Goal: Information Seeking & Learning: Learn about a topic

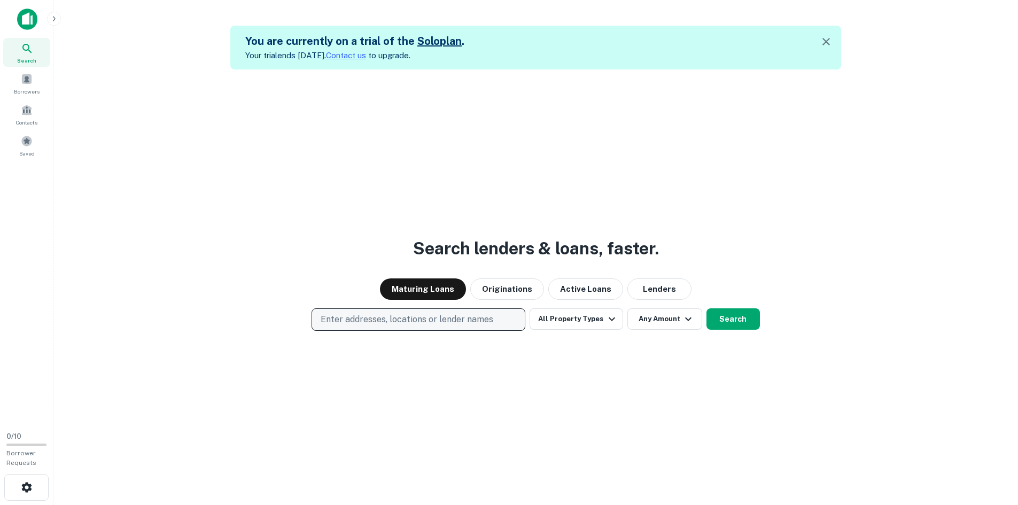
click at [439, 314] on p "Enter addresses, locations or lender names" at bounding box center [407, 319] width 173 height 13
click at [448, 326] on p "Enter addresses, locations or lender names" at bounding box center [407, 319] width 173 height 13
click at [450, 316] on p "Enter addresses, locations or lender names" at bounding box center [407, 319] width 173 height 13
type input "*****"
click at [412, 317] on button "Texas, USA" at bounding box center [419, 319] width 214 height 22
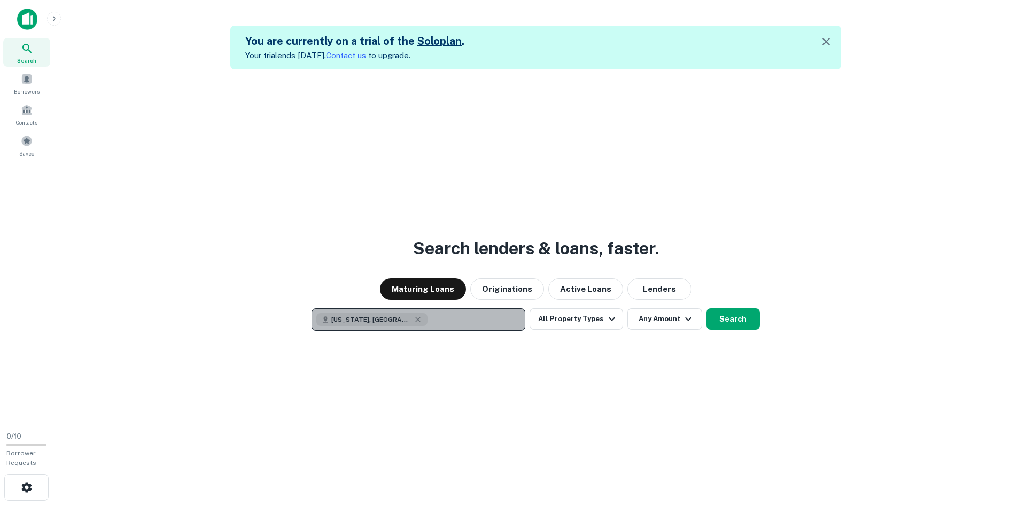
drag, startPoint x: 417, startPoint y: 318, endPoint x: 405, endPoint y: 317, distance: 12.3
click at [417, 317] on button "Texas, USA" at bounding box center [419, 319] width 214 height 22
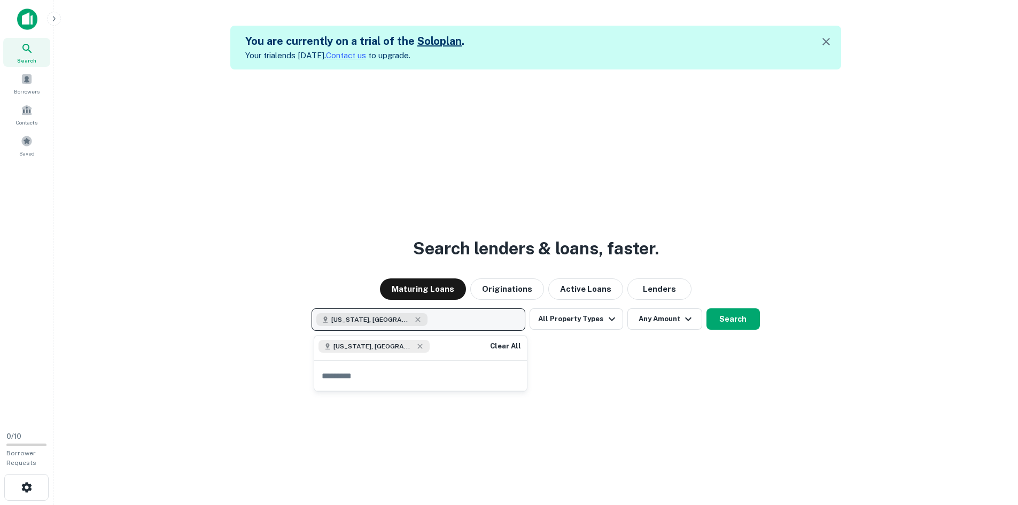
click at [397, 319] on button "Texas, USA" at bounding box center [419, 319] width 214 height 22
click at [403, 323] on button "Texas, USA" at bounding box center [419, 319] width 214 height 22
type input "*******"
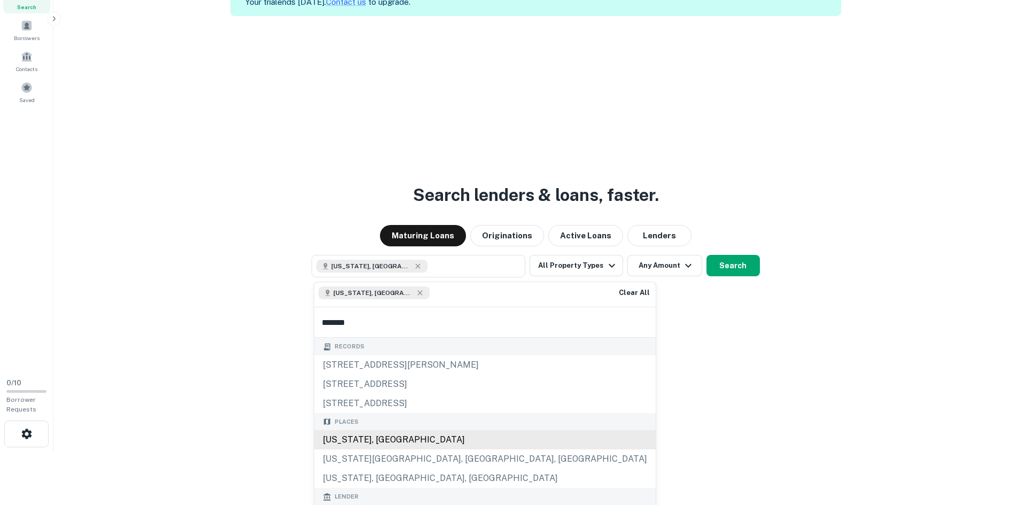
click at [370, 439] on div "Florida, USA" at bounding box center [485, 439] width 342 height 19
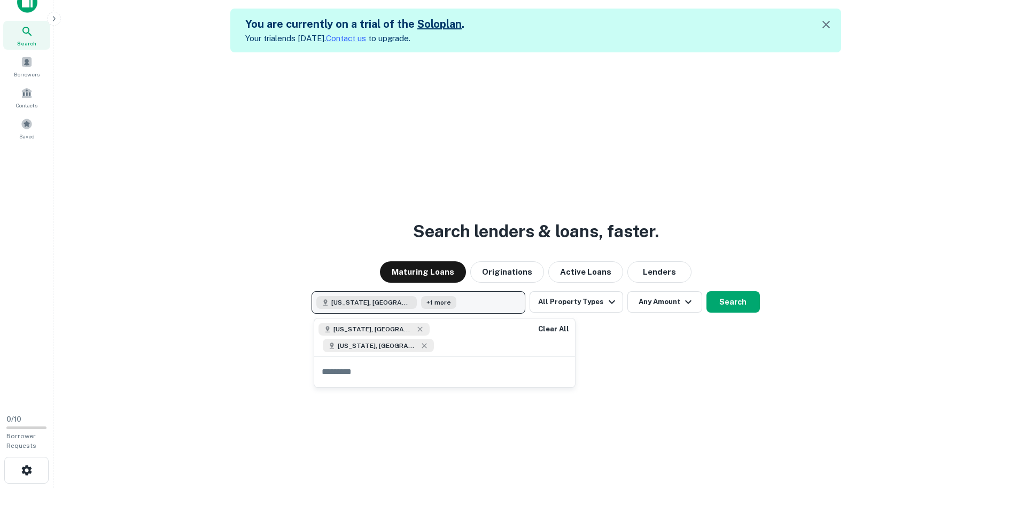
click at [443, 305] on button "Texas, USA +1 more" at bounding box center [419, 302] width 214 height 22
click at [452, 304] on button "Texas, USA +1 more" at bounding box center [419, 302] width 214 height 22
type input "*****"
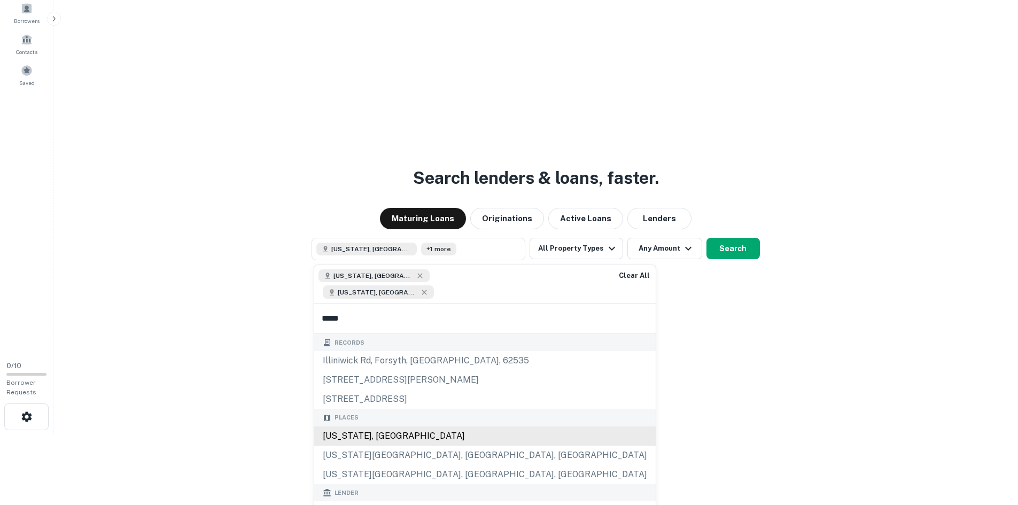
click at [382, 428] on div "Illinois, USA" at bounding box center [485, 436] width 342 height 19
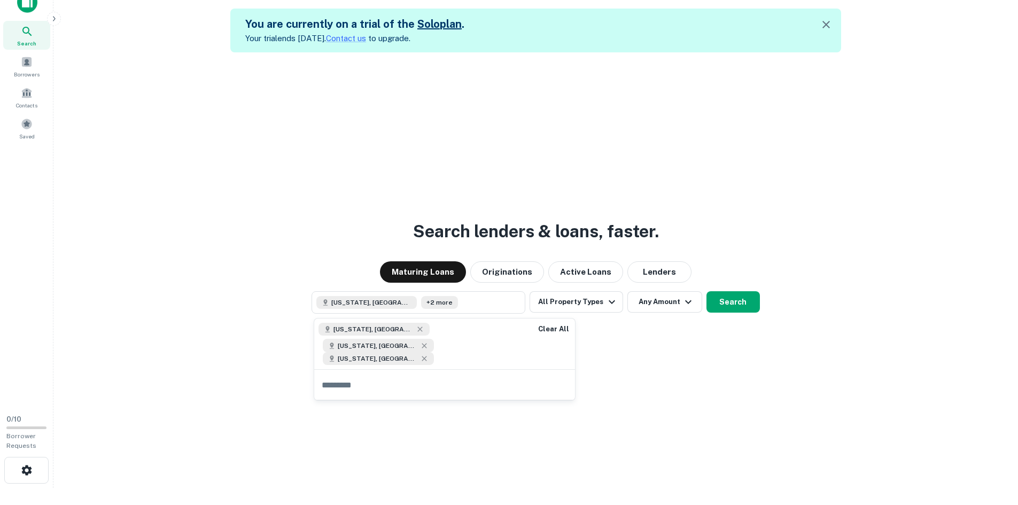
click at [420, 351] on div "Texas, USA Florida, USA Illinois, USA" at bounding box center [421, 344] width 214 height 51
click at [428, 350] on div "Texas, USA Florida, USA Illinois, USA" at bounding box center [421, 344] width 214 height 51
click at [482, 344] on div "Texas, USA Florida, USA Illinois, USA" at bounding box center [421, 344] width 214 height 51
click at [484, 338] on div "Texas, USA Florida, USA Illinois, USA" at bounding box center [421, 344] width 214 height 51
drag, startPoint x: 486, startPoint y: 330, endPoint x: 473, endPoint y: 336, distance: 14.9
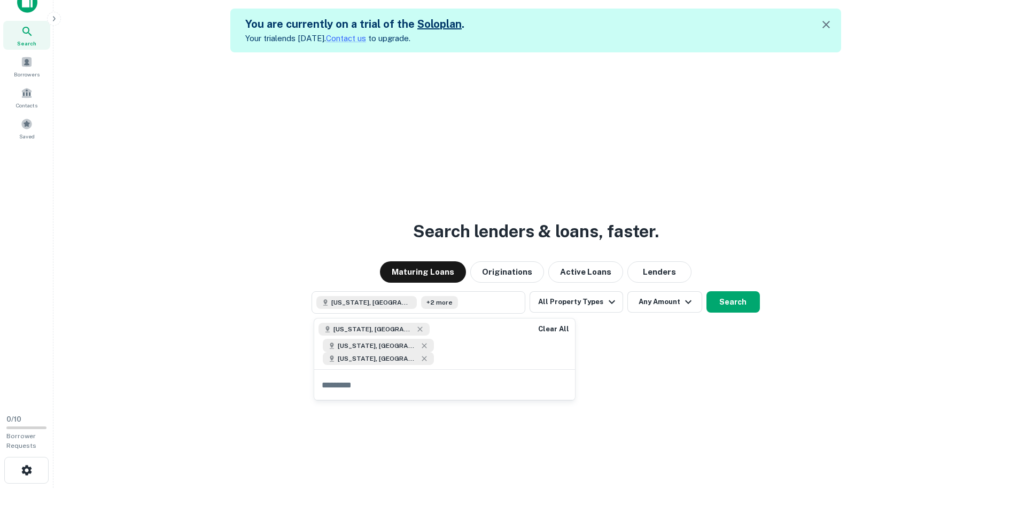
click at [483, 330] on div "Texas, USA Florida, USA Illinois, USA" at bounding box center [421, 344] width 214 height 51
click at [434, 352] on div "Texas, USA Florida, USA Illinois, USA" at bounding box center [421, 344] width 214 height 51
click at [401, 347] on div "Texas, USA Florida, USA Illinois, USA" at bounding box center [421, 344] width 214 height 51
click at [398, 347] on div "Texas, USA Florida, USA Illinois, USA" at bounding box center [421, 344] width 214 height 51
click at [399, 347] on div "Texas, USA Florida, USA Illinois, USA" at bounding box center [421, 344] width 214 height 51
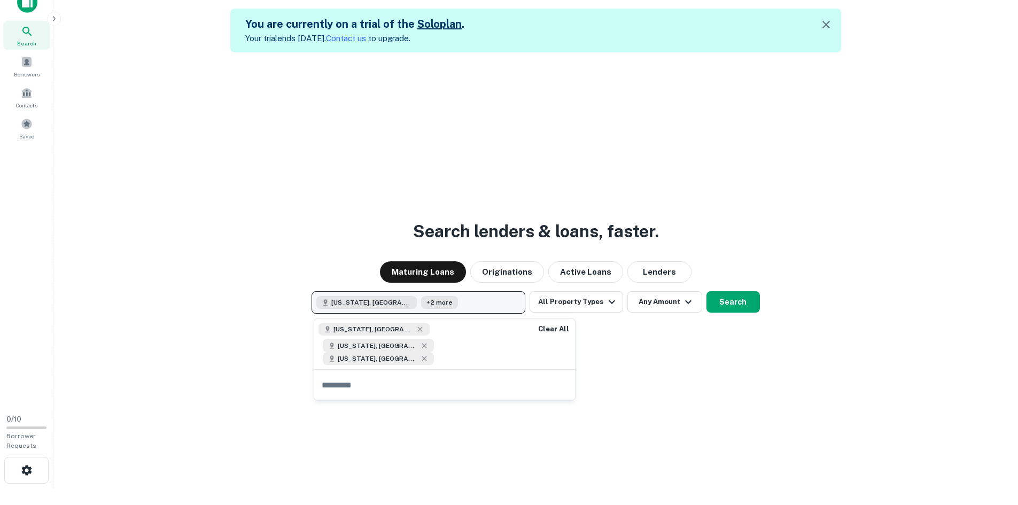
click at [461, 302] on button "Texas, USA +2 more" at bounding box center [419, 302] width 214 height 22
click at [448, 305] on button "Texas, USA +2 more" at bounding box center [419, 302] width 214 height 22
type input "****"
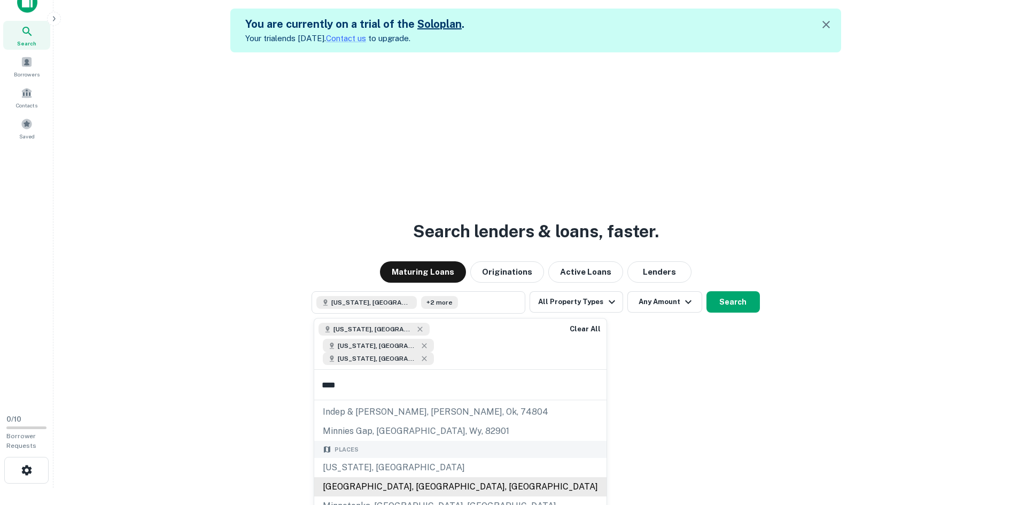
scroll to position [53, 0]
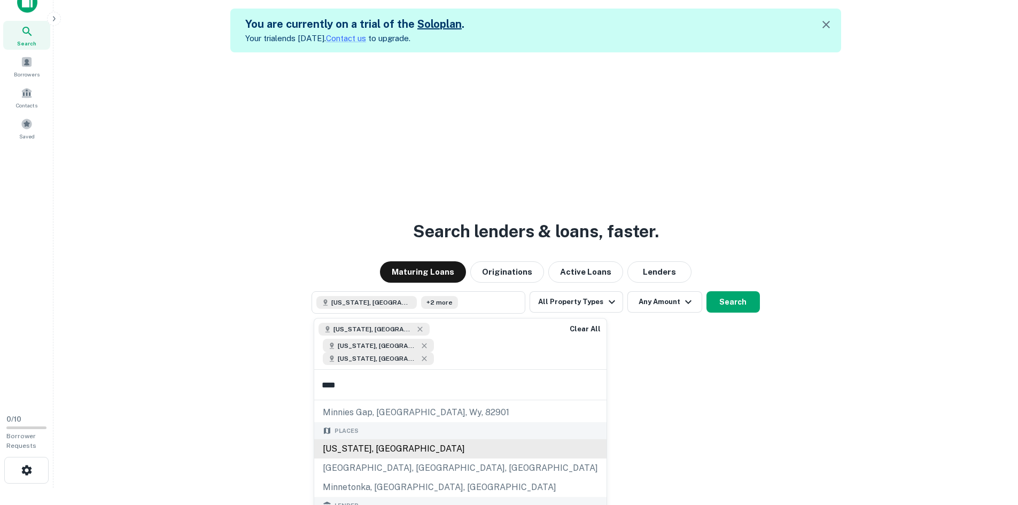
click at [381, 439] on div "Minnesota, USA" at bounding box center [460, 448] width 292 height 19
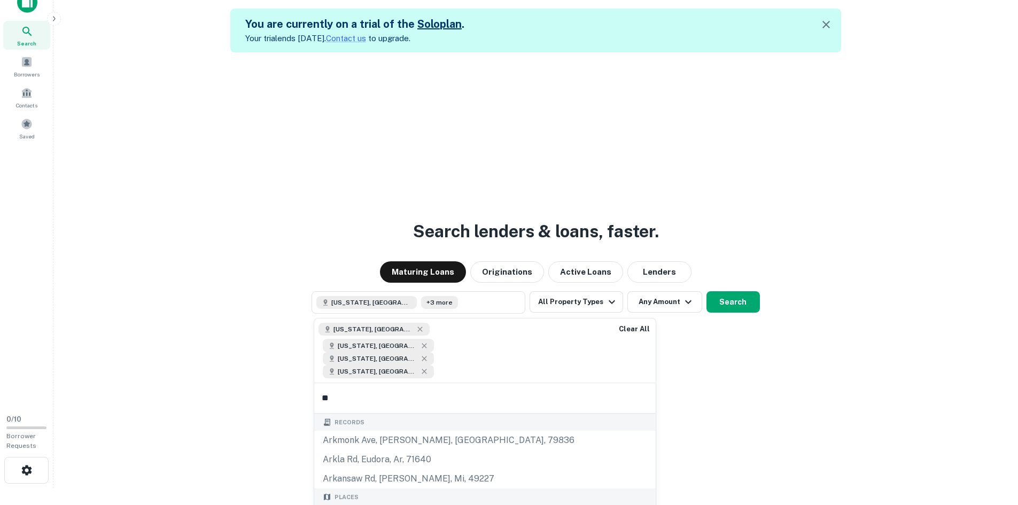
type input "*"
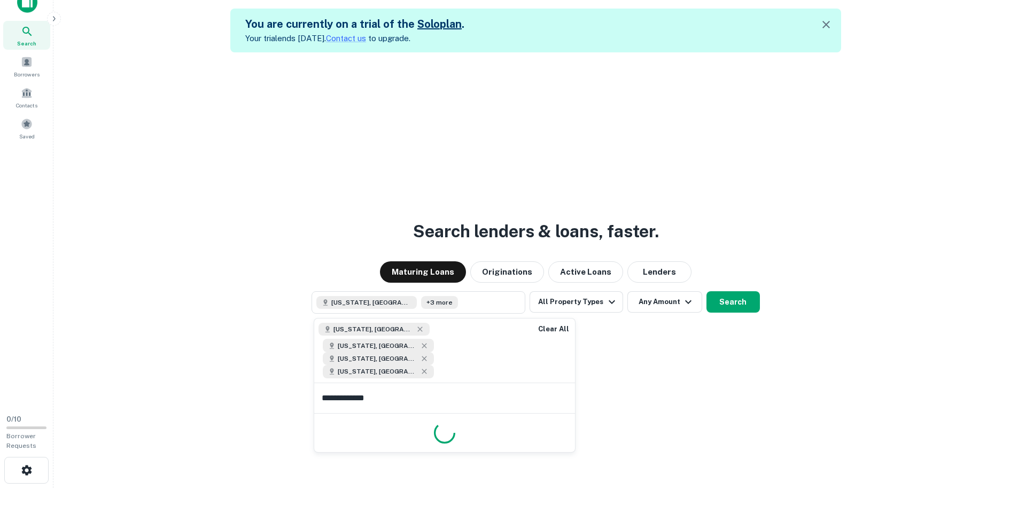
type input "**********"
click at [417, 383] on input "**********" at bounding box center [444, 398] width 261 height 30
click at [408, 383] on input "**********" at bounding box center [444, 398] width 261 height 30
click at [386, 383] on input "**********" at bounding box center [444, 398] width 261 height 30
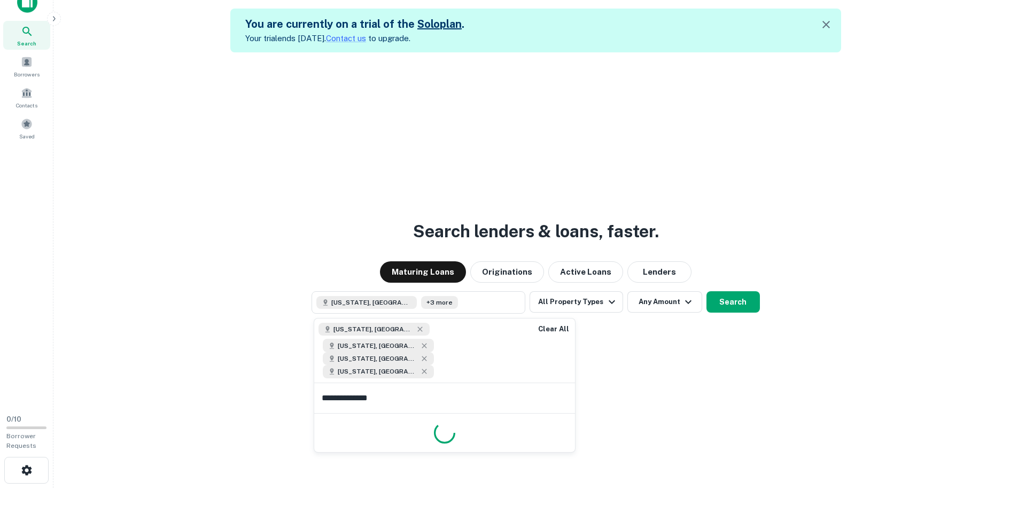
click at [388, 383] on input "**********" at bounding box center [444, 398] width 261 height 30
drag, startPoint x: 332, startPoint y: 375, endPoint x: 223, endPoint y: 376, distance: 109.0
click at [223, 376] on body "**********" at bounding box center [509, 235] width 1018 height 505
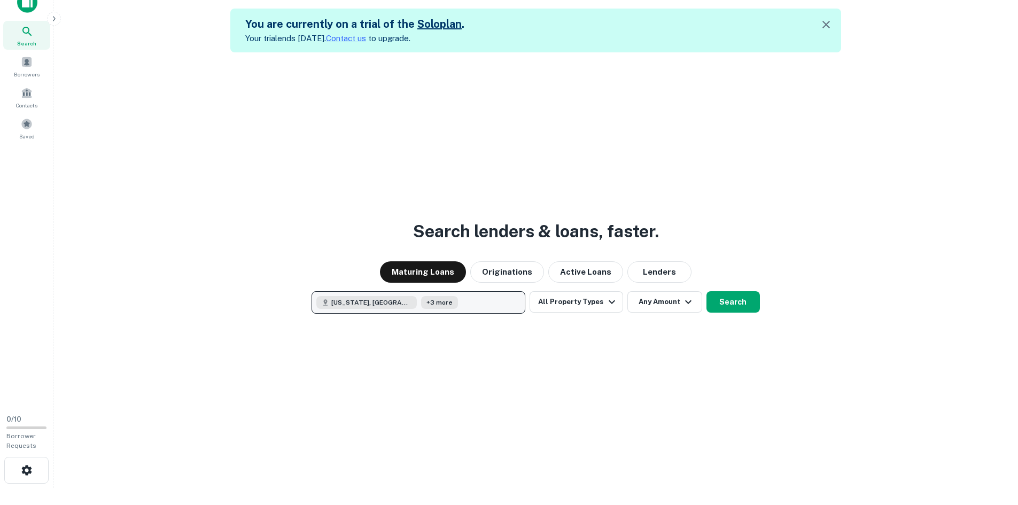
click at [439, 304] on button "Texas, USA +3 more" at bounding box center [419, 302] width 214 height 22
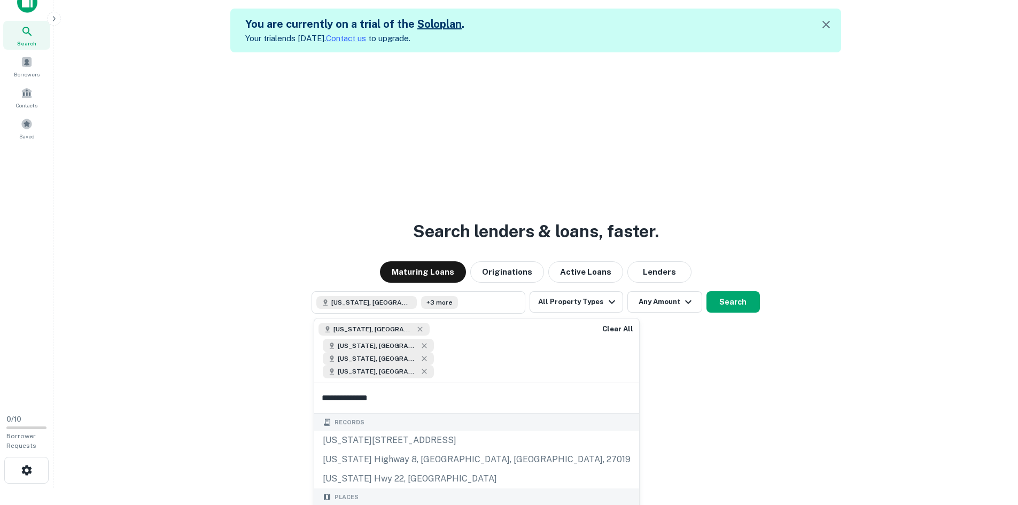
scroll to position [53, 0]
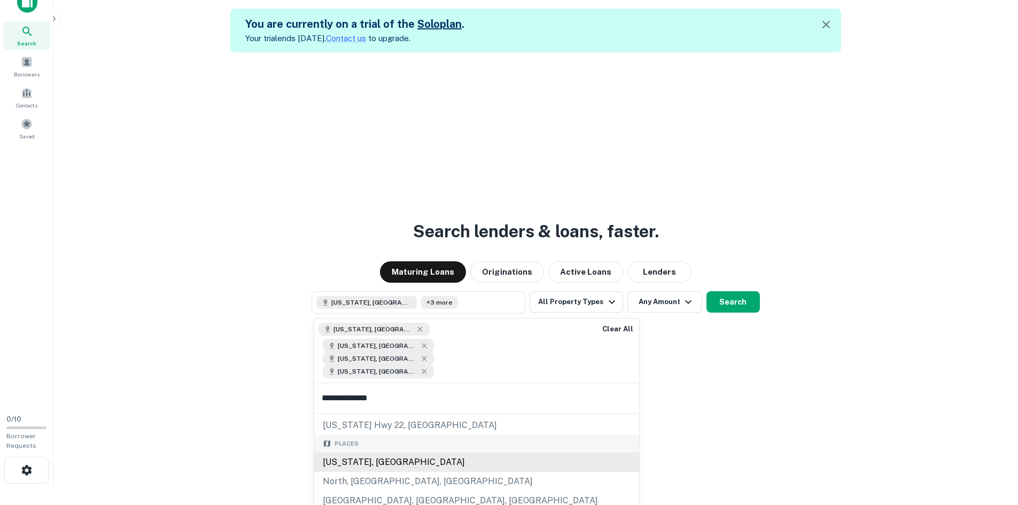
click at [397, 453] on div "North Carolina, USA" at bounding box center [476, 462] width 325 height 19
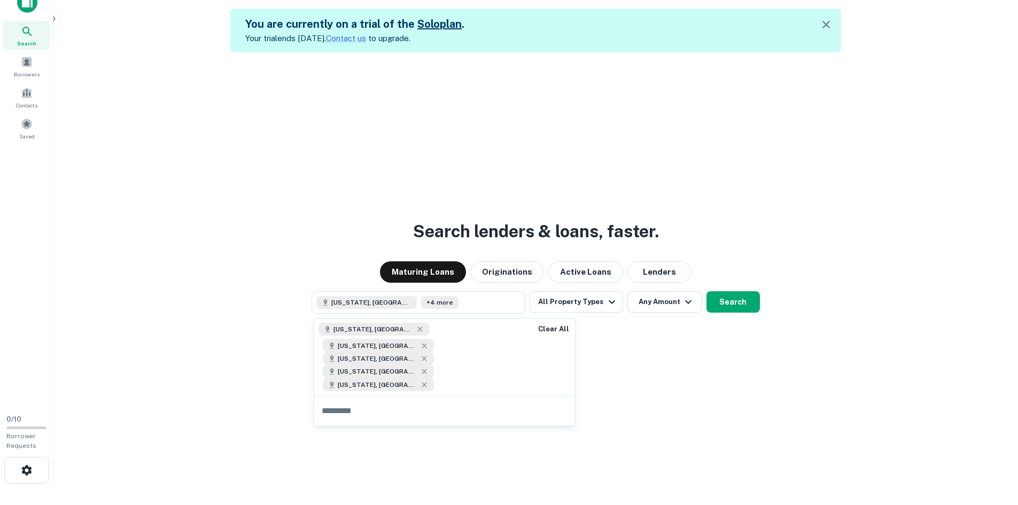
click at [451, 362] on div "Texas, USA Florida, USA Illinois, USA Minnesota, USA North Carolina, USA" at bounding box center [421, 357] width 214 height 77
click at [443, 360] on div "Texas, USA Florida, USA Illinois, USA Minnesota, USA North Carolina, USA" at bounding box center [421, 357] width 214 height 77
click at [503, 349] on div "Texas, USA Florida, USA Illinois, USA Minnesota, USA North Carolina, USA" at bounding box center [421, 357] width 214 height 77
click at [456, 396] on input "text" at bounding box center [444, 411] width 261 height 30
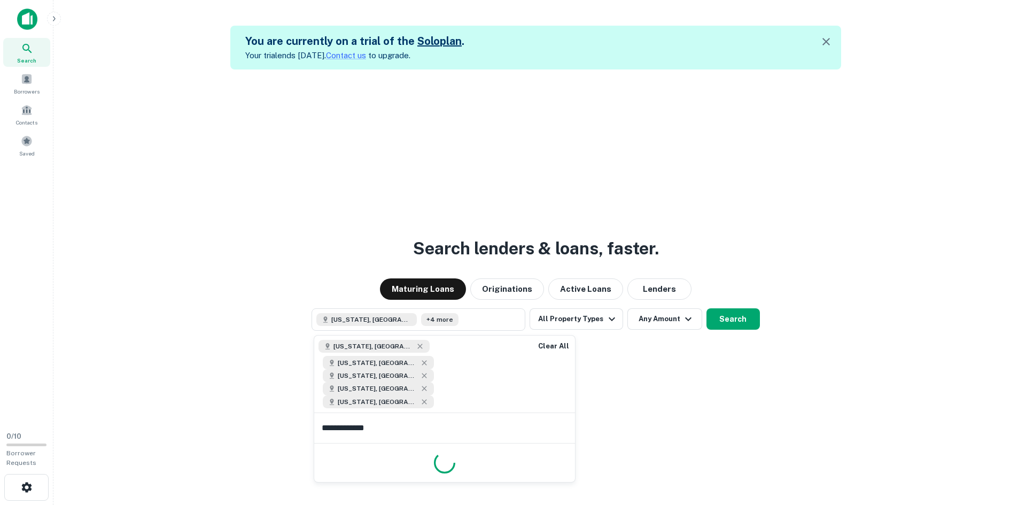
type input "**********"
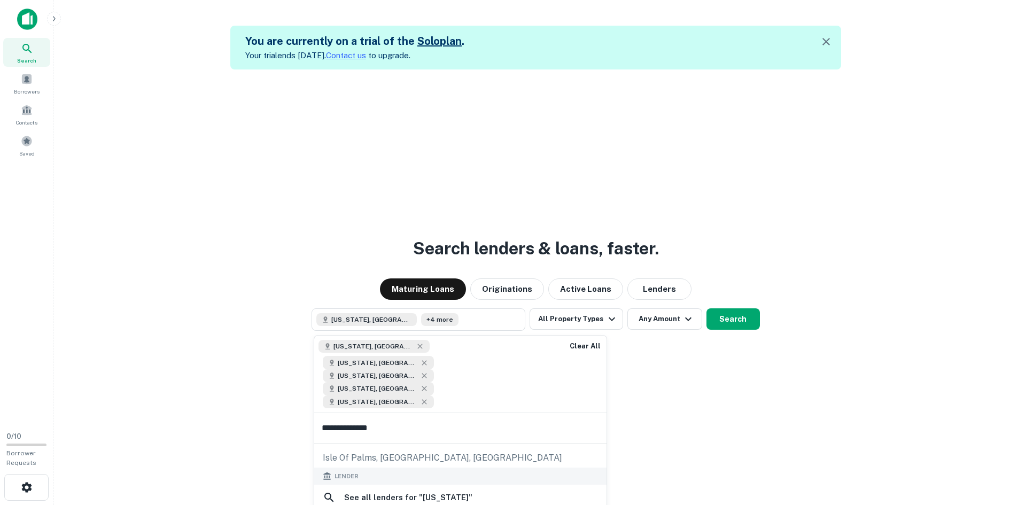
scroll to position [53, 0]
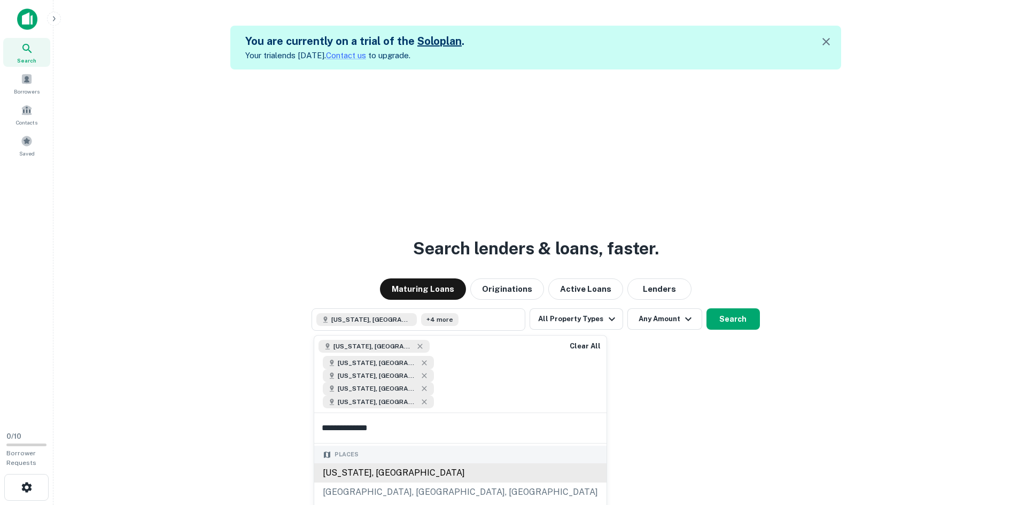
click at [397, 463] on div "South Carolina, USA" at bounding box center [460, 472] width 292 height 19
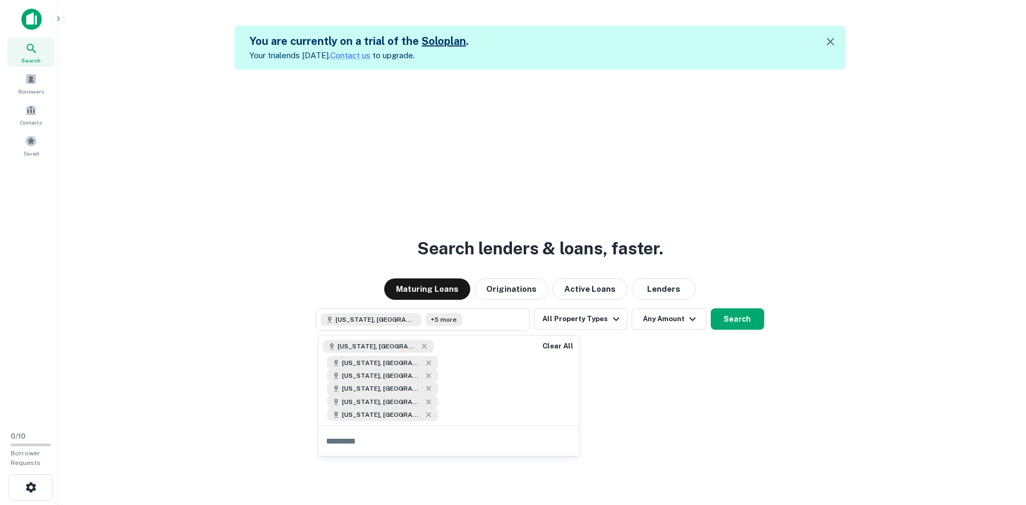
scroll to position [0, 0]
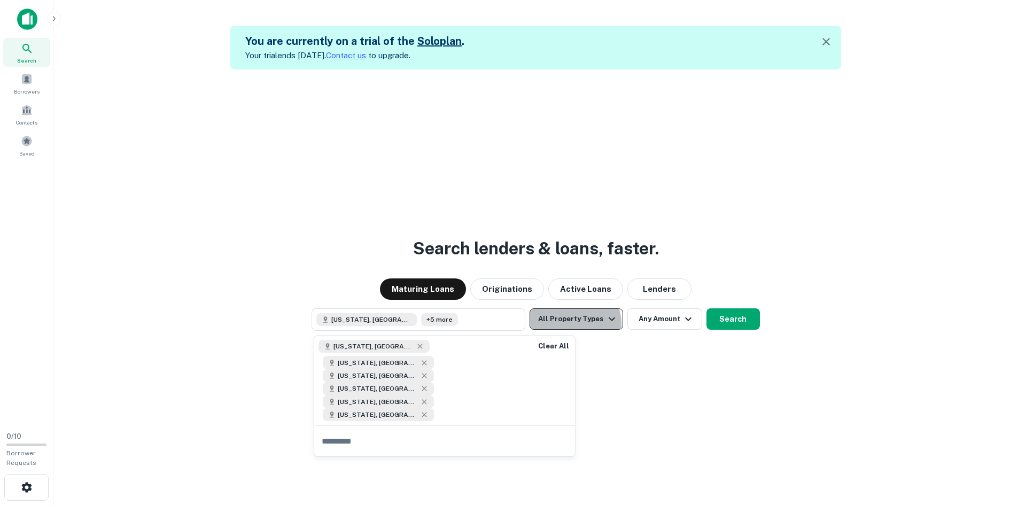
click at [572, 324] on button "All Property Types" at bounding box center [576, 318] width 93 height 21
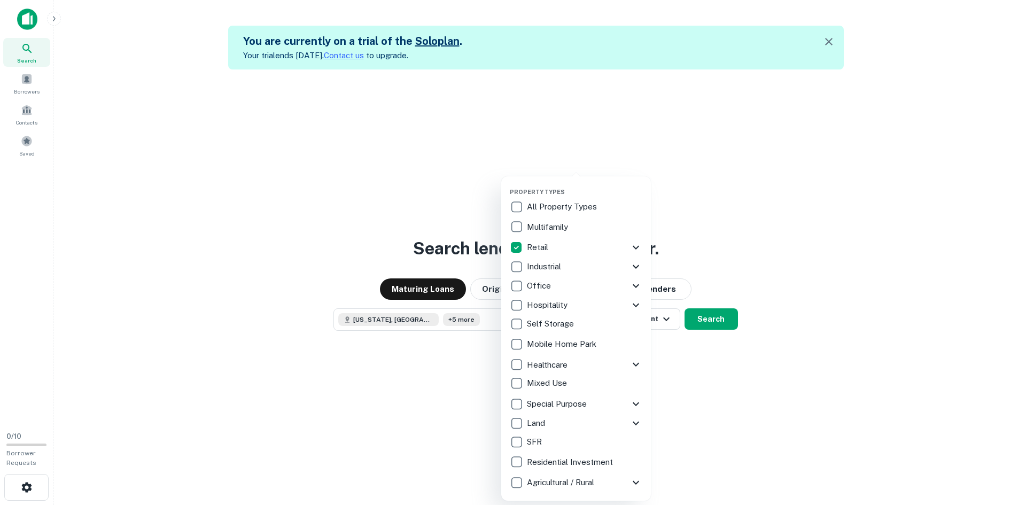
click at [639, 250] on icon at bounding box center [636, 247] width 13 height 13
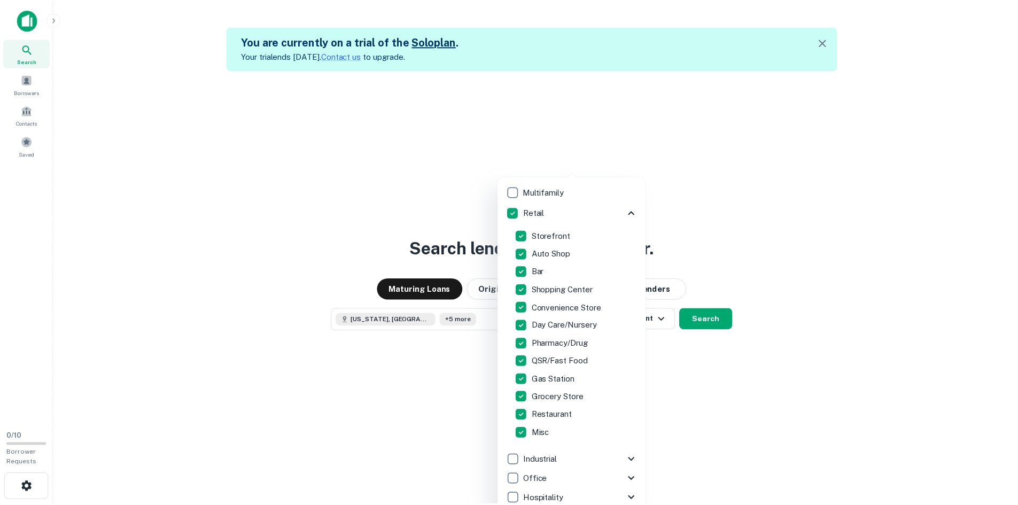
scroll to position [53, 0]
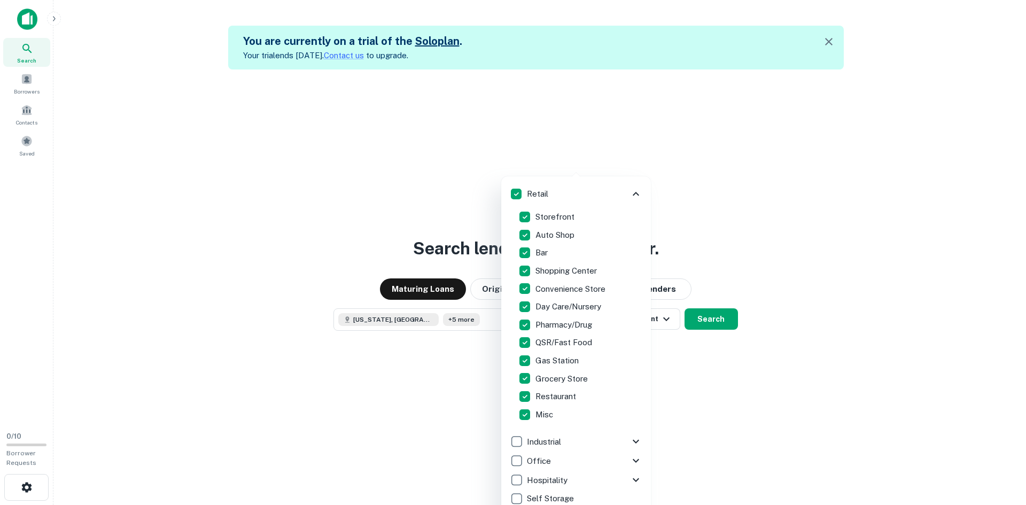
click at [736, 369] on div at bounding box center [513, 252] width 1026 height 505
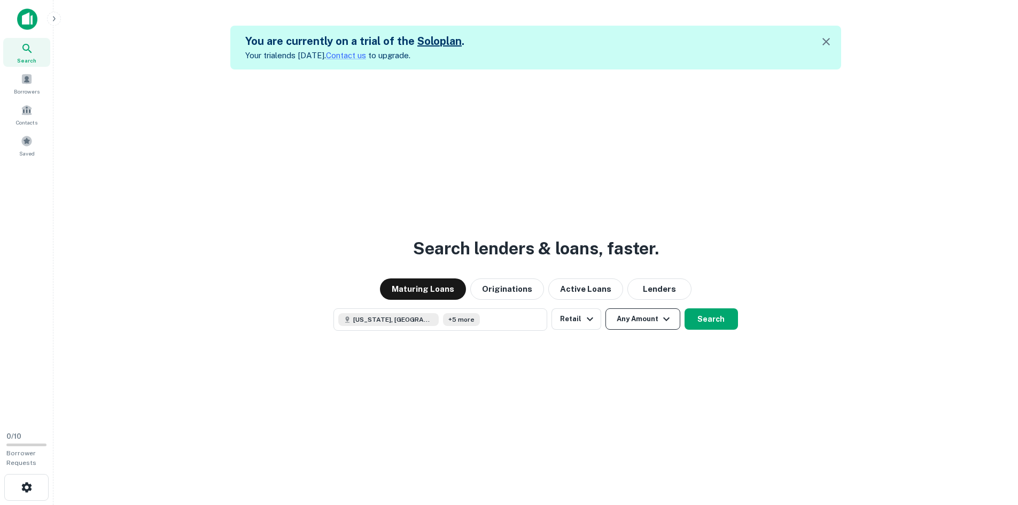
click at [627, 320] on button "Any Amount" at bounding box center [643, 318] width 75 height 21
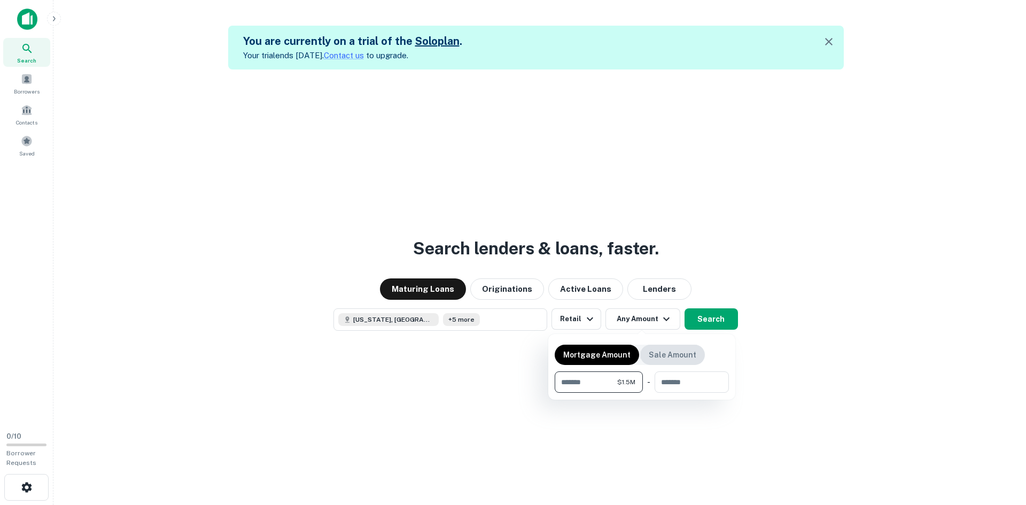
type input "*******"
click at [678, 353] on p "Sale Amount" at bounding box center [673, 355] width 48 height 12
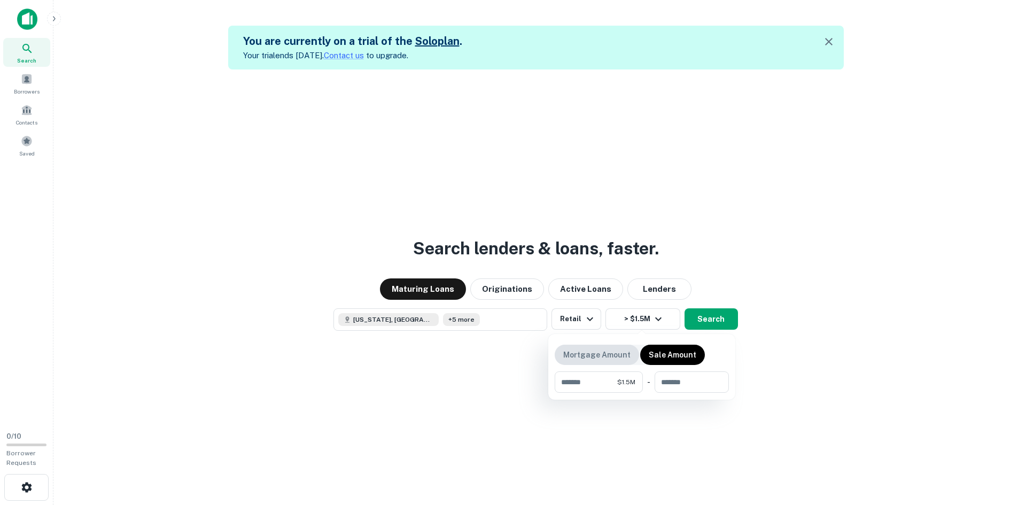
click at [607, 363] on div "Mortgage Amount" at bounding box center [597, 355] width 84 height 20
click at [680, 360] on p "Sale Amount" at bounding box center [673, 355] width 48 height 12
click at [615, 363] on div "Mortgage Amount" at bounding box center [597, 355] width 84 height 20
click at [693, 362] on div "Sale Amount" at bounding box center [672, 355] width 65 height 20
click at [609, 352] on p "Mortgage Amount" at bounding box center [596, 355] width 67 height 12
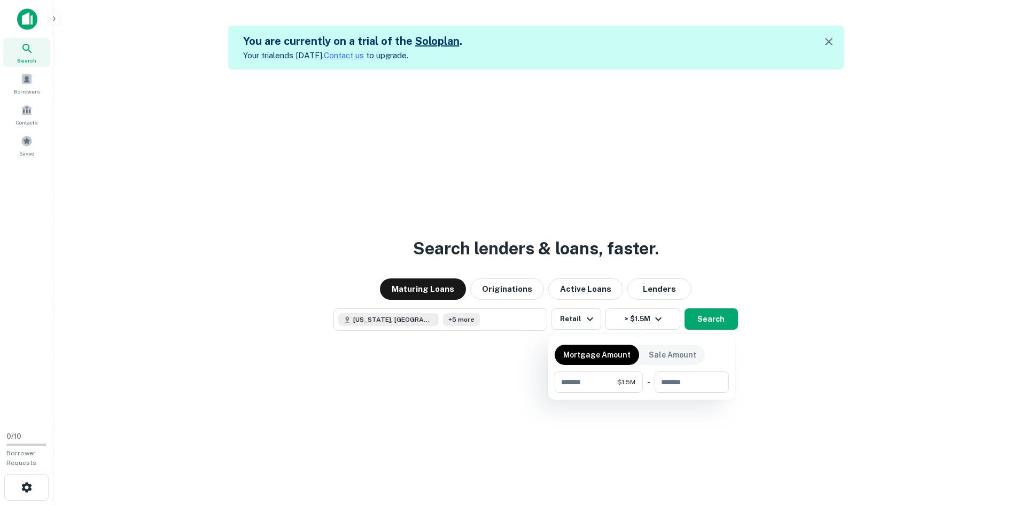
click at [703, 321] on div at bounding box center [513, 252] width 1026 height 505
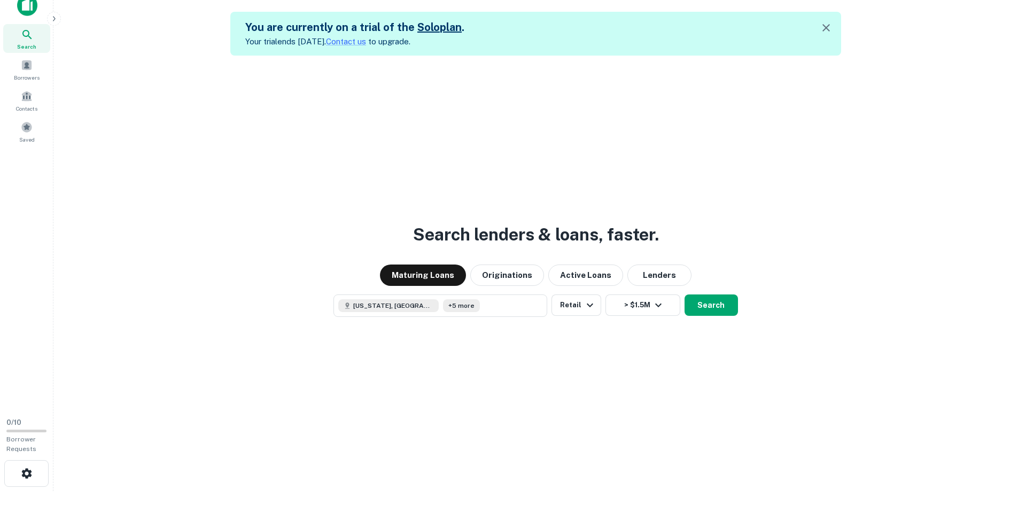
scroll to position [17, 0]
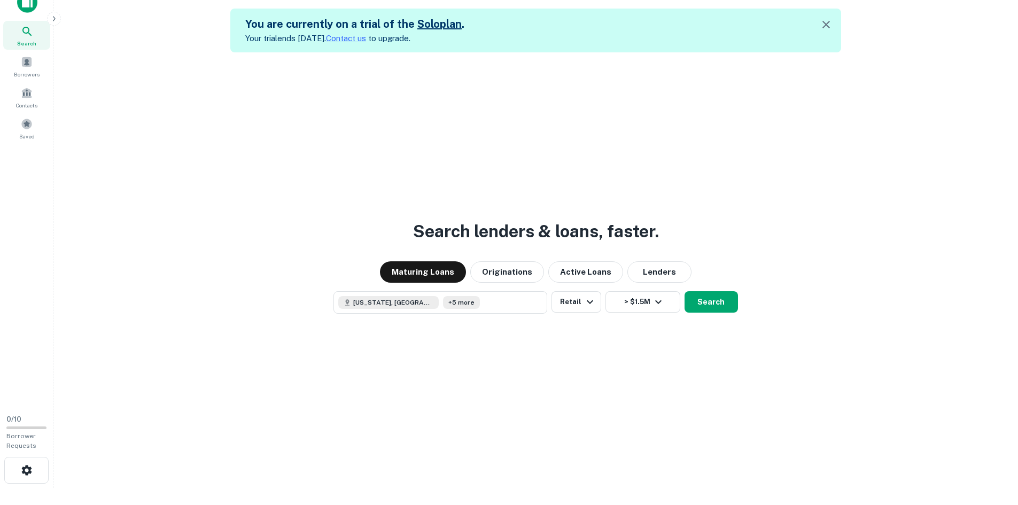
click at [722, 302] on button "Search" at bounding box center [711, 301] width 53 height 21
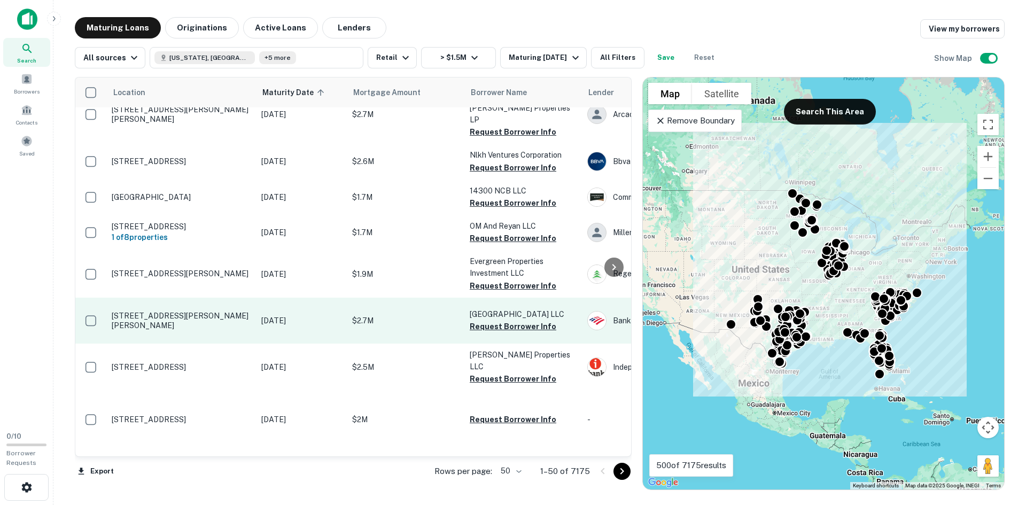
scroll to position [267, 0]
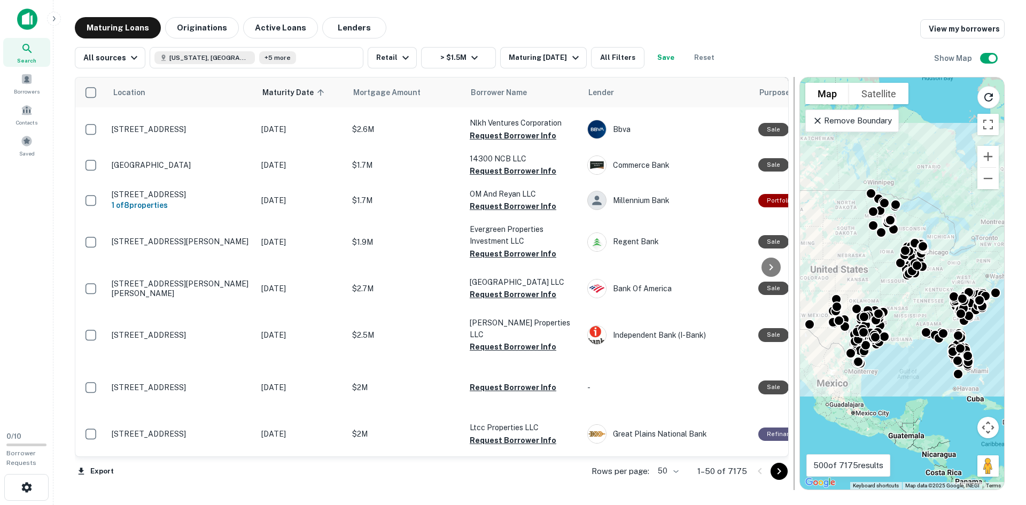
drag, startPoint x: 641, startPoint y: 203, endPoint x: 798, endPoint y: 207, distance: 157.2
click at [798, 207] on div at bounding box center [794, 283] width 11 height 413
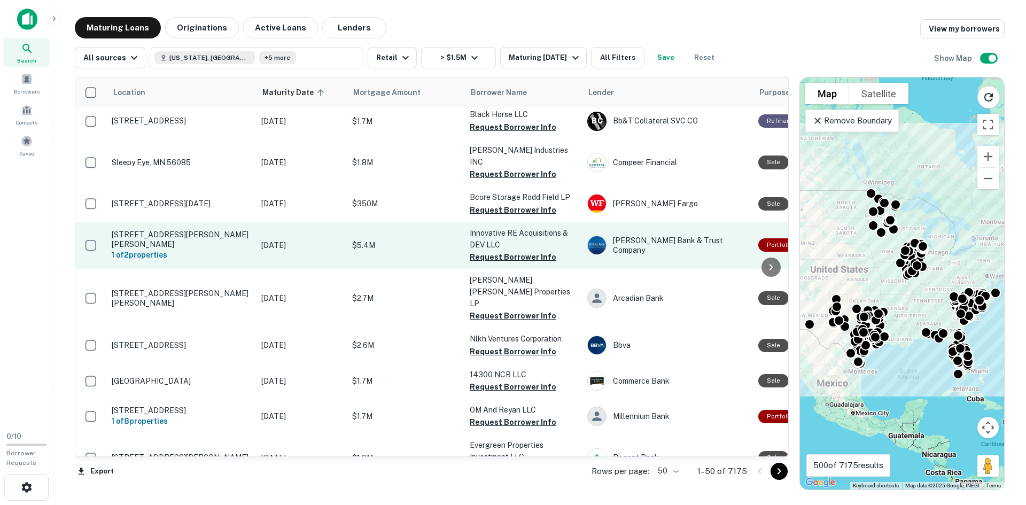
scroll to position [0, 0]
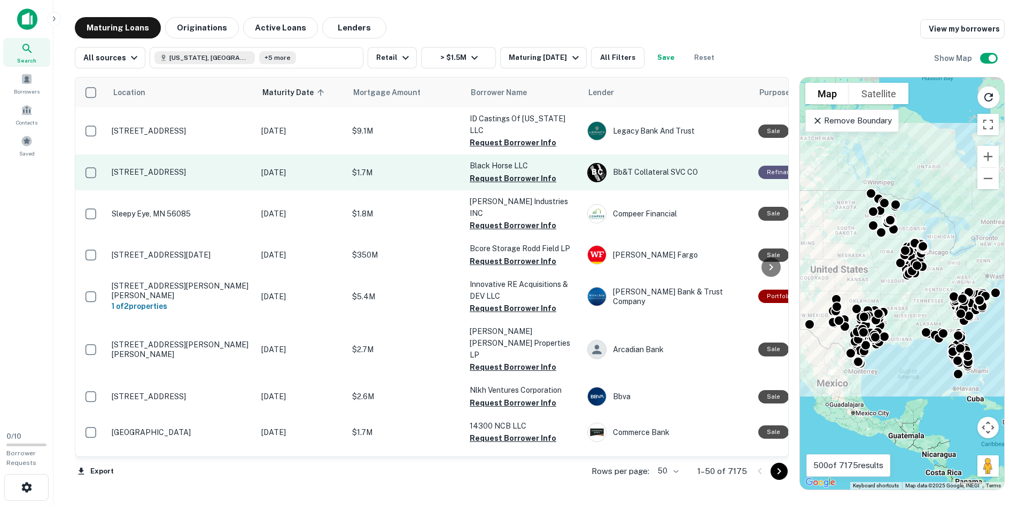
click at [148, 167] on p "310 E 3rd St Winston Salem, NC 27101" at bounding box center [181, 172] width 139 height 10
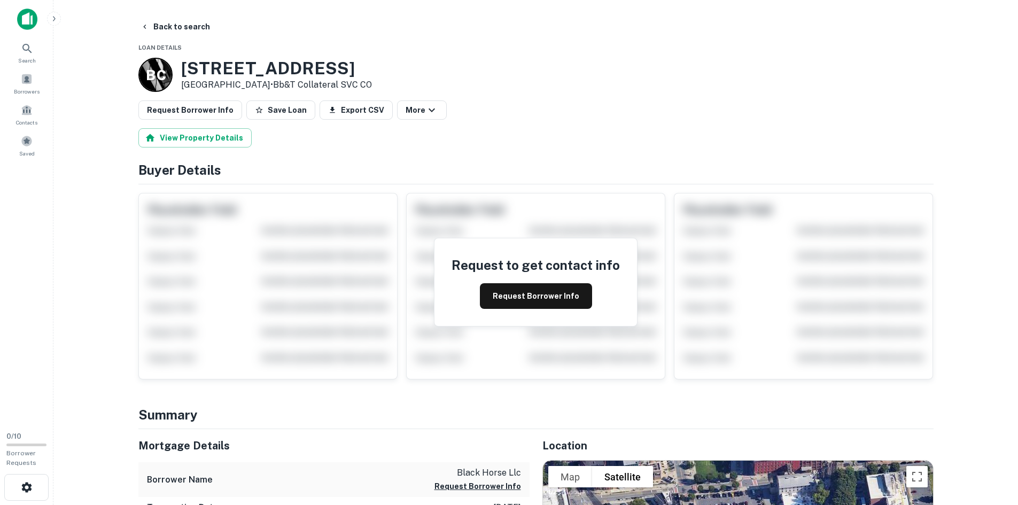
click at [503, 62] on div "[DATE][STREET_ADDRESS] • Bb&t Collateral SVC CO" at bounding box center [535, 75] width 795 height 34
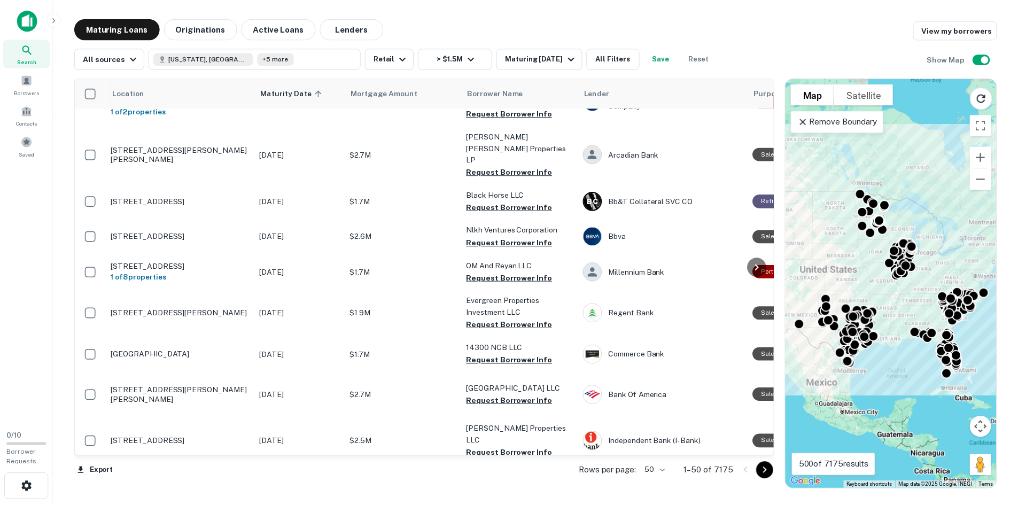
scroll to position [214, 0]
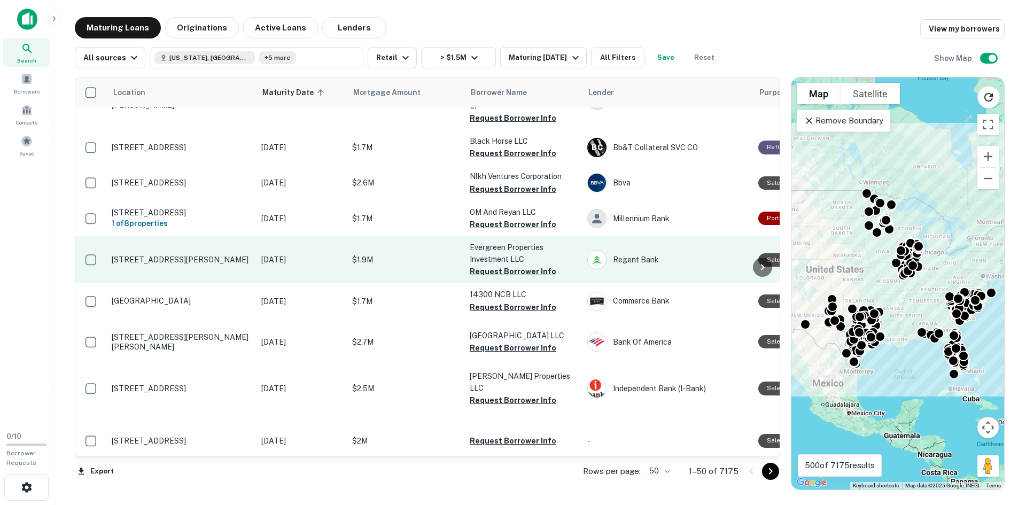
click at [198, 255] on p "755 N Bolton St Jacksonville, TX 75766" at bounding box center [181, 260] width 139 height 10
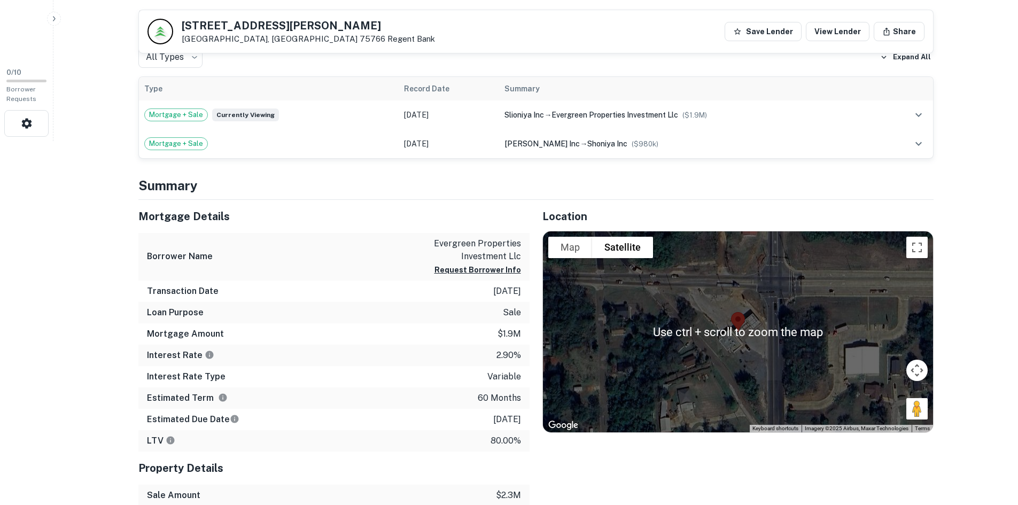
scroll to position [428, 0]
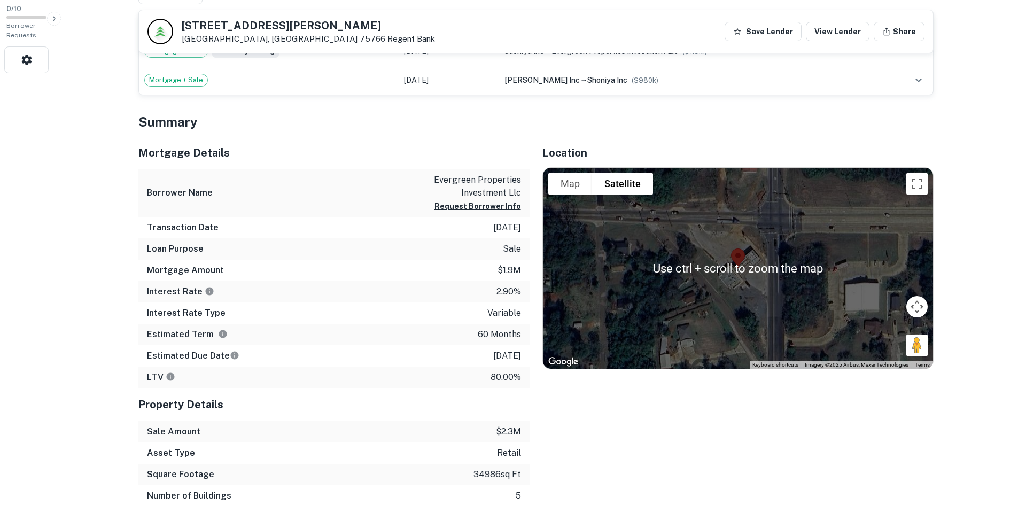
click at [765, 280] on div at bounding box center [738, 268] width 390 height 201
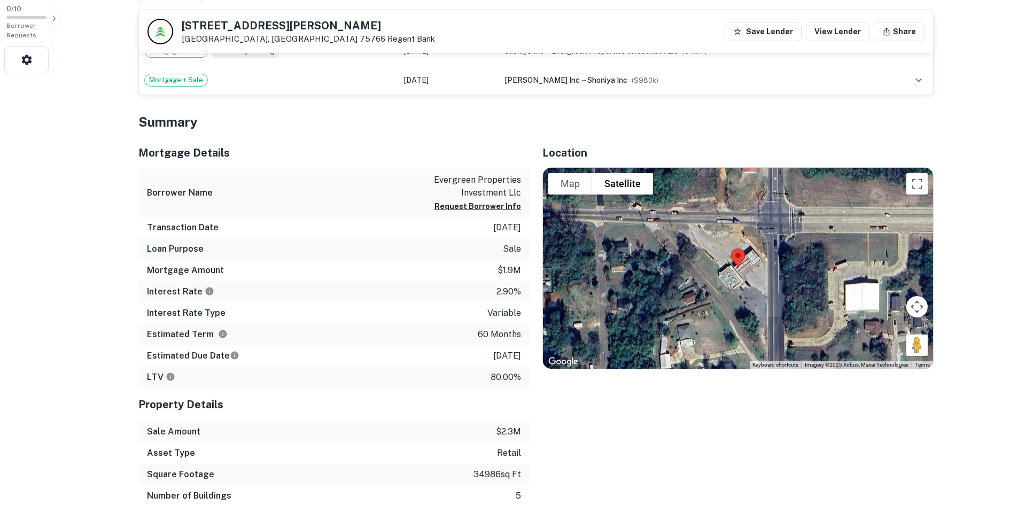
click at [757, 271] on div at bounding box center [738, 268] width 390 height 201
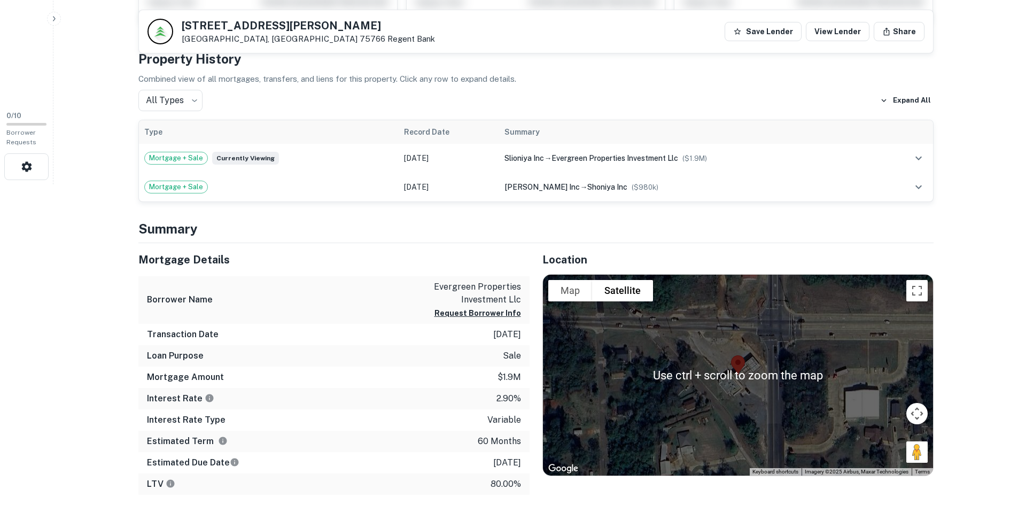
scroll to position [481, 0]
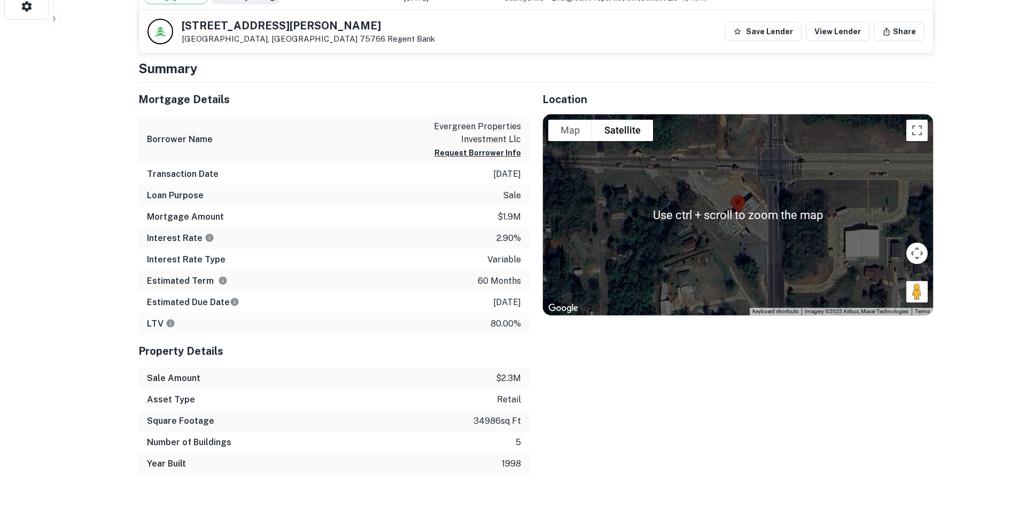
click at [712, 220] on div at bounding box center [738, 214] width 390 height 201
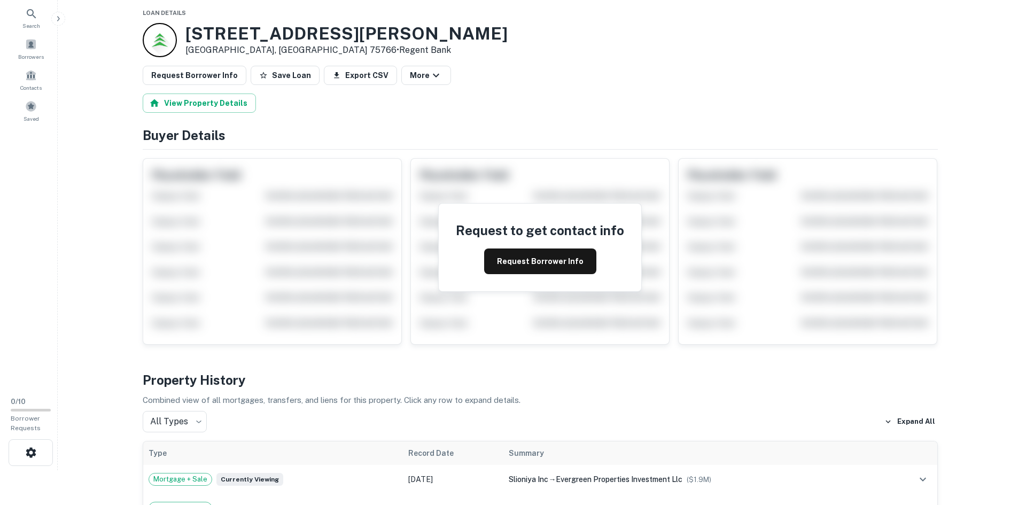
scroll to position [0, 0]
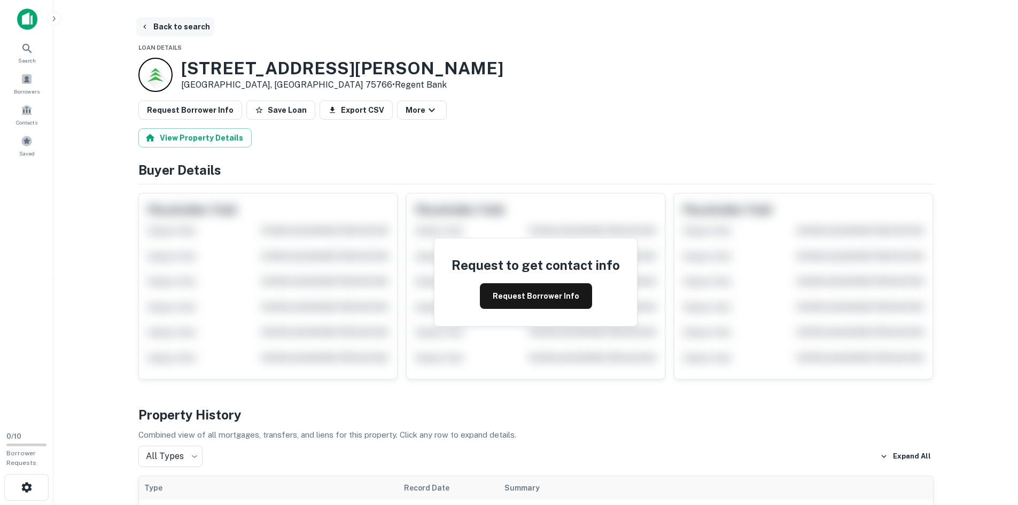
click at [166, 28] on button "Back to search" at bounding box center [175, 26] width 78 height 19
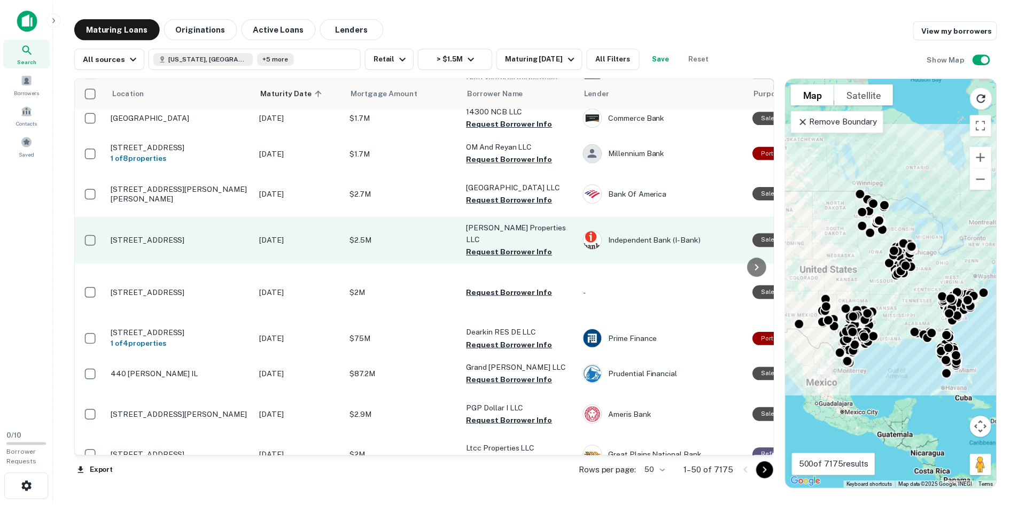
scroll to position [374, 0]
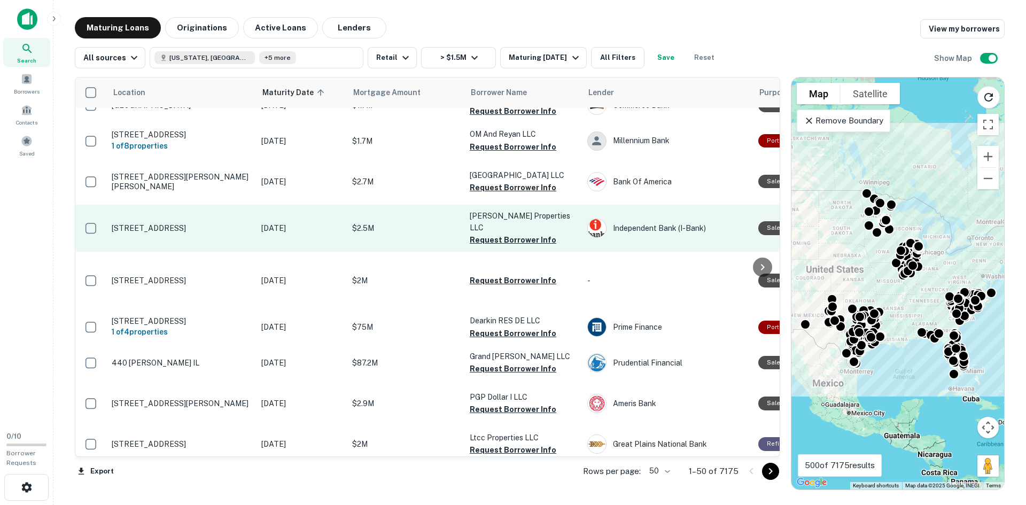
click at [150, 223] on p "895 E Princeton Dr Princeton, TX 75407" at bounding box center [181, 228] width 139 height 10
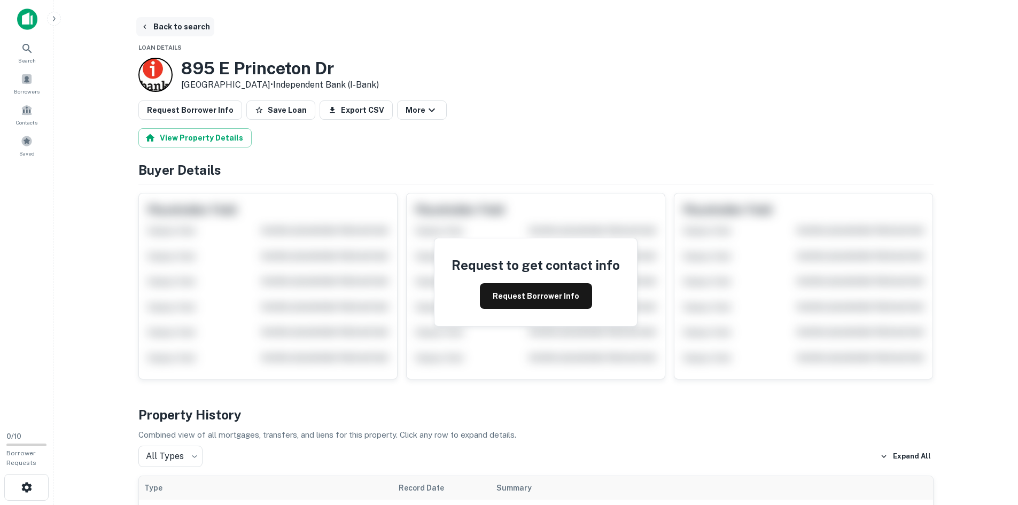
click at [161, 22] on button "Back to search" at bounding box center [175, 26] width 78 height 19
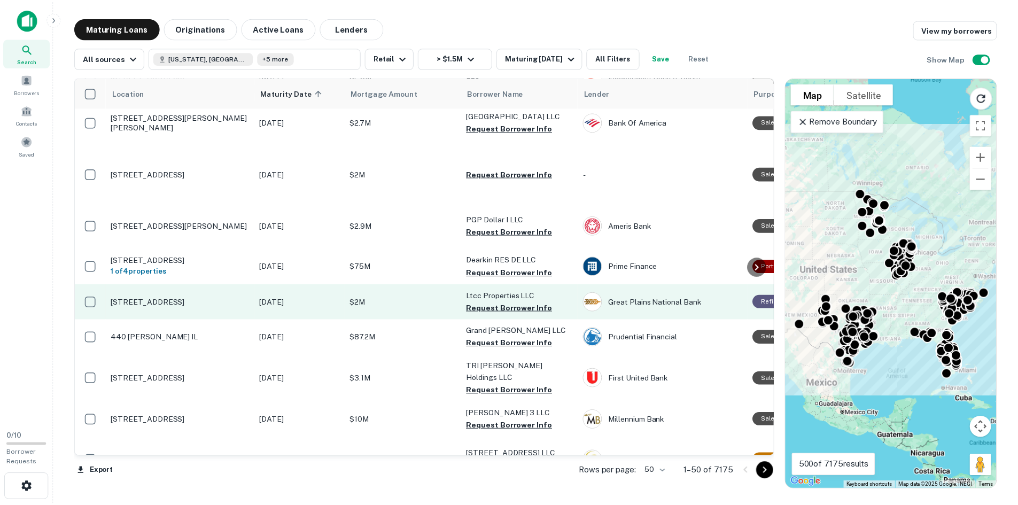
scroll to position [535, 0]
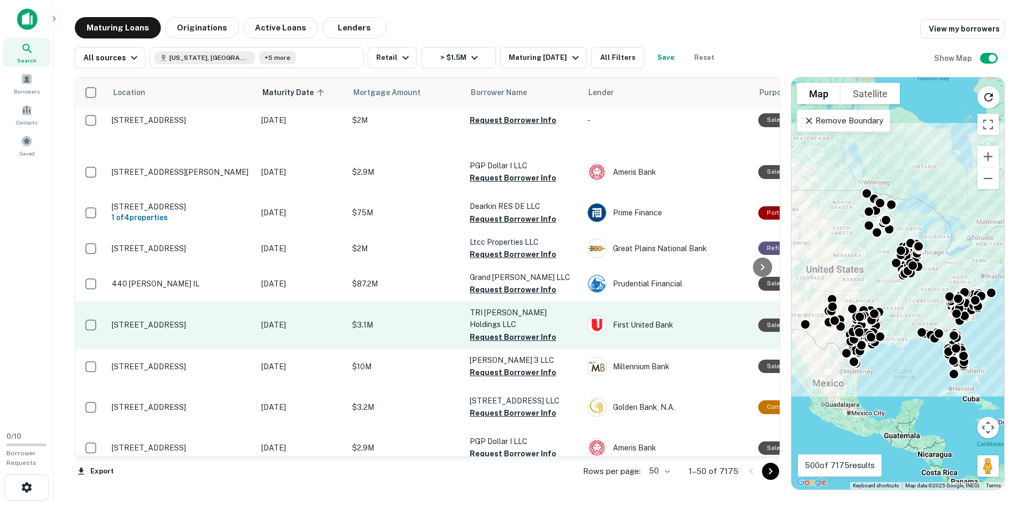
click at [129, 320] on p "5300 Bee Caves Rd West Lake Hills, TX 78746" at bounding box center [181, 325] width 139 height 10
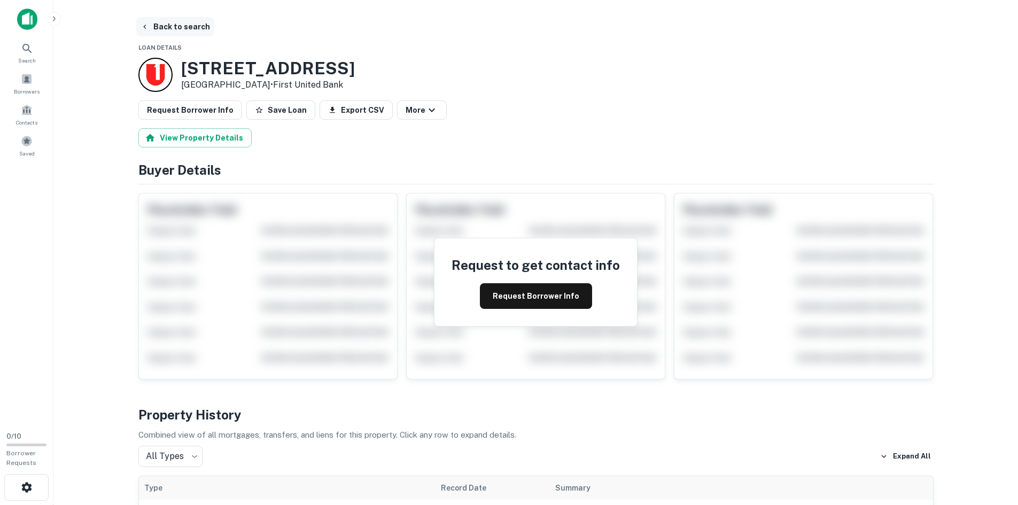
click at [185, 29] on button "Back to search" at bounding box center [175, 26] width 78 height 19
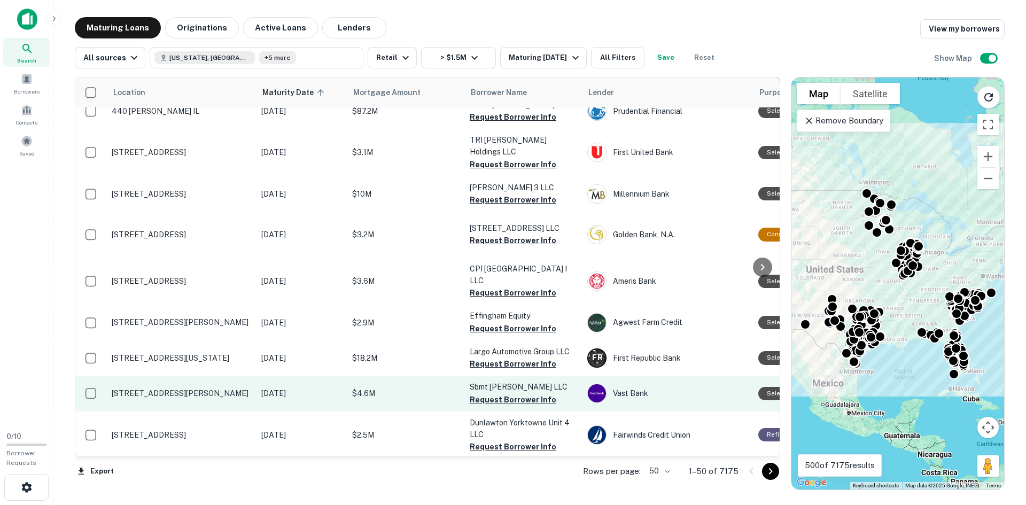
scroll to position [748, 0]
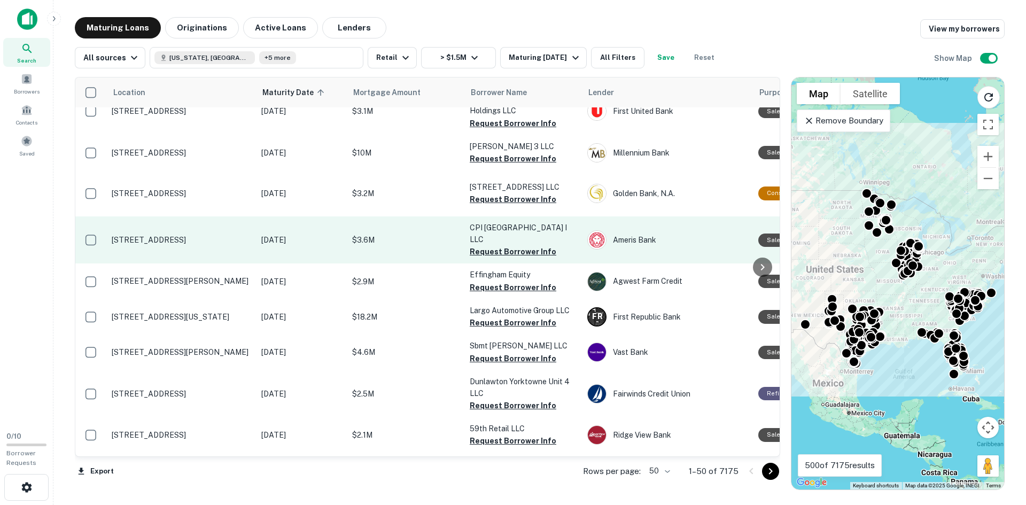
click at [138, 245] on p "2112 State Road 44 New Smyrna Beach, FL 32168" at bounding box center [181, 240] width 139 height 10
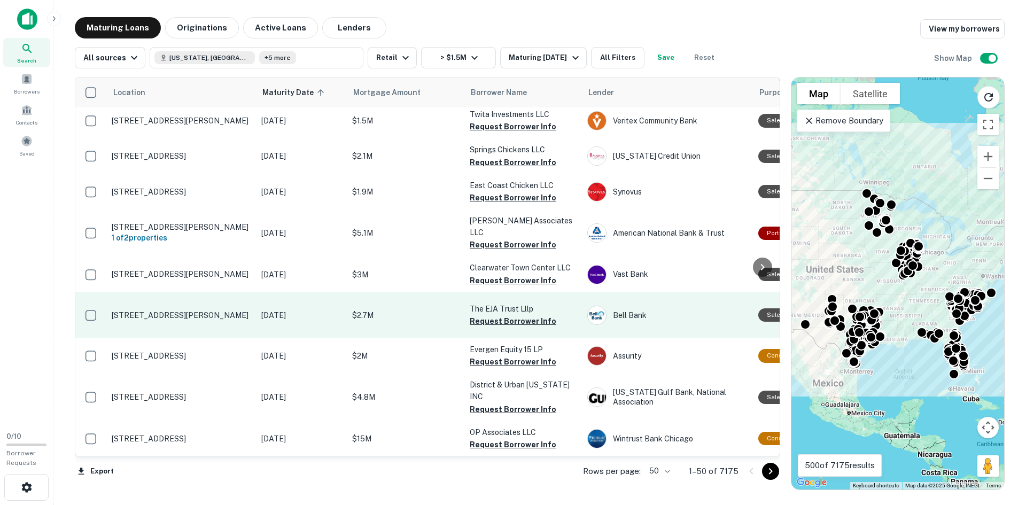
scroll to position [1778, 0]
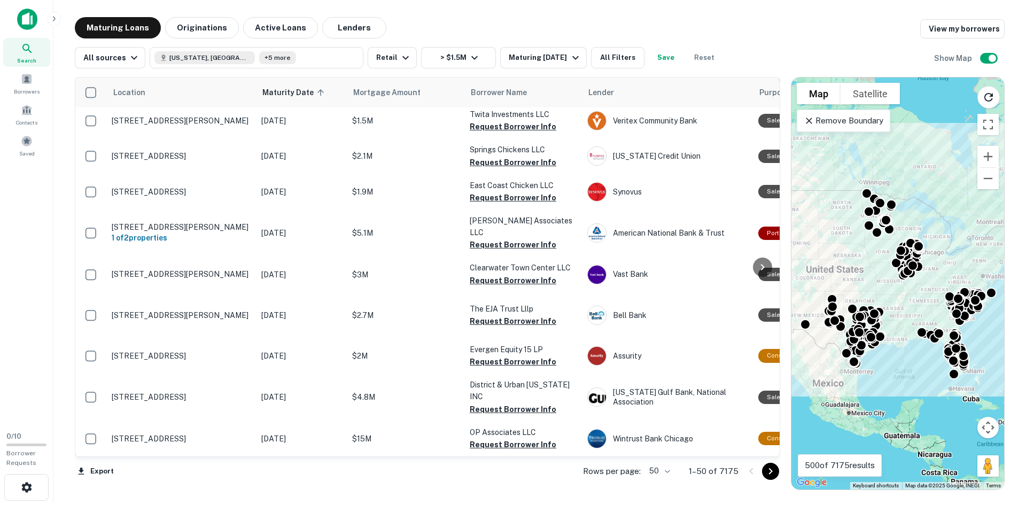
click at [764, 470] on icon "Go to next page" at bounding box center [770, 471] width 13 height 13
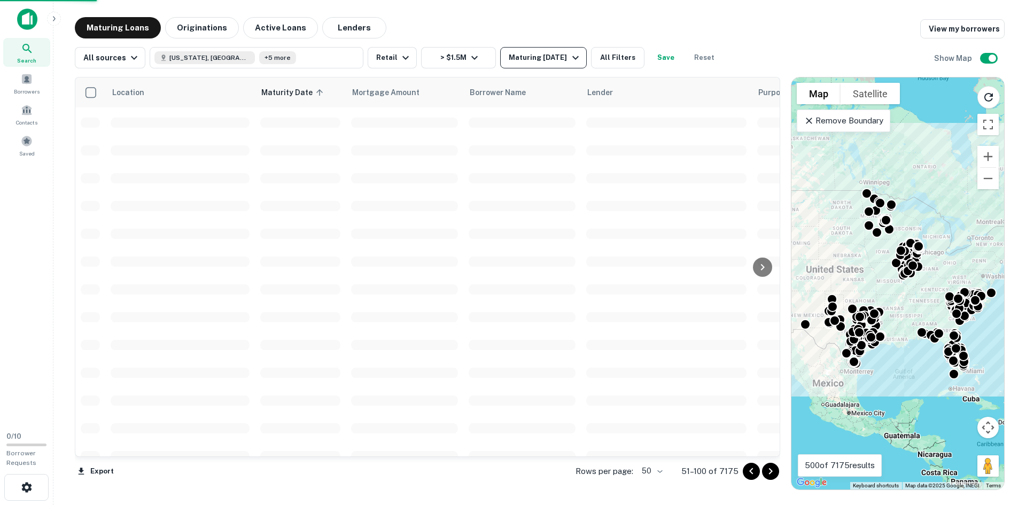
click at [544, 56] on div "Maturing In 1 Year" at bounding box center [545, 57] width 73 height 13
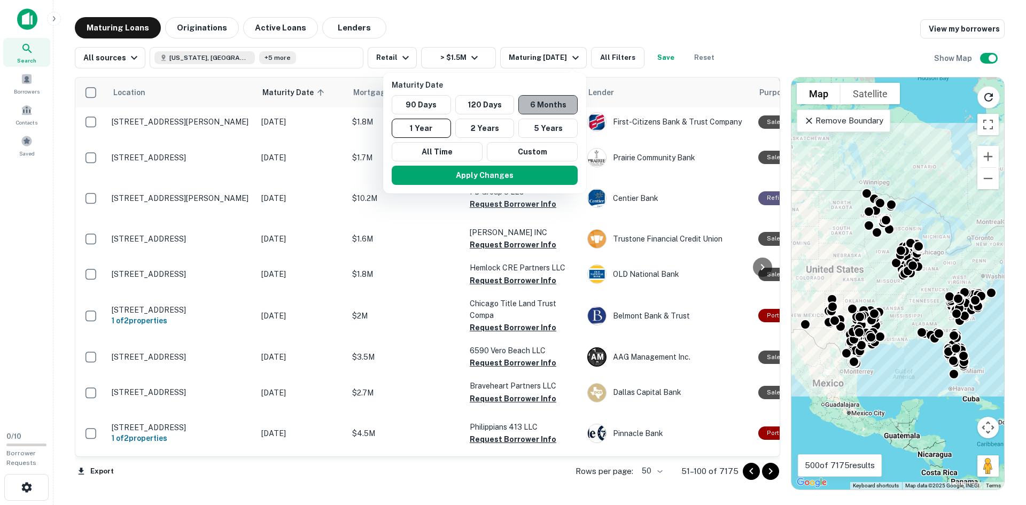
click at [529, 105] on button "6 Months" at bounding box center [547, 104] width 59 height 19
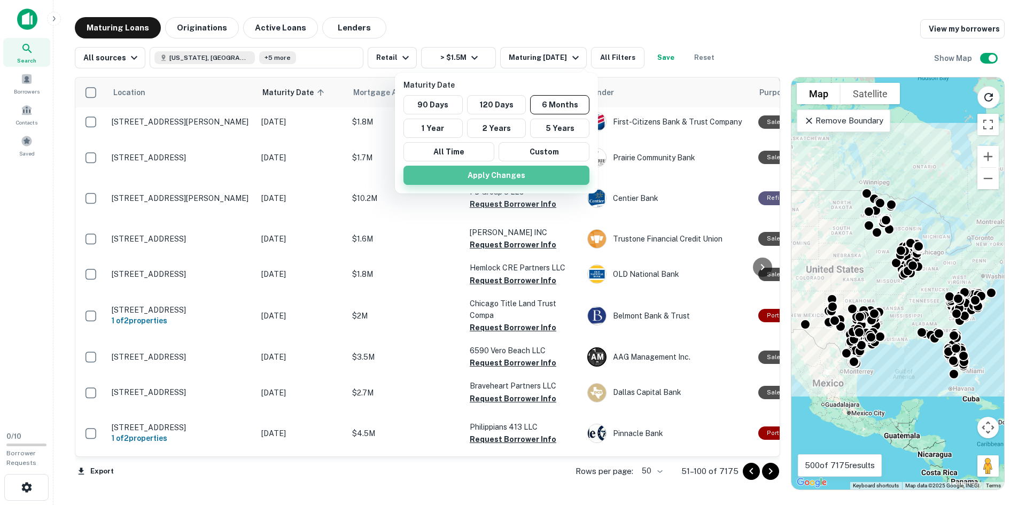
click at [521, 176] on button "Apply Changes" at bounding box center [497, 175] width 186 height 19
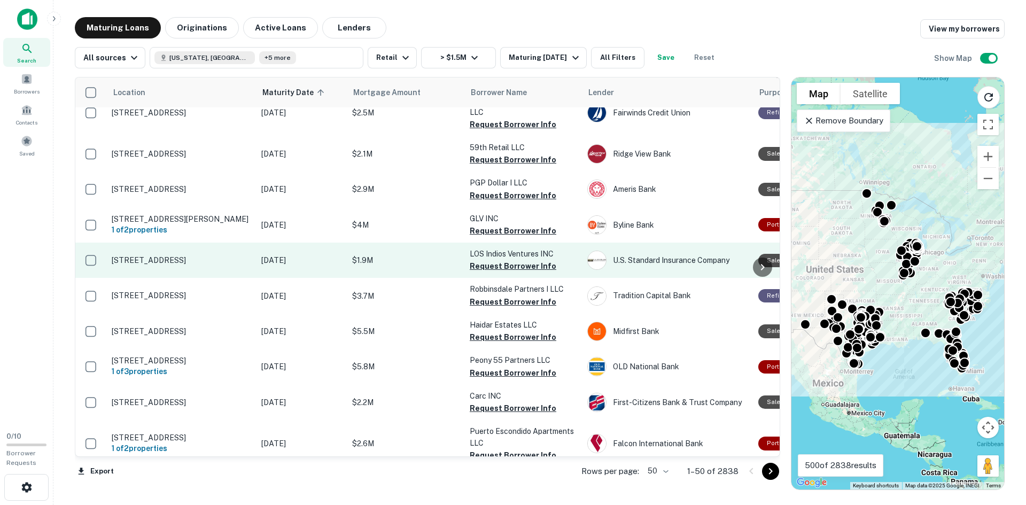
scroll to position [1457, 0]
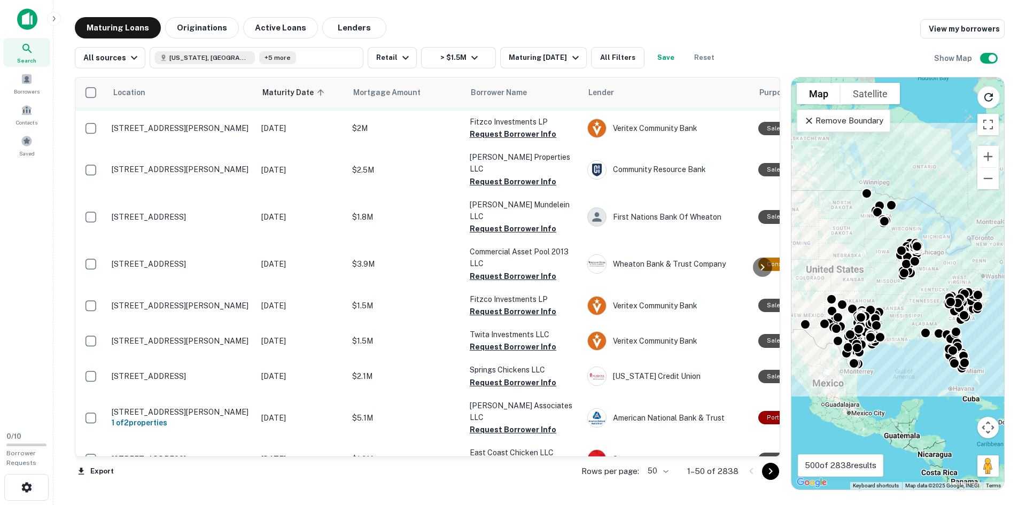
drag, startPoint x: 329, startPoint y: 91, endPoint x: 327, endPoint y: 138, distance: 47.6
click at [326, 90] on icon at bounding box center [321, 93] width 10 height 10
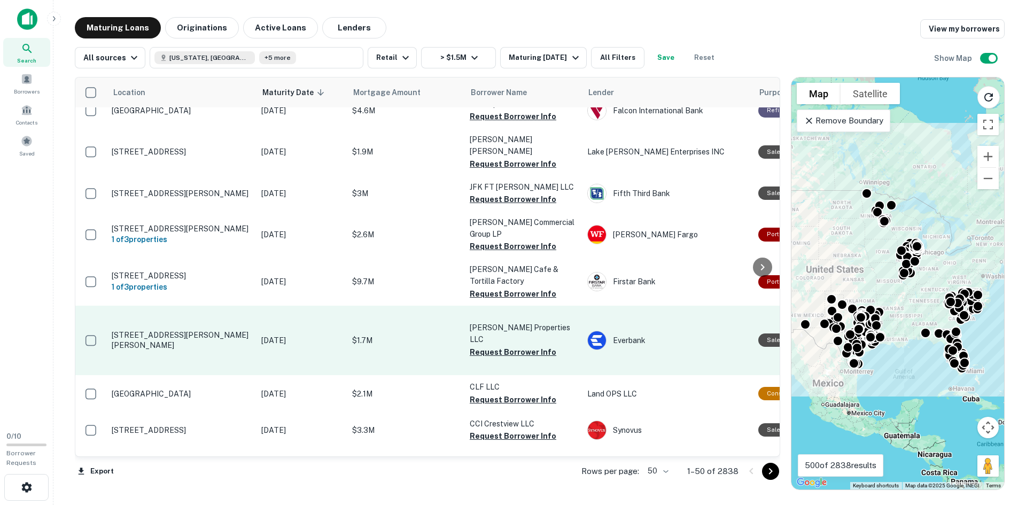
scroll to position [1666, 0]
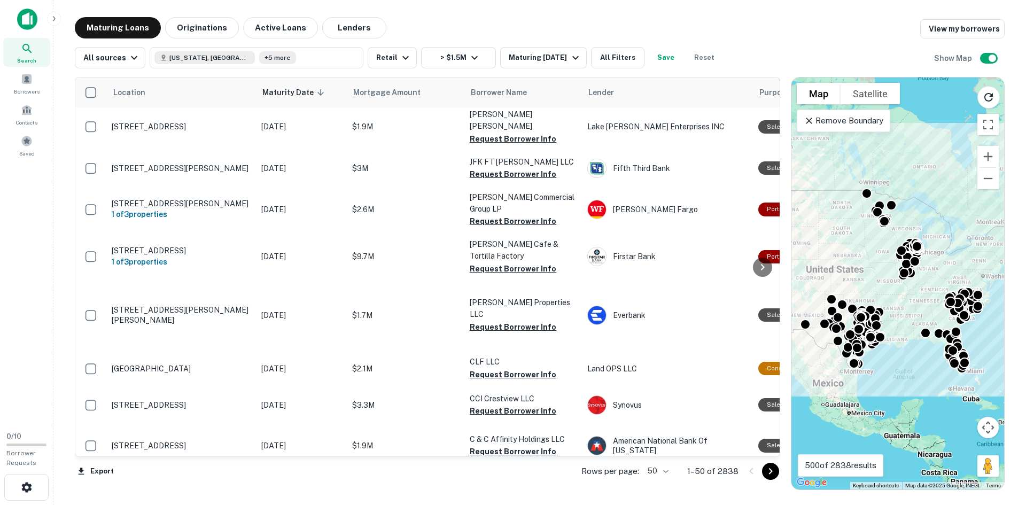
click at [770, 471] on icon "Go to next page" at bounding box center [770, 471] width 13 height 13
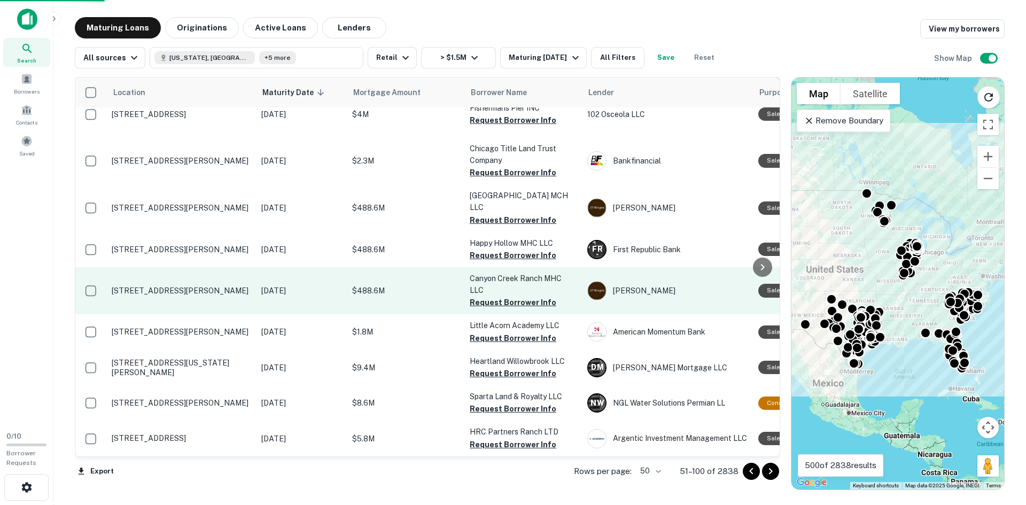
scroll to position [1790, 0]
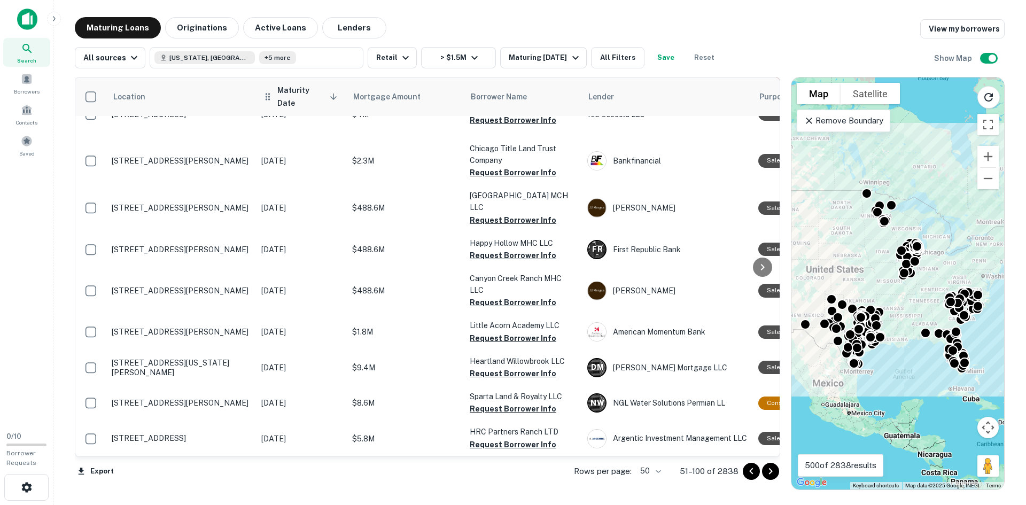
click at [316, 102] on th "Maturity Date sorted descending" at bounding box center [301, 97] width 91 height 38
click at [331, 92] on icon at bounding box center [334, 97] width 10 height 10
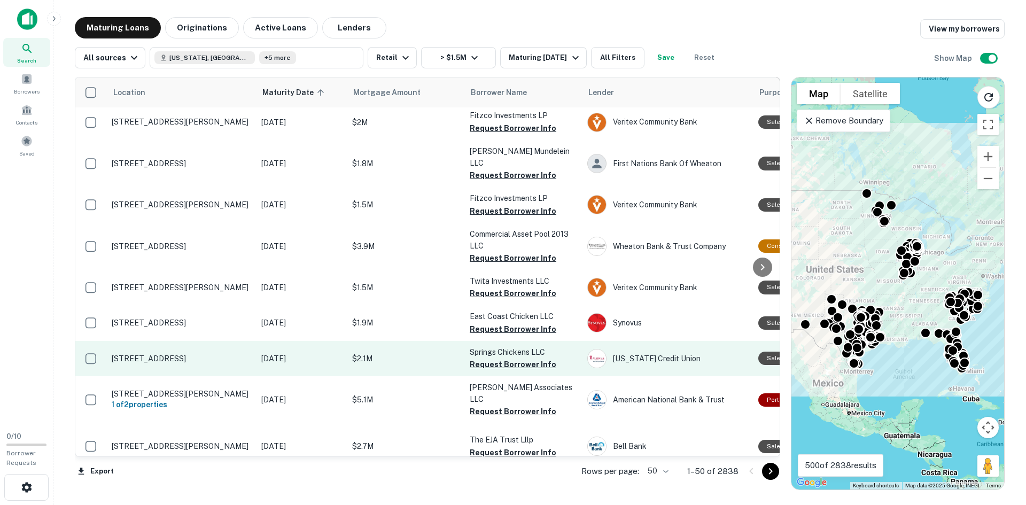
scroll to position [1778, 0]
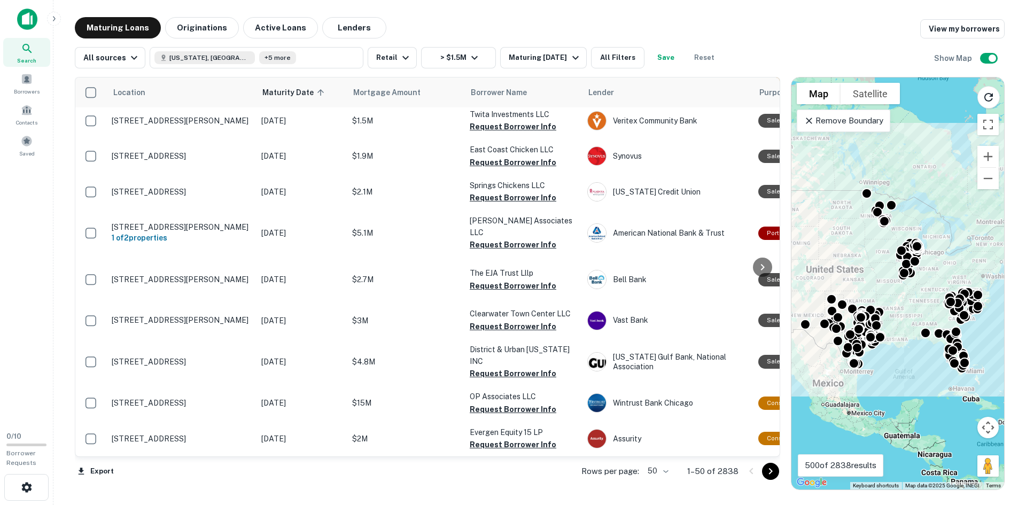
click at [763, 471] on button "Go to next page" at bounding box center [770, 471] width 17 height 17
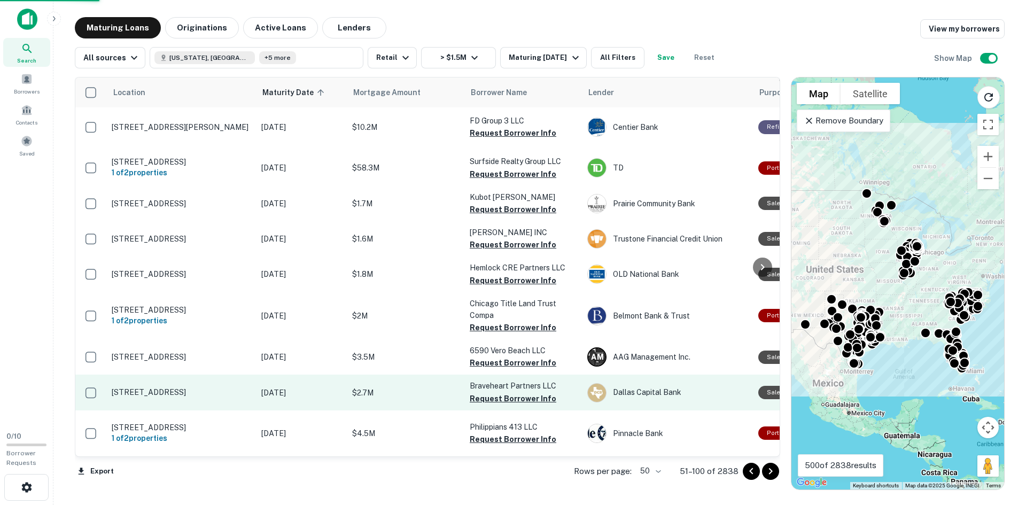
scroll to position [1786, 0]
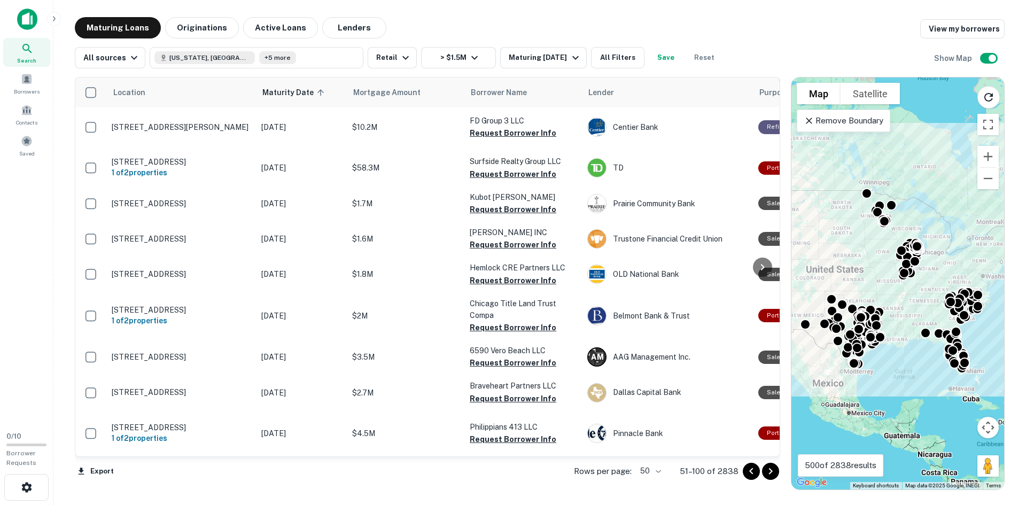
click at [768, 470] on icon "Go to next page" at bounding box center [770, 471] width 13 height 13
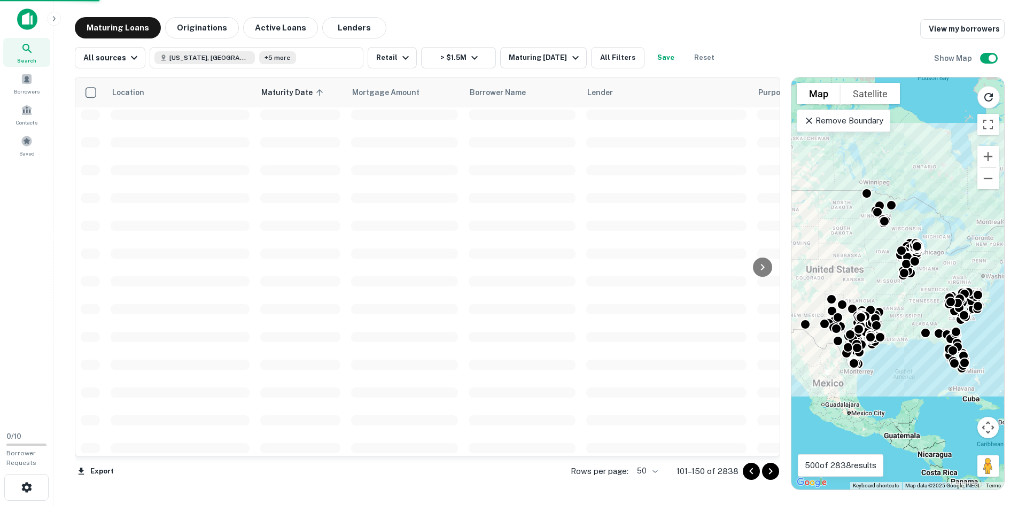
click at [753, 474] on icon "Go to previous page" at bounding box center [751, 471] width 13 height 13
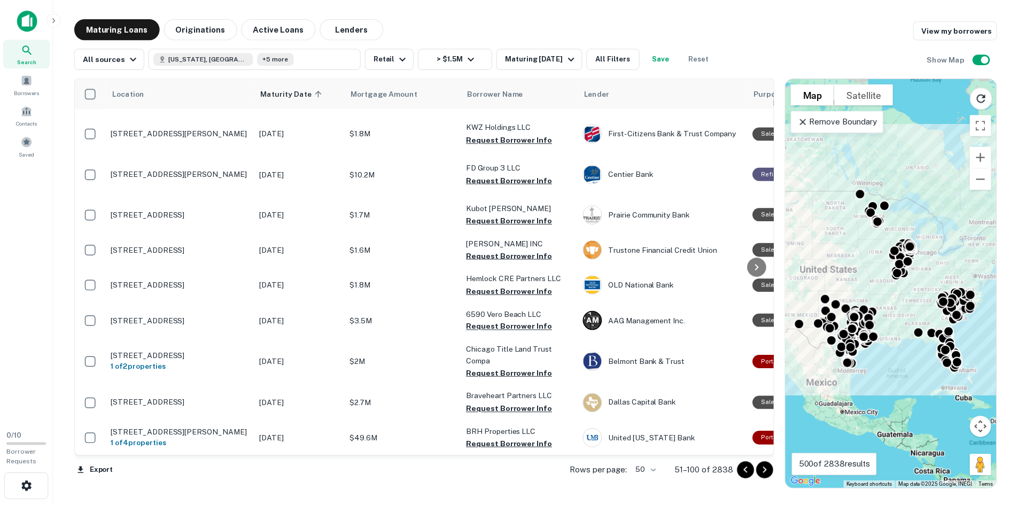
scroll to position [1759, 0]
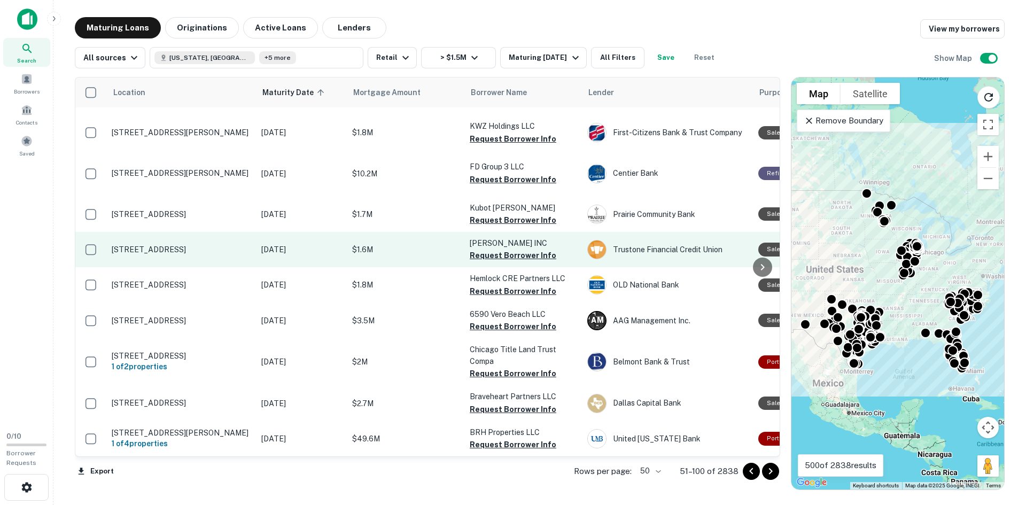
click at [160, 245] on p "8665 N Beach St Fort Worth, TX 76244" at bounding box center [181, 250] width 139 height 10
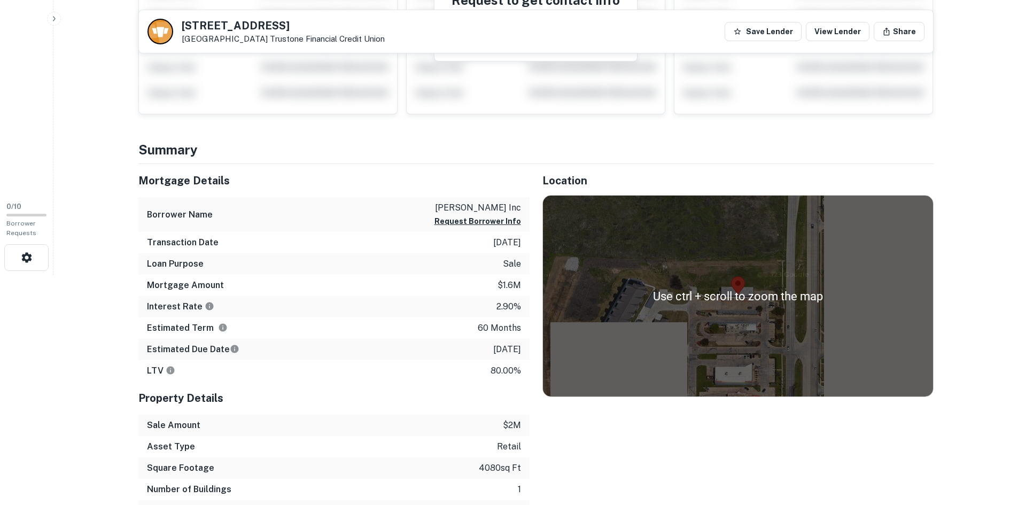
scroll to position [214, 0]
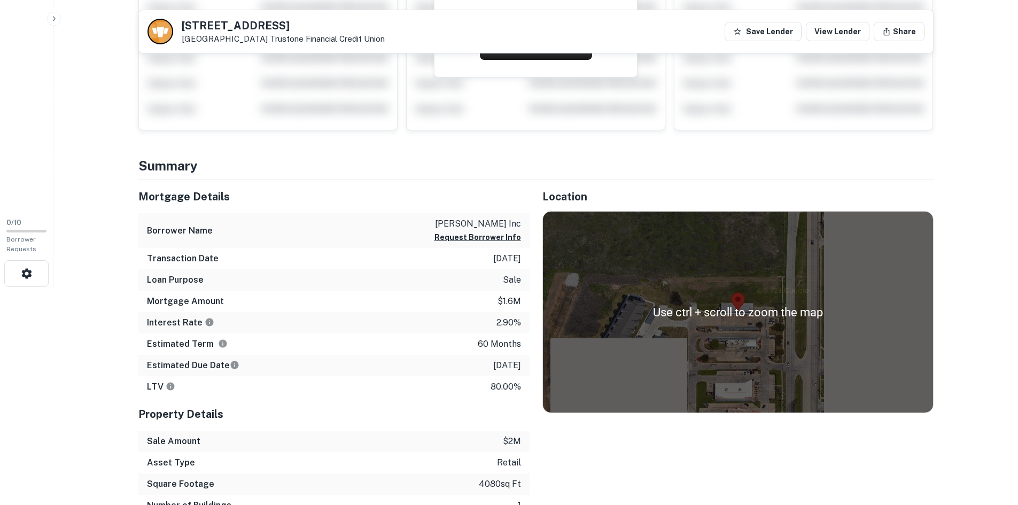
click at [753, 309] on div at bounding box center [738, 312] width 390 height 201
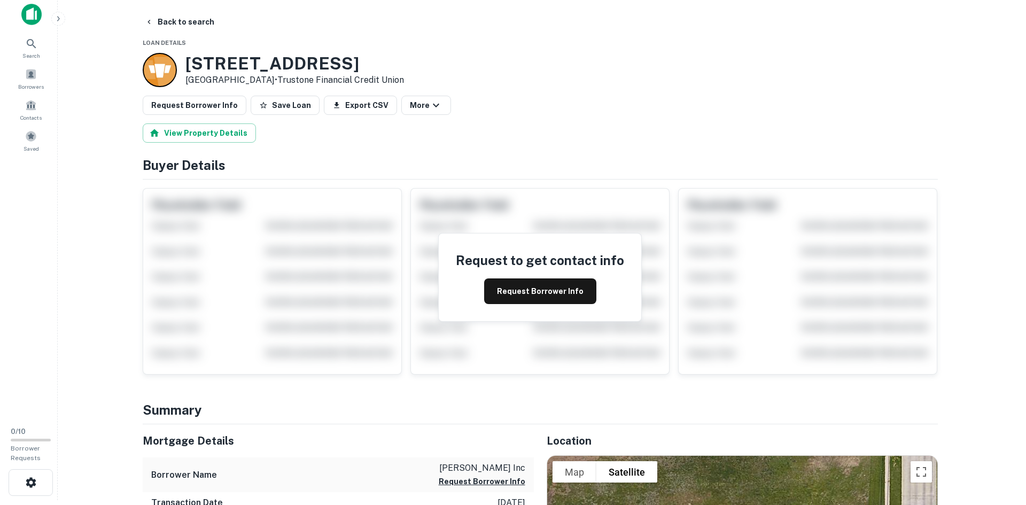
scroll to position [0, 0]
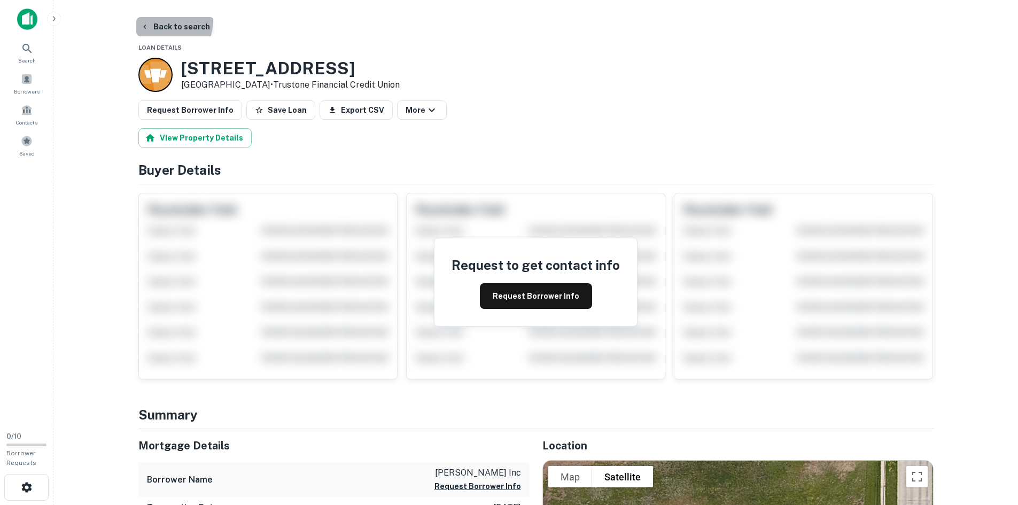
click at [164, 21] on button "Back to search" at bounding box center [175, 26] width 78 height 19
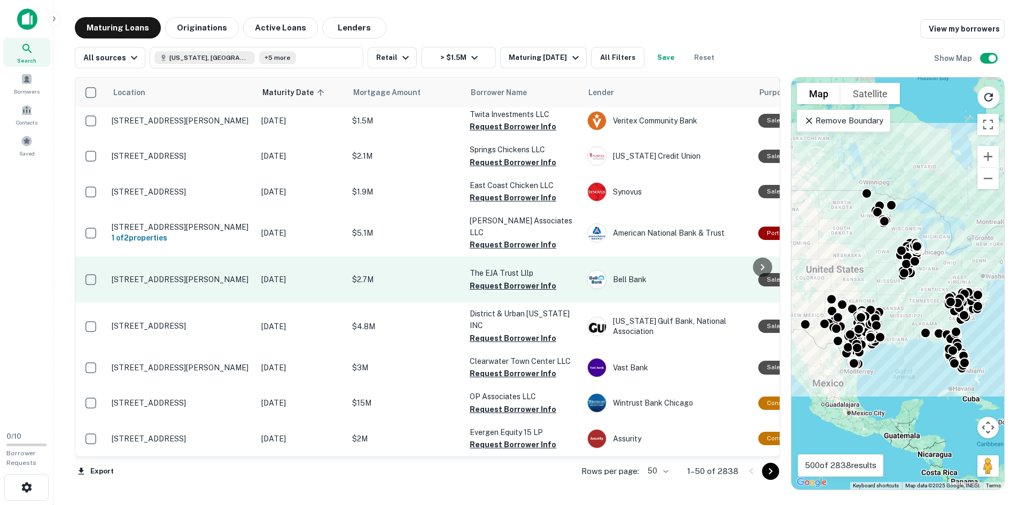
scroll to position [1800, 0]
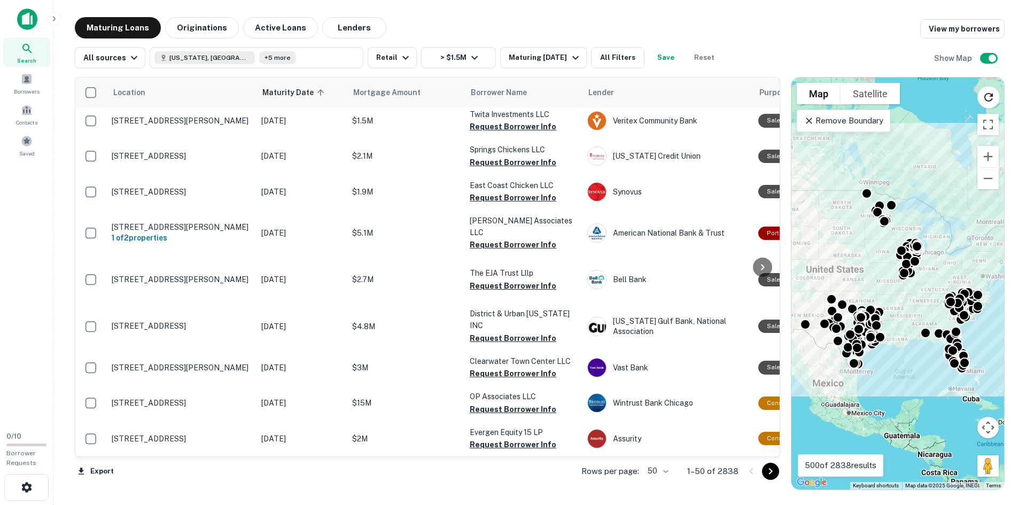
click at [770, 470] on icon "Go to next page" at bounding box center [770, 471] width 13 height 13
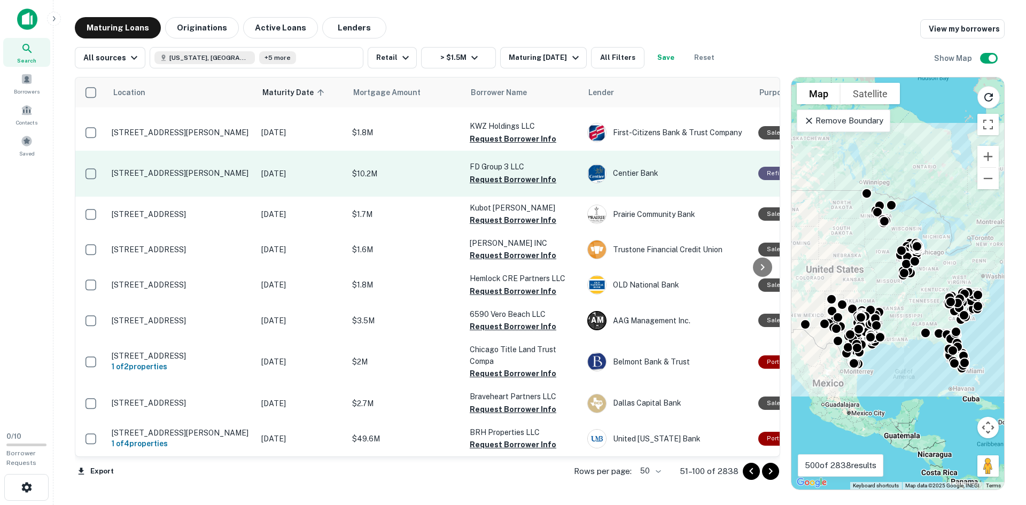
scroll to position [1759, 0]
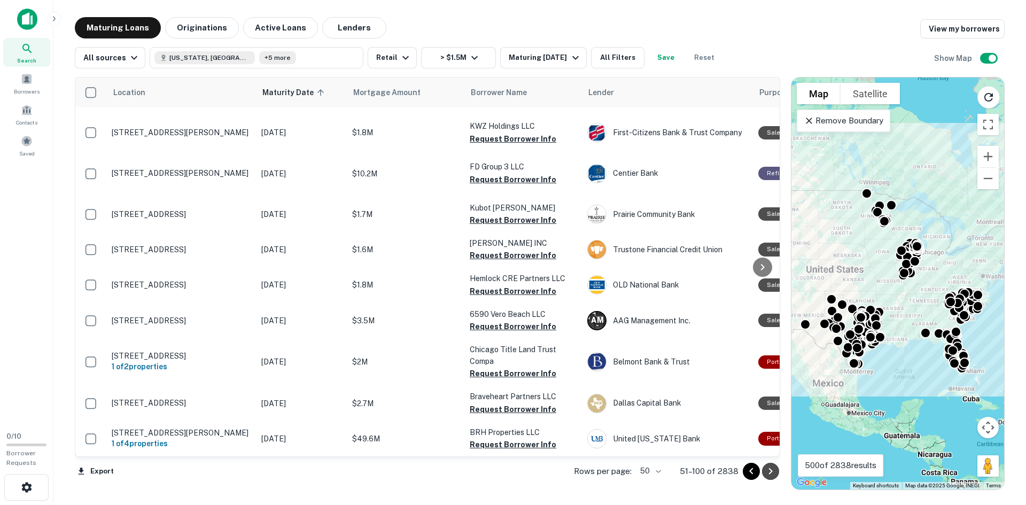
click at [771, 478] on button "Go to next page" at bounding box center [770, 471] width 17 height 17
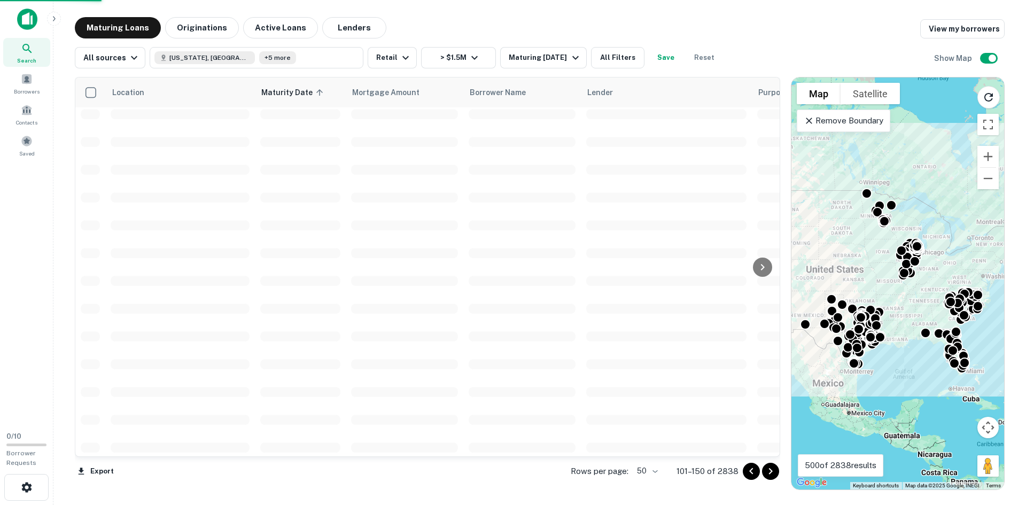
scroll to position [1800, 0]
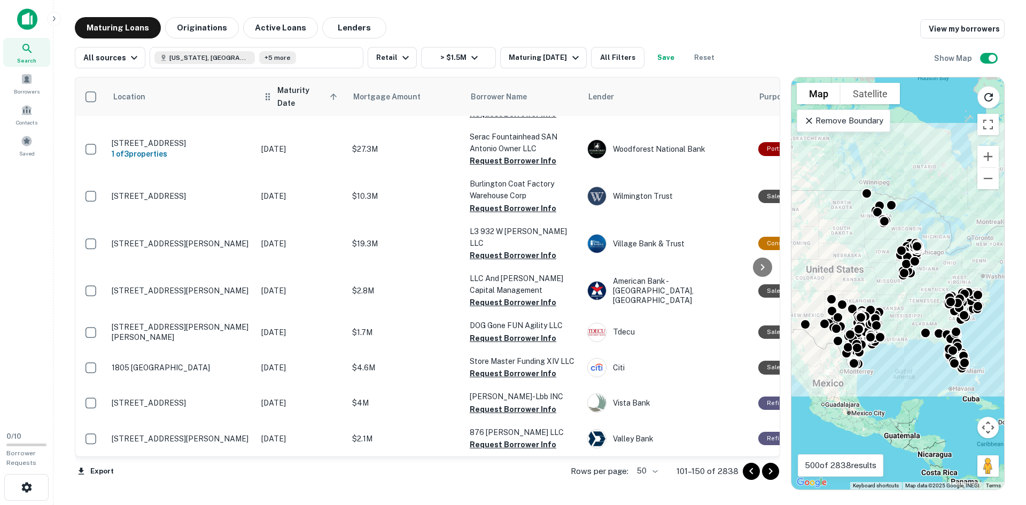
click at [295, 95] on span "Maturity Date sorted ascending" at bounding box center [308, 97] width 63 height 26
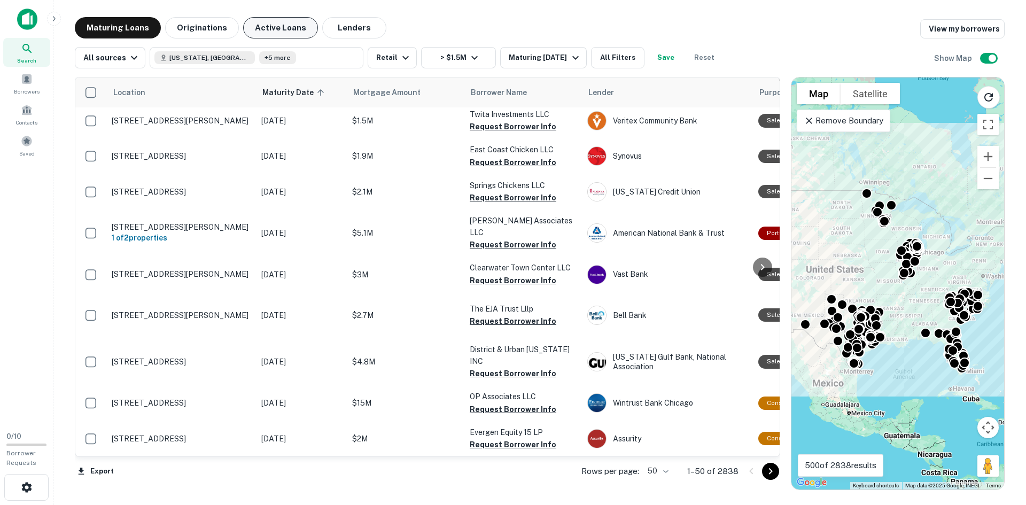
scroll to position [1778, 0]
click at [602, 54] on button "All Filters" at bounding box center [617, 57] width 53 height 21
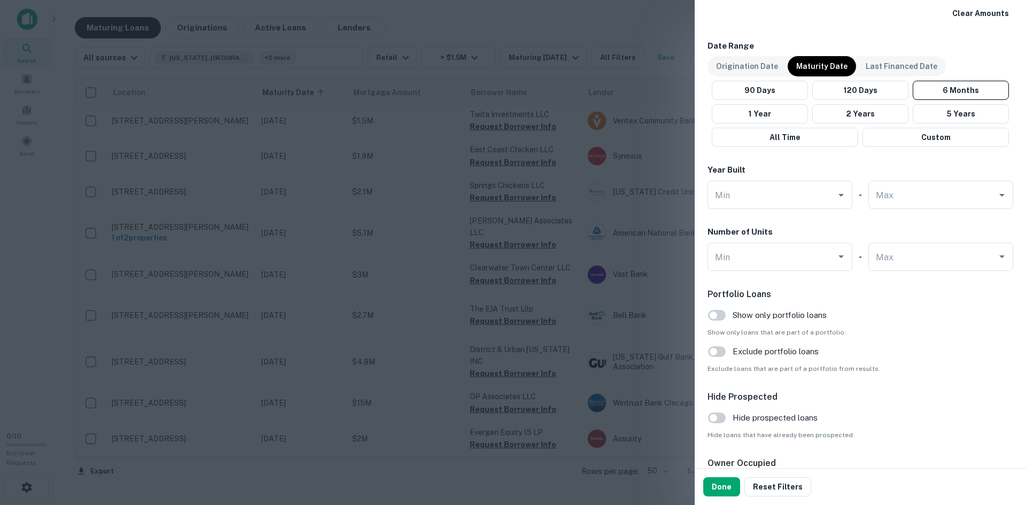
scroll to position [802, 0]
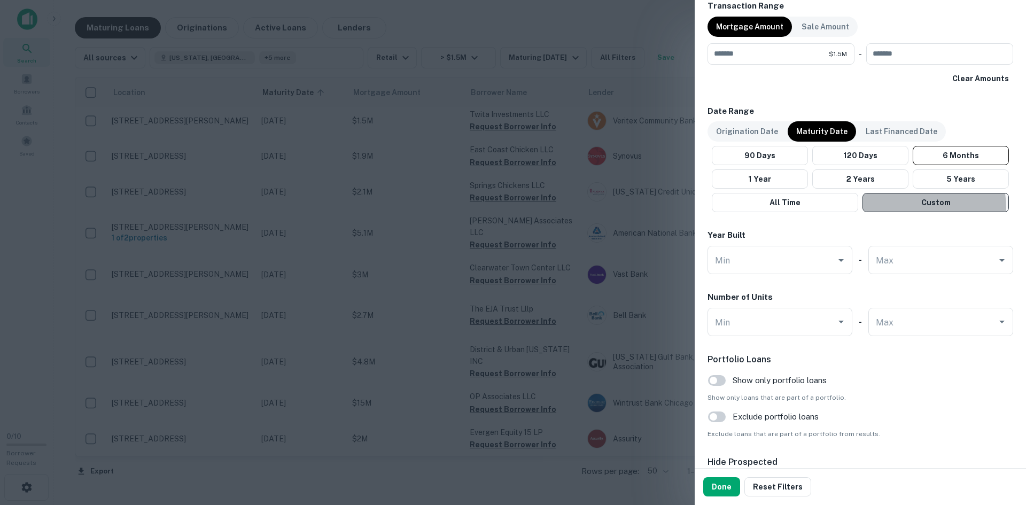
click at [898, 208] on button "Custom" at bounding box center [936, 202] width 146 height 19
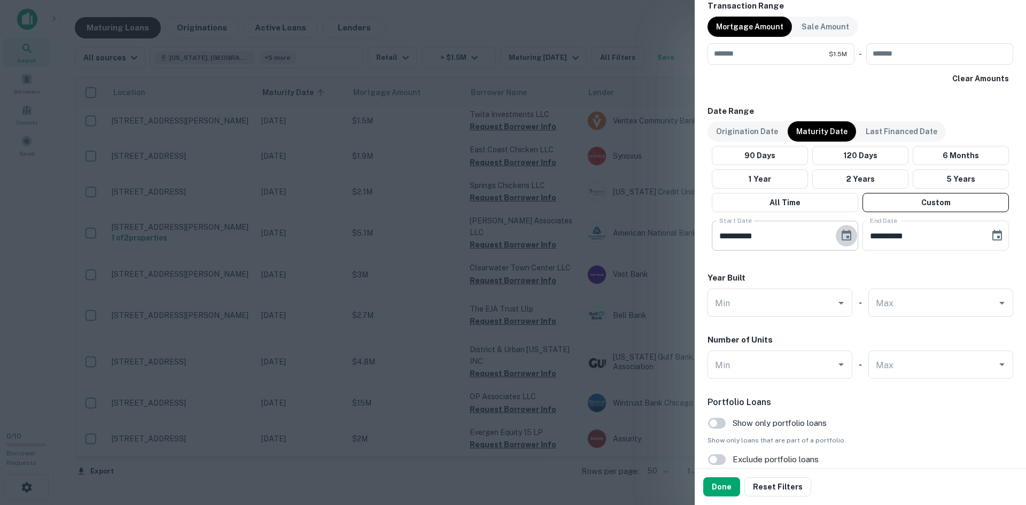
click at [847, 237] on icon "Choose date, selected date is Jun 9, 2025" at bounding box center [847, 235] width 10 height 11
click at [858, 270] on button "Next month" at bounding box center [865, 267] width 21 height 21
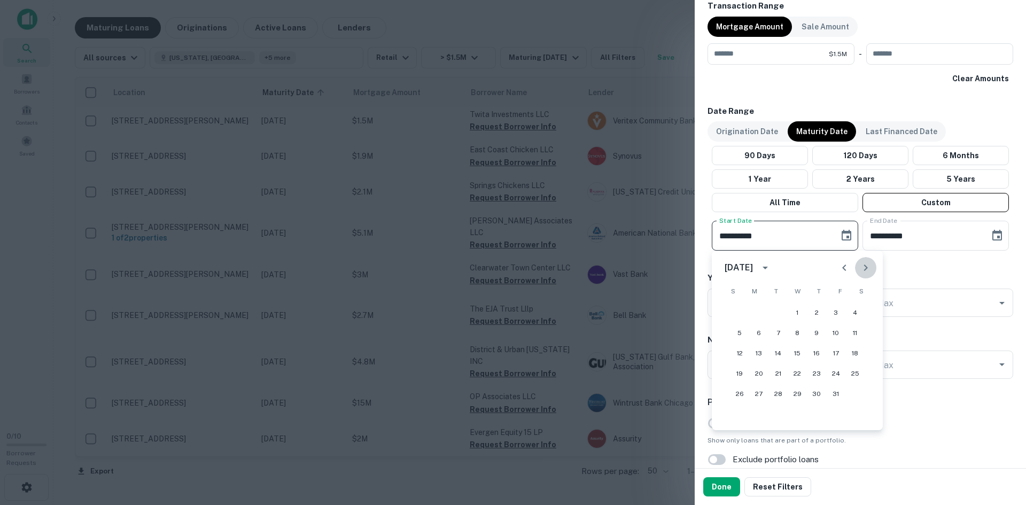
click at [858, 270] on button "Next month" at bounding box center [865, 267] width 21 height 21
click at [838, 270] on button "Previous month" at bounding box center [844, 267] width 21 height 21
click at [864, 267] on icon "Next month" at bounding box center [866, 267] width 13 height 13
click at [758, 312] on button "1" at bounding box center [758, 312] width 19 height 19
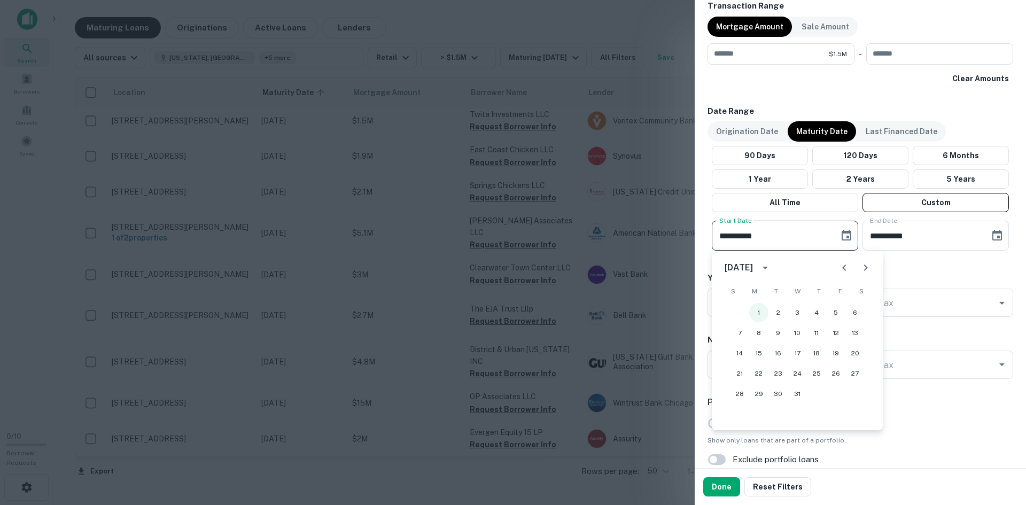
type input "**********"
click at [993, 236] on icon "Choose date, selected date is Oct 7, 2025" at bounding box center [997, 235] width 13 height 13
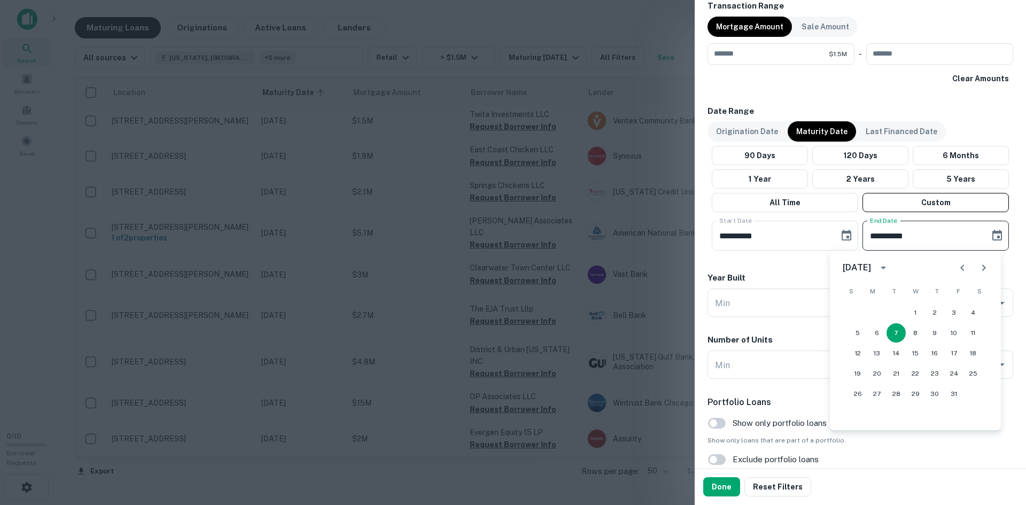
click at [987, 267] on icon "Next month" at bounding box center [984, 267] width 13 height 13
click at [986, 266] on icon "Next month" at bounding box center [984, 267] width 13 height 13
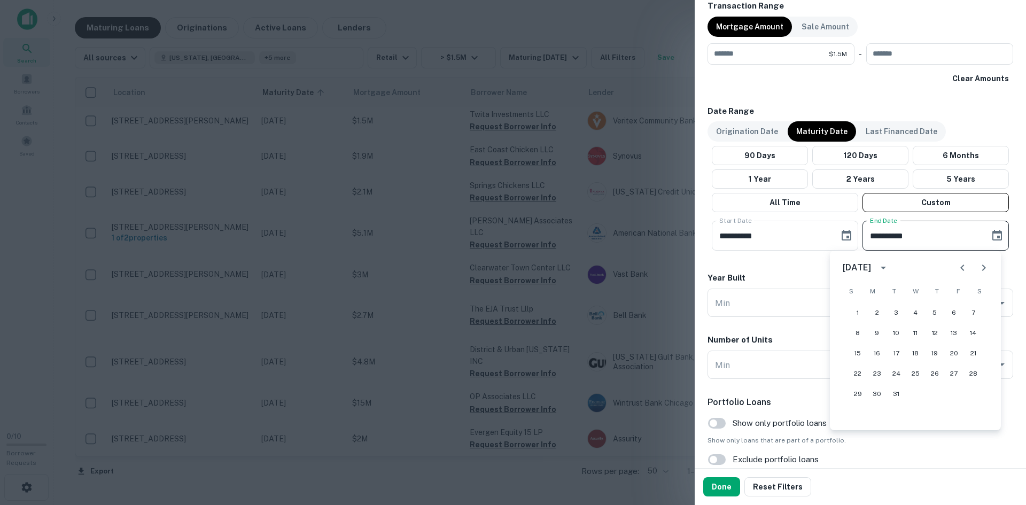
click at [986, 266] on icon "Next month" at bounding box center [984, 267] width 13 height 13
click at [981, 270] on icon "Next month" at bounding box center [984, 267] width 13 height 13
click at [874, 312] on button "1" at bounding box center [877, 312] width 19 height 19
type input "**********"
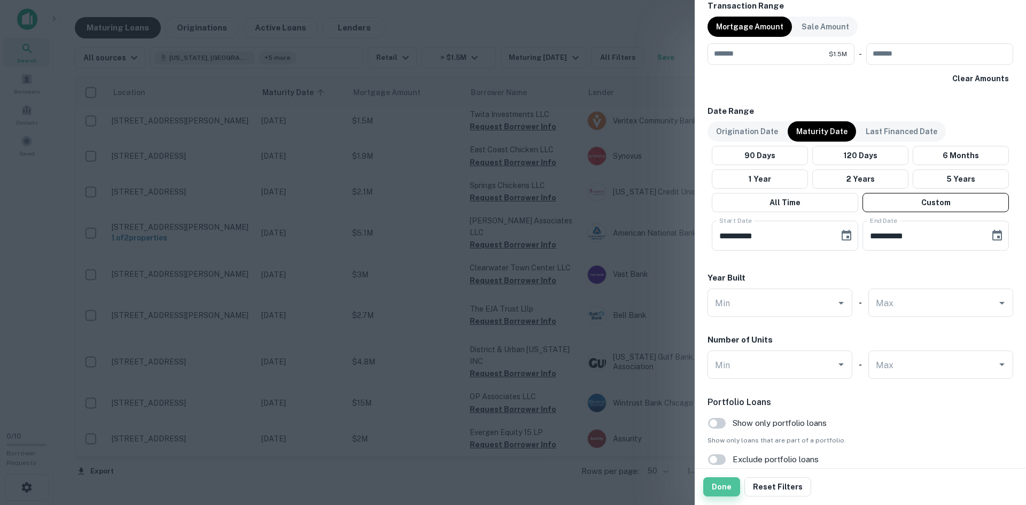
click at [723, 486] on button "Done" at bounding box center [721, 486] width 37 height 19
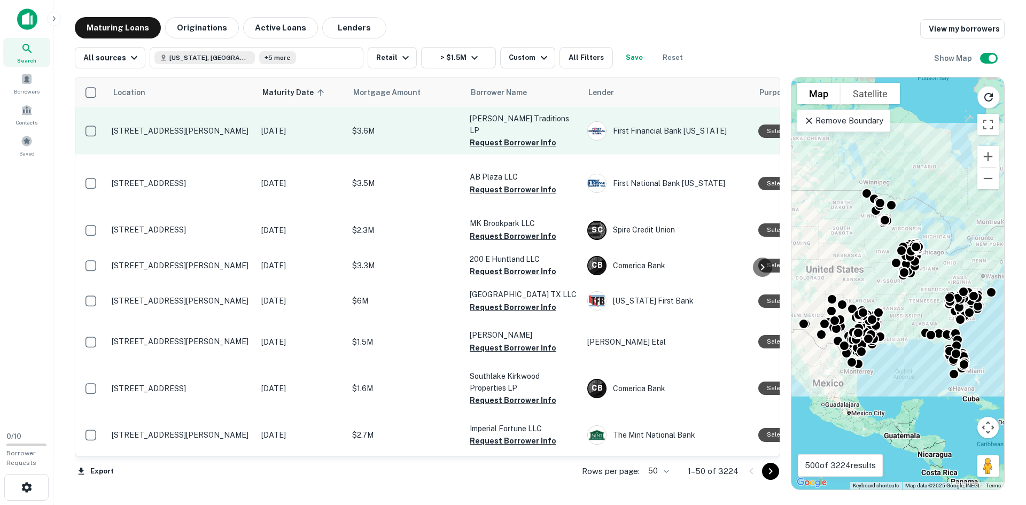
click at [184, 126] on p "[STREET_ADDRESS][PERSON_NAME]" at bounding box center [181, 131] width 139 height 10
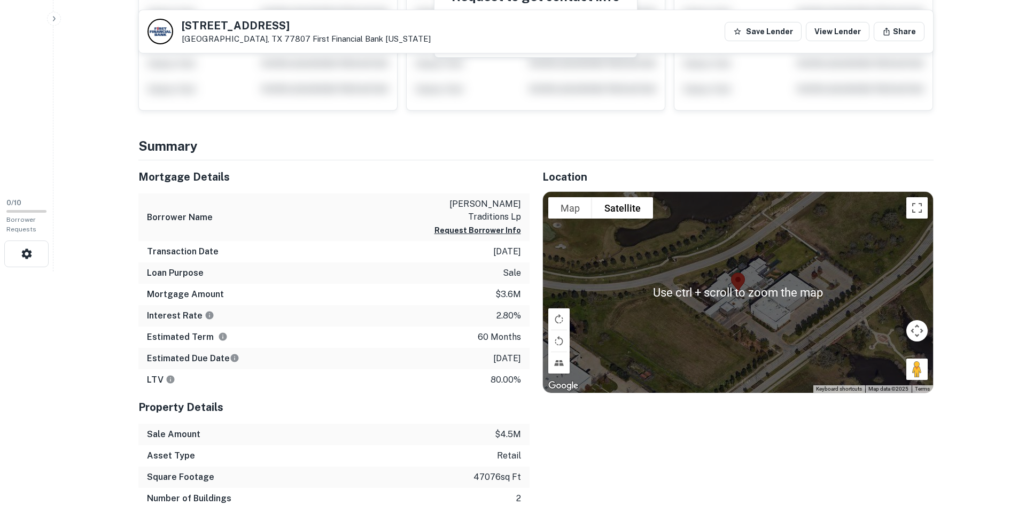
scroll to position [267, 0]
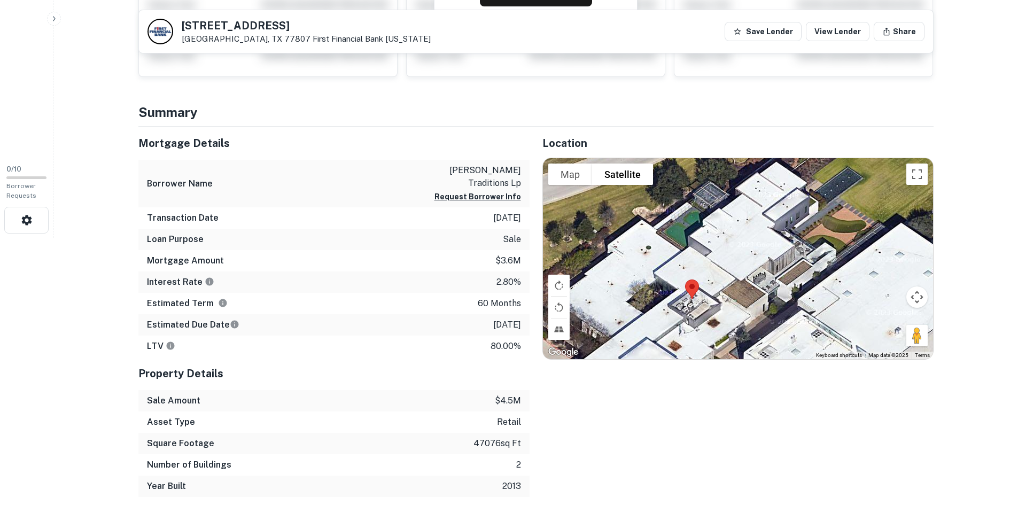
drag, startPoint x: 748, startPoint y: 288, endPoint x: 745, endPoint y: 207, distance: 80.8
click at [747, 203] on div at bounding box center [738, 258] width 390 height 201
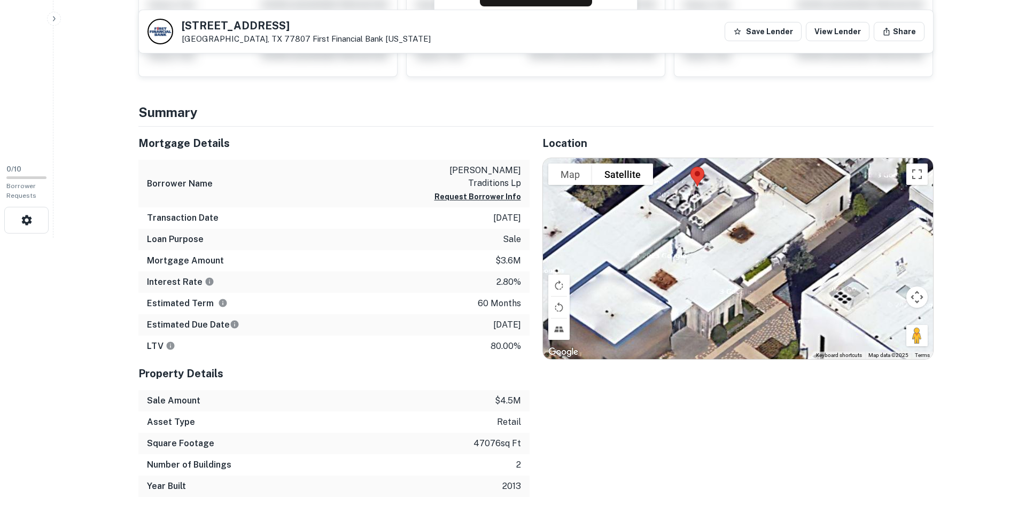
drag, startPoint x: 723, startPoint y: 319, endPoint x: 762, endPoint y: 193, distance: 131.7
click at [762, 193] on div at bounding box center [738, 258] width 390 height 201
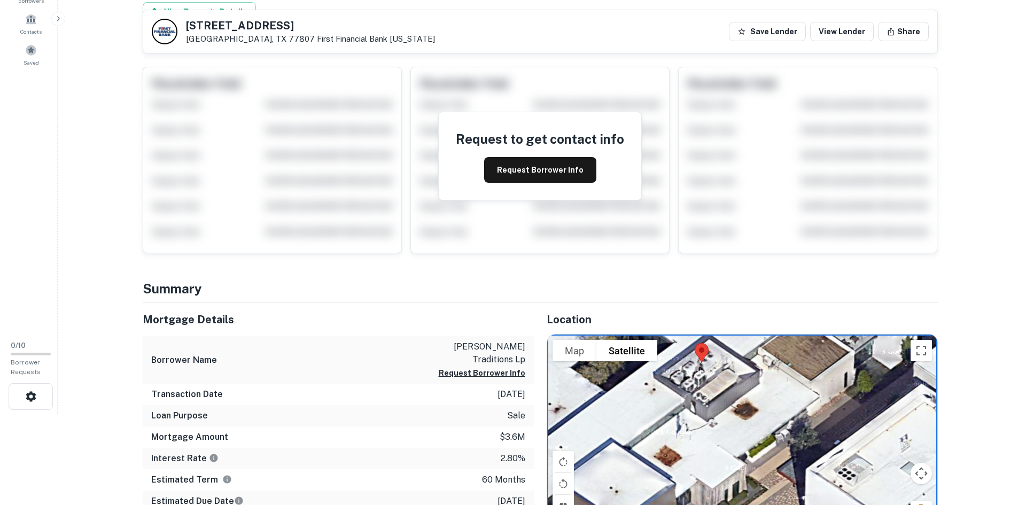
scroll to position [0, 0]
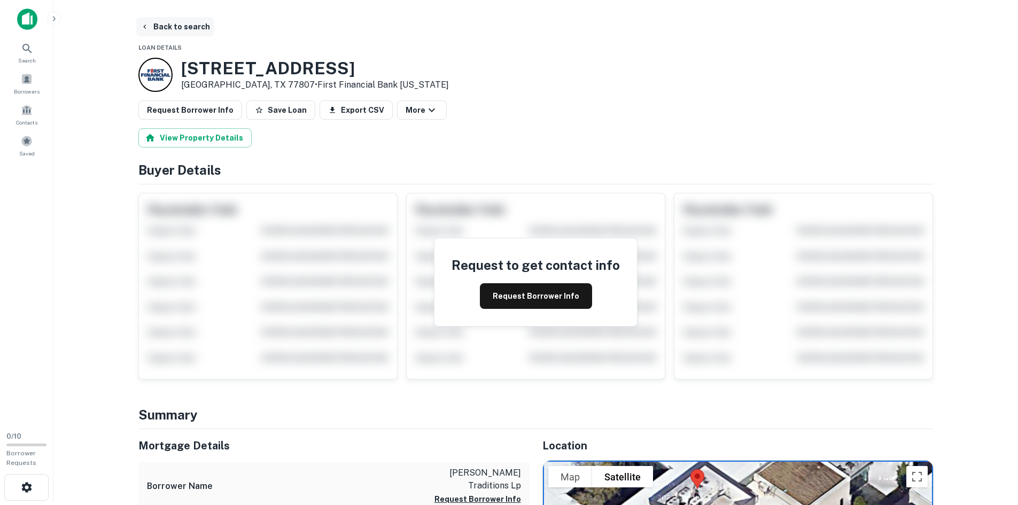
click at [165, 29] on button "Back to search" at bounding box center [175, 26] width 78 height 19
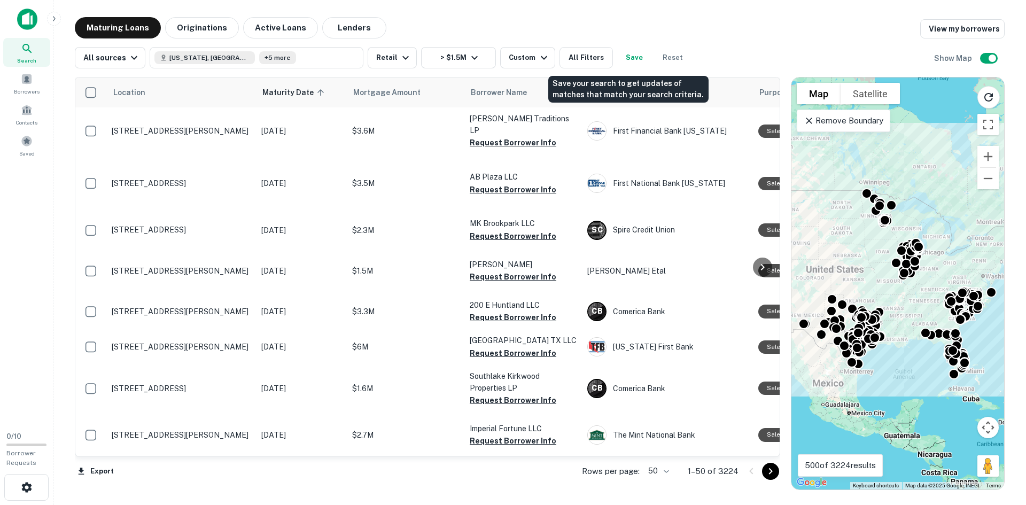
click at [625, 52] on button "Save" at bounding box center [634, 57] width 34 height 21
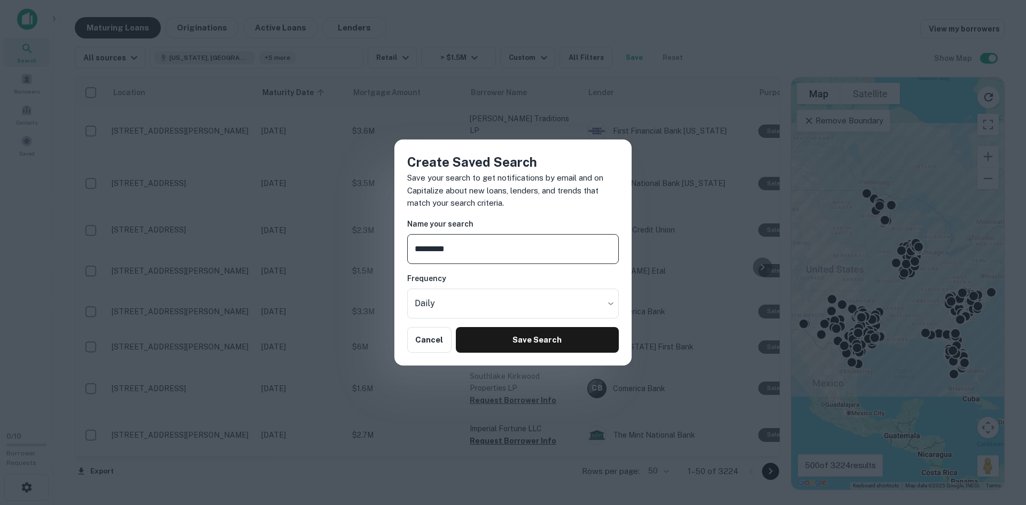
click at [454, 260] on input "*********" at bounding box center [513, 249] width 212 height 30
type input "**********"
click at [477, 307] on body "Search Borrowers Contacts Saved 0 / 10 Borrower Requests Maturing Loans Origina…" at bounding box center [513, 252] width 1026 height 505
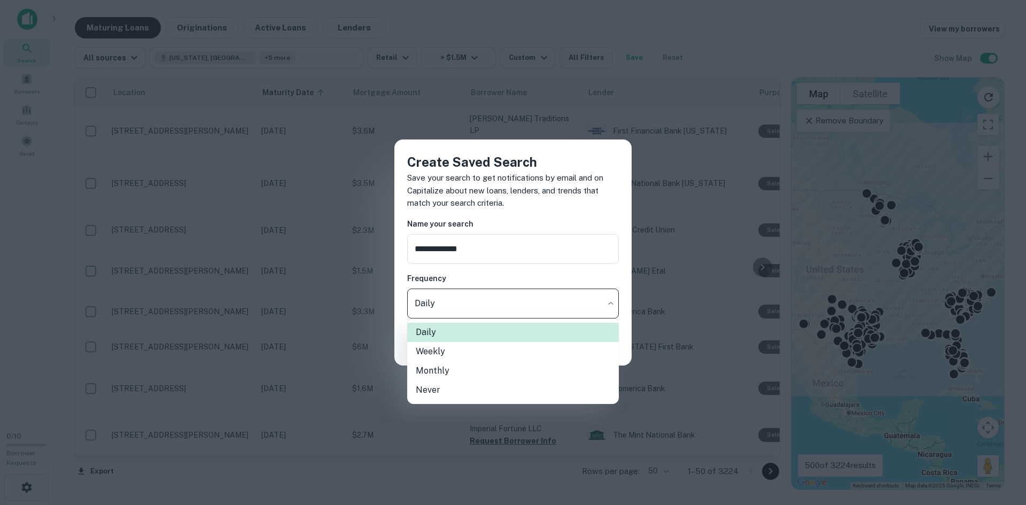
click at [615, 208] on div at bounding box center [513, 252] width 1026 height 505
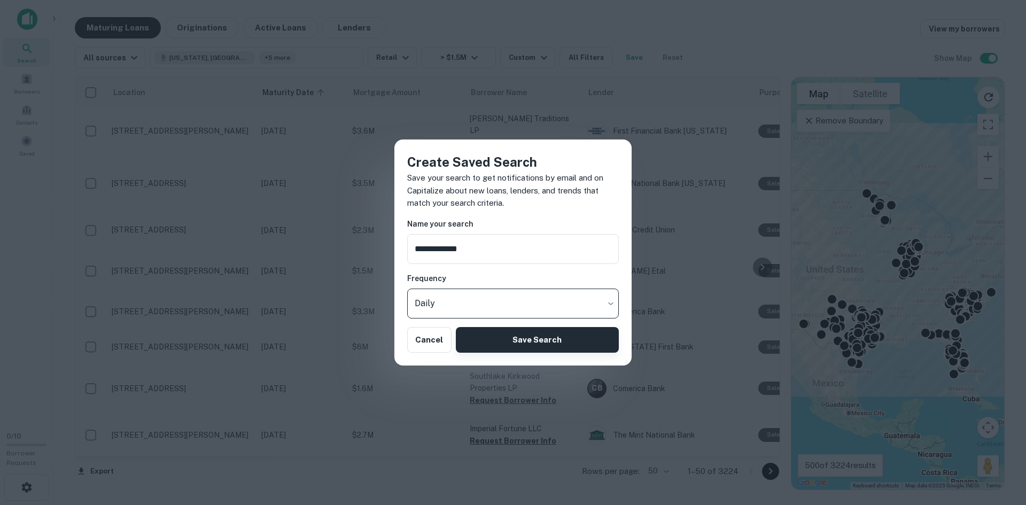
click at [529, 347] on button "Save Search" at bounding box center [537, 340] width 163 height 26
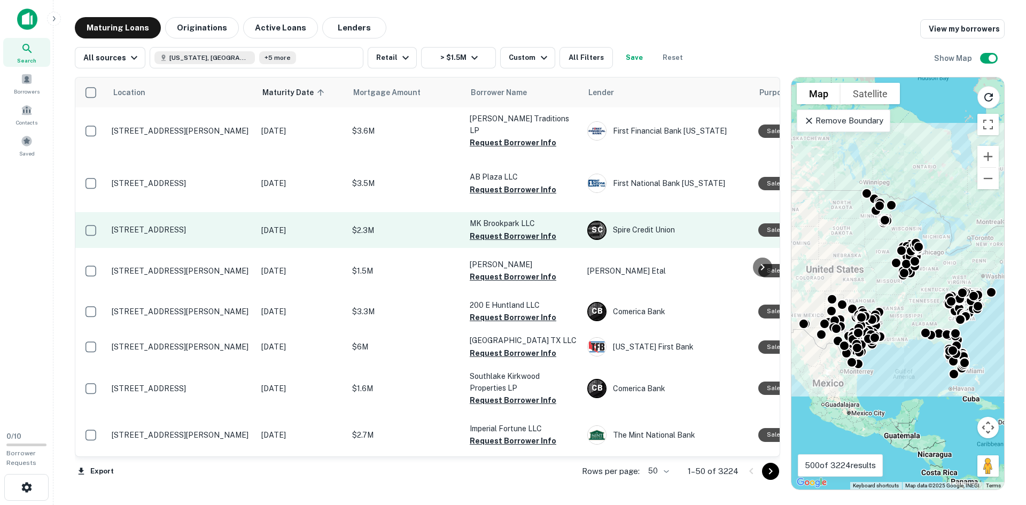
click at [186, 225] on p "[STREET_ADDRESS]" at bounding box center [181, 230] width 139 height 10
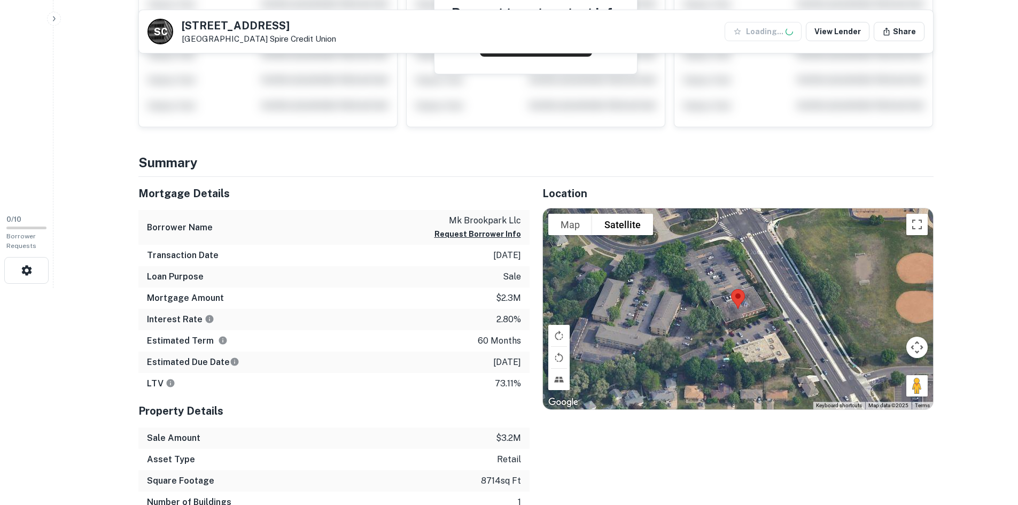
scroll to position [321, 0]
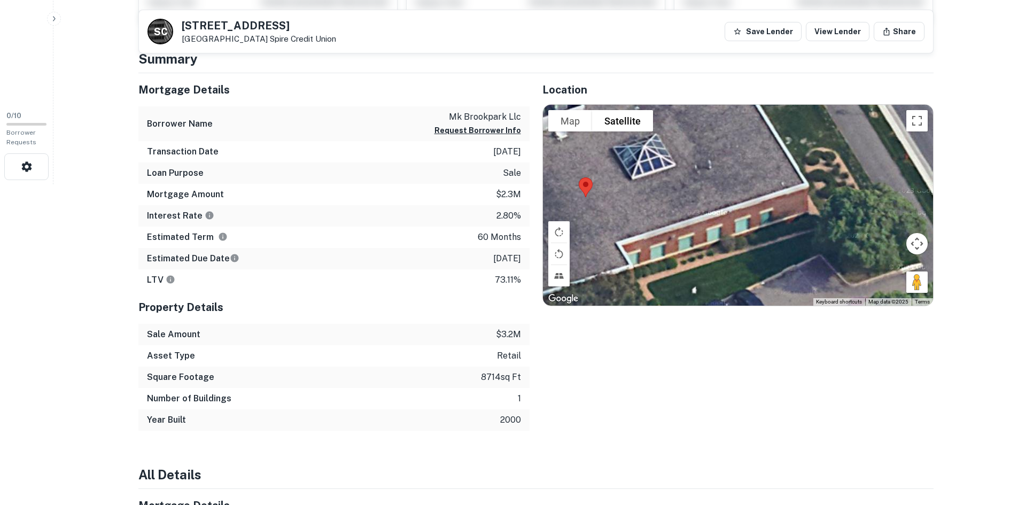
drag, startPoint x: 707, startPoint y: 242, endPoint x: 674, endPoint y: 294, distance: 61.2
click at [674, 294] on div at bounding box center [738, 205] width 390 height 201
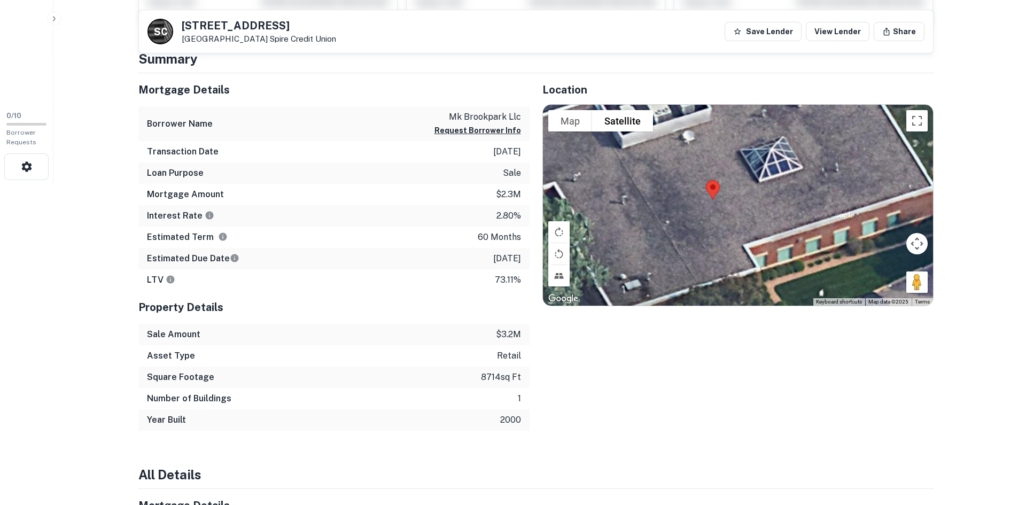
drag, startPoint x: 723, startPoint y: 173, endPoint x: 784, endPoint y: 153, distance: 63.4
click at [854, 177] on div at bounding box center [738, 205] width 390 height 201
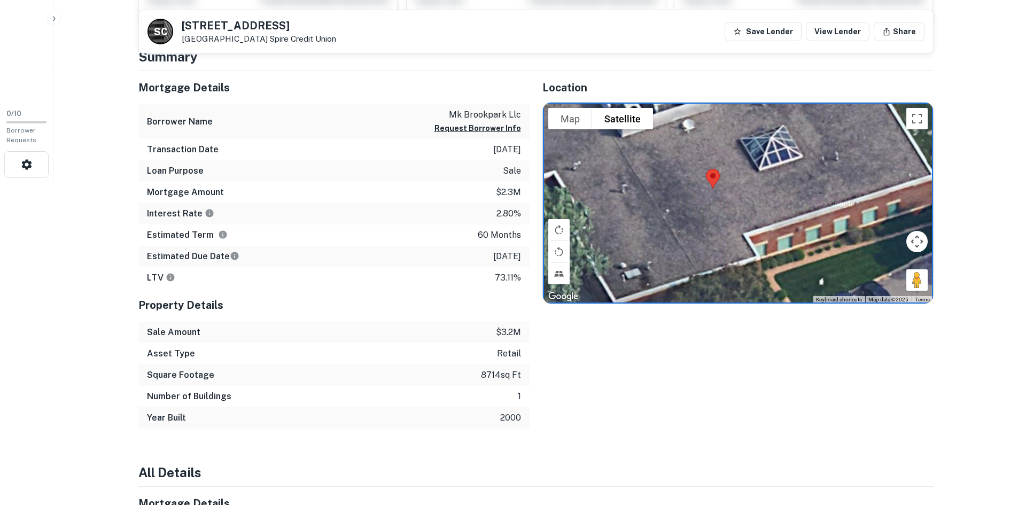
scroll to position [374, 0]
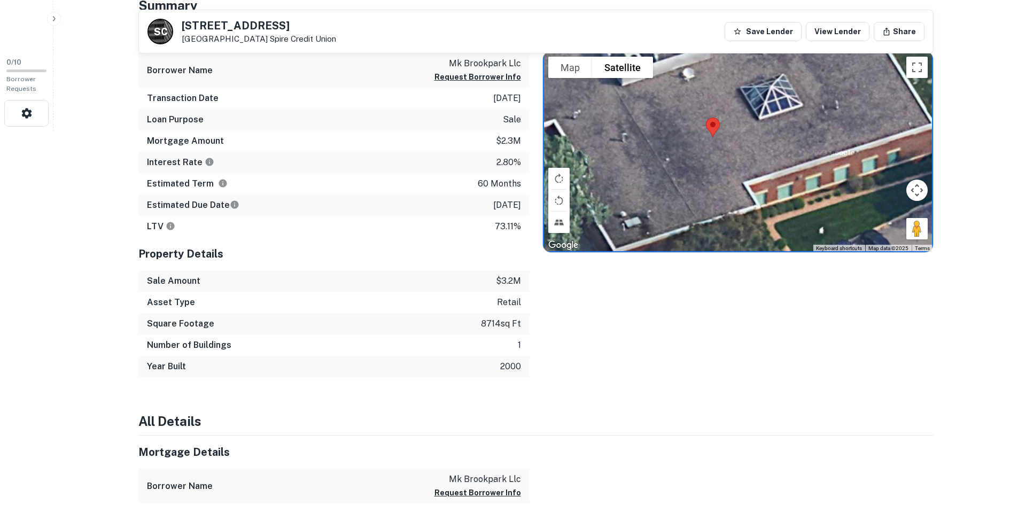
click at [188, 278] on h6 "Sale Amount" at bounding box center [173, 281] width 53 height 13
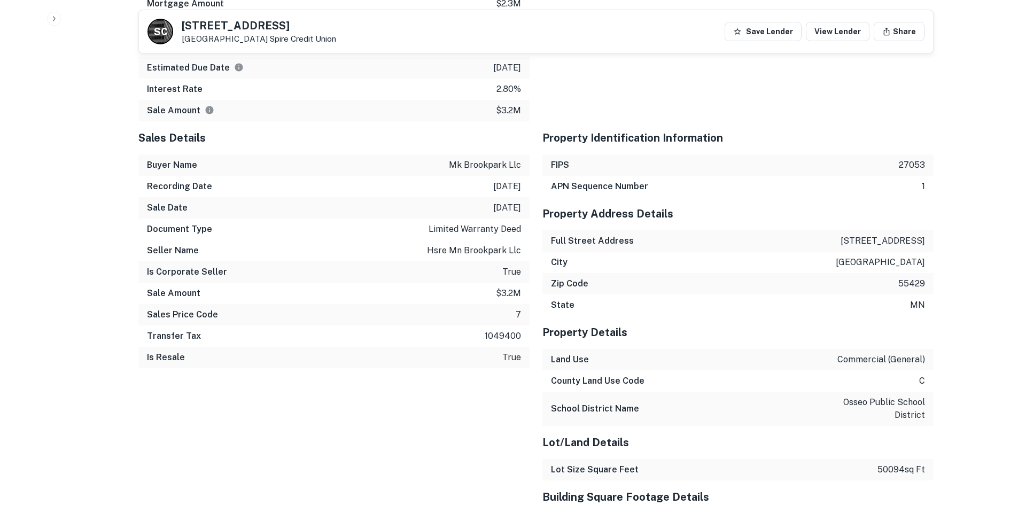
scroll to position [909, 0]
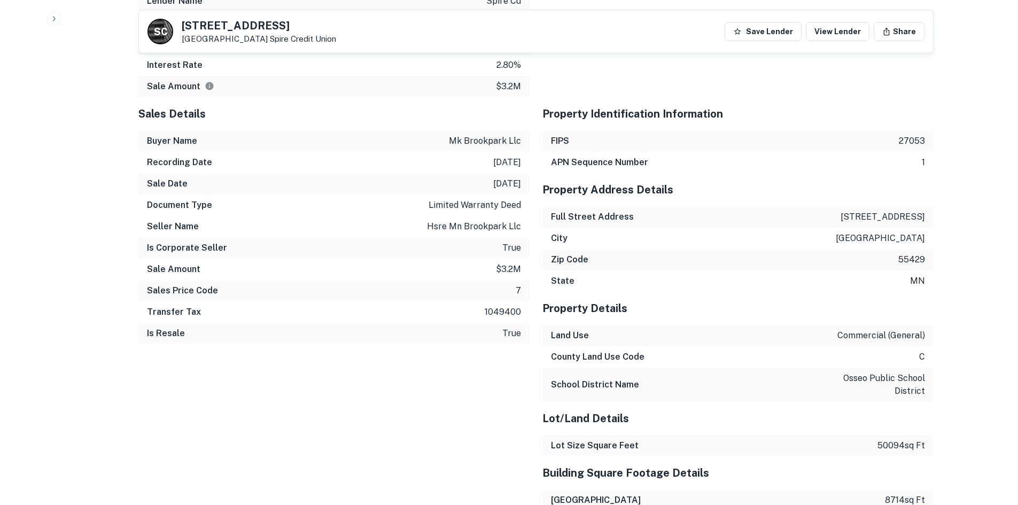
click at [602, 167] on h6 "APN Sequence Number" at bounding box center [599, 162] width 97 height 13
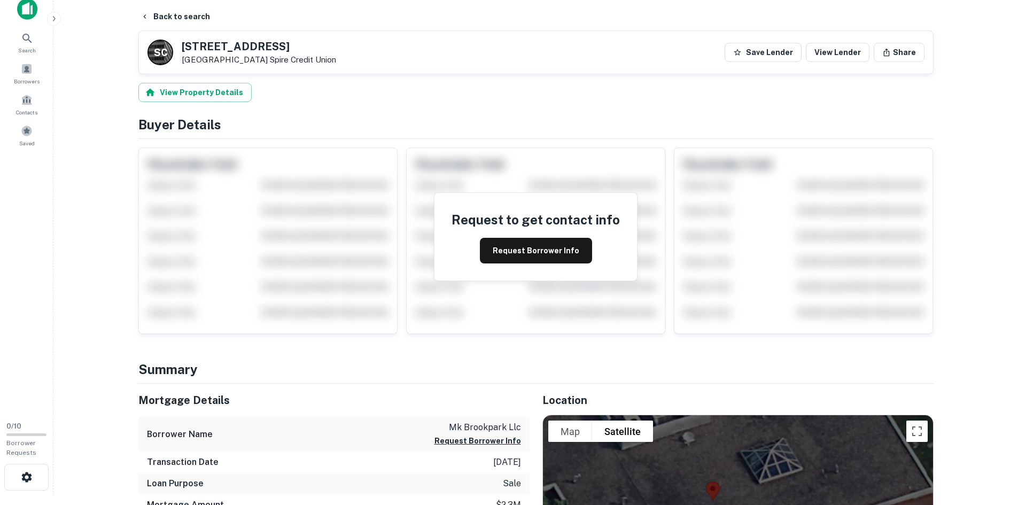
scroll to position [0, 0]
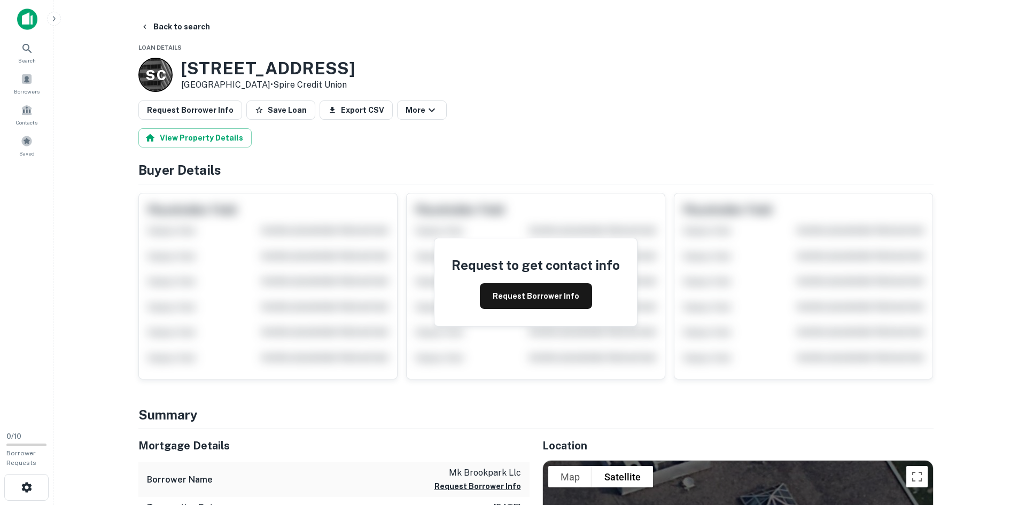
click at [233, 60] on h3 "6437 Brooklyn Blvd" at bounding box center [268, 68] width 174 height 20
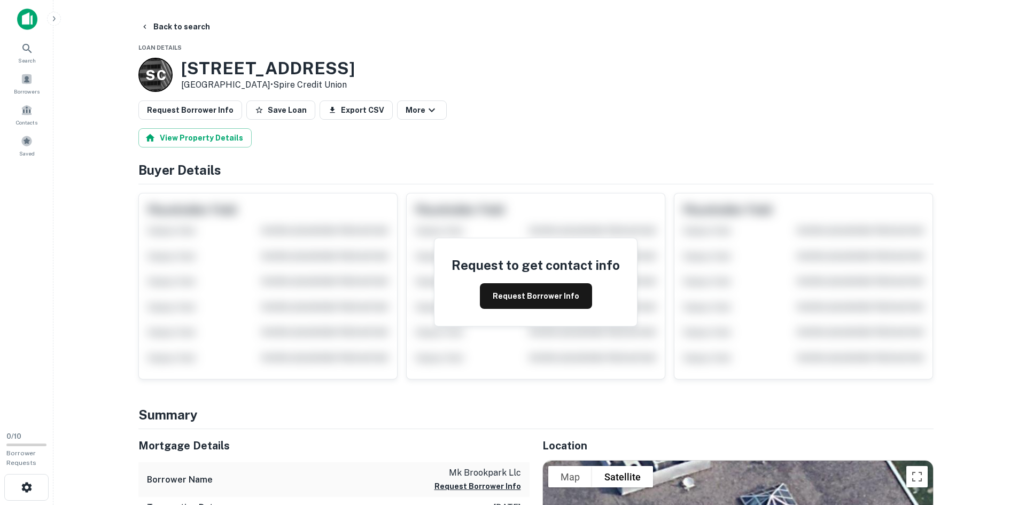
drag, startPoint x: 346, startPoint y: 67, endPoint x: 183, endPoint y: 72, distance: 163.1
click at [183, 72] on h3 "6437 Brooklyn Blvd" at bounding box center [268, 68] width 174 height 20
copy h3 "6437 Brooklyn Blvd"
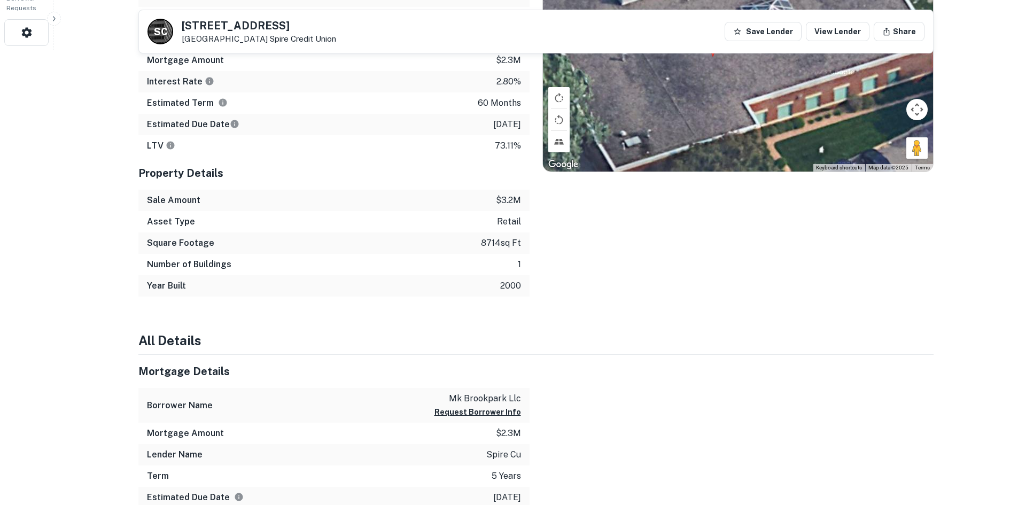
scroll to position [134, 0]
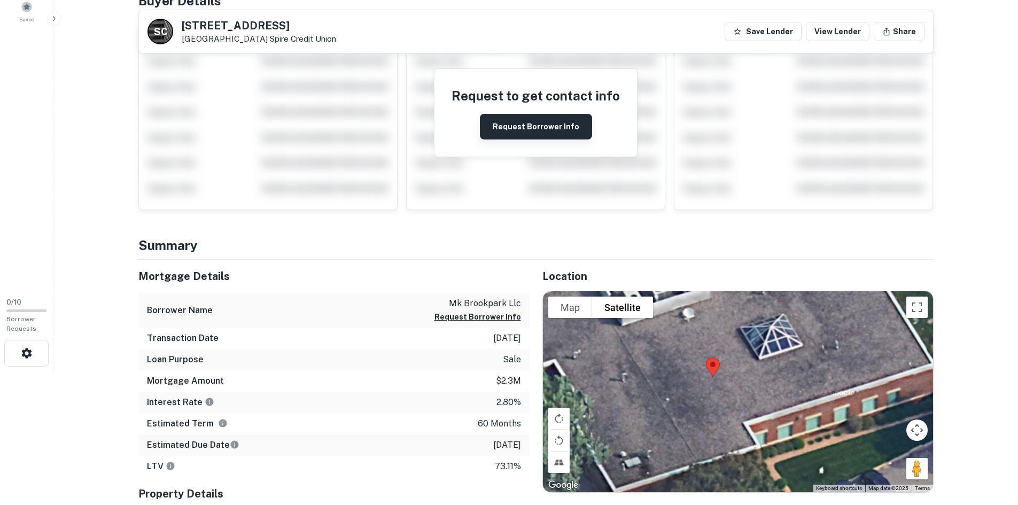
click at [501, 129] on button "Request Borrower Info" at bounding box center [536, 127] width 112 height 26
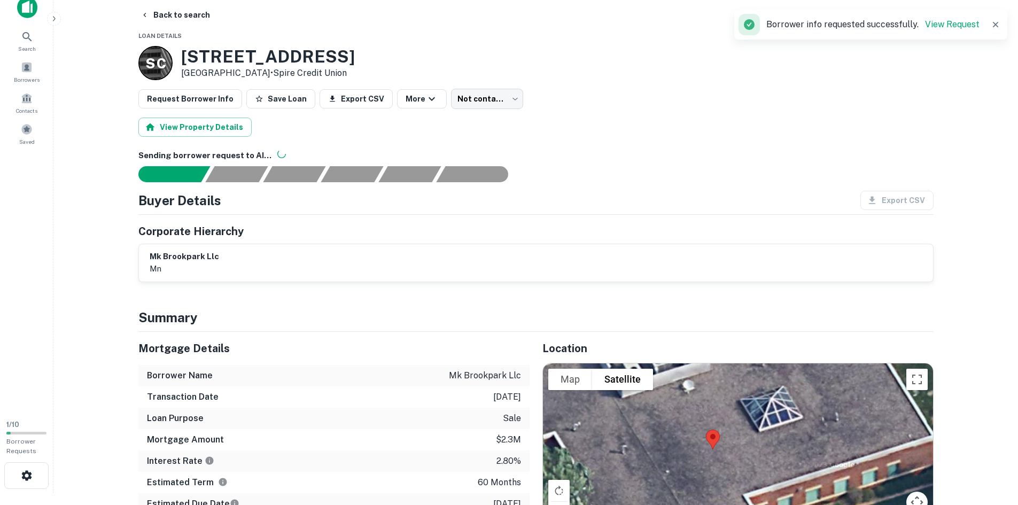
scroll to position [0, 0]
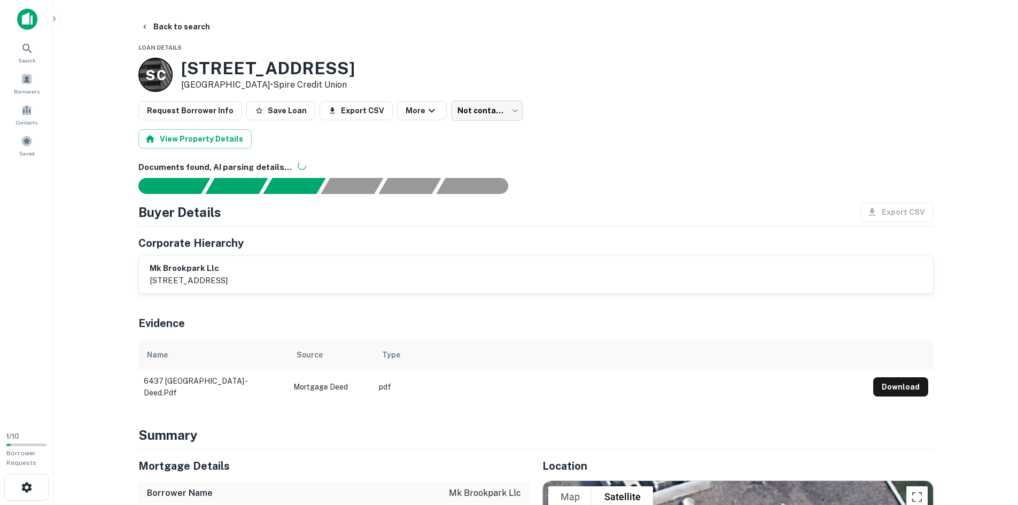
click at [228, 279] on p "12011 waconia circle ne, minneapolis, mn, 55449" at bounding box center [189, 280] width 78 height 13
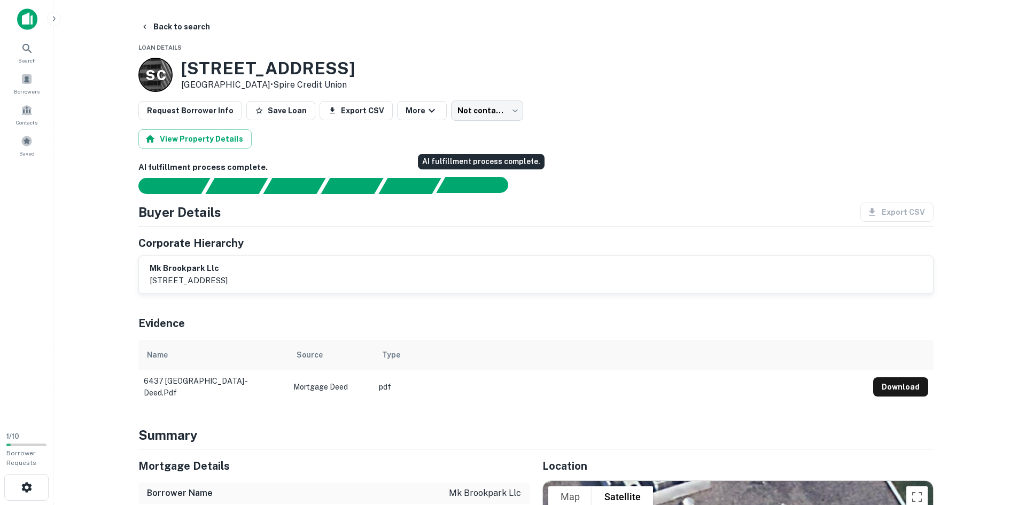
click at [486, 187] on div "AI fulfillment process complete." at bounding box center [495, 185] width 27 height 16
click at [143, 26] on icon "button" at bounding box center [145, 26] width 9 height 9
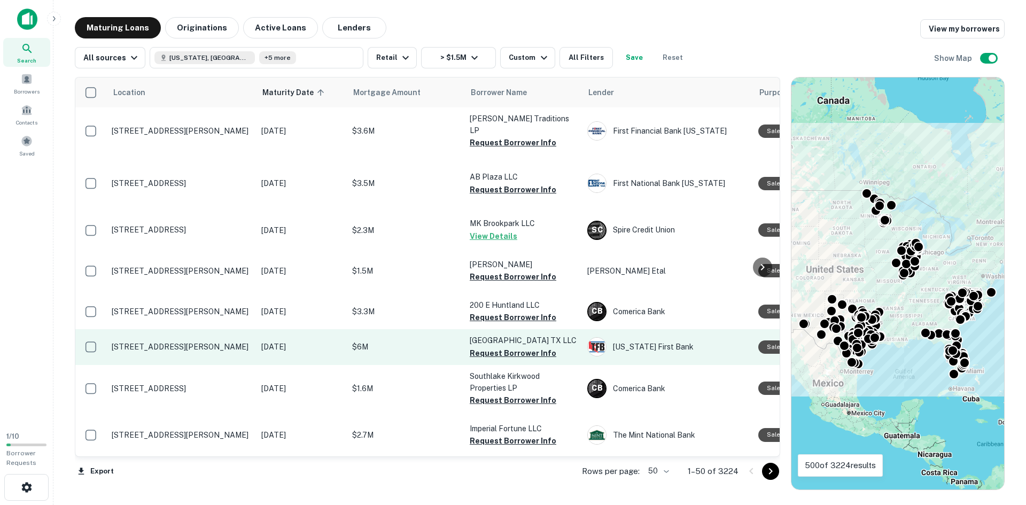
scroll to position [53, 0]
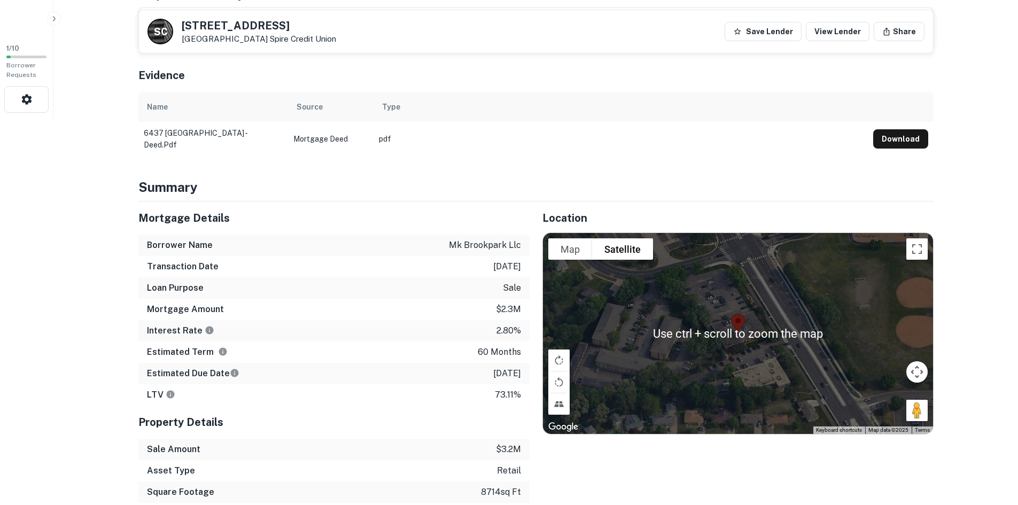
scroll to position [321, 0]
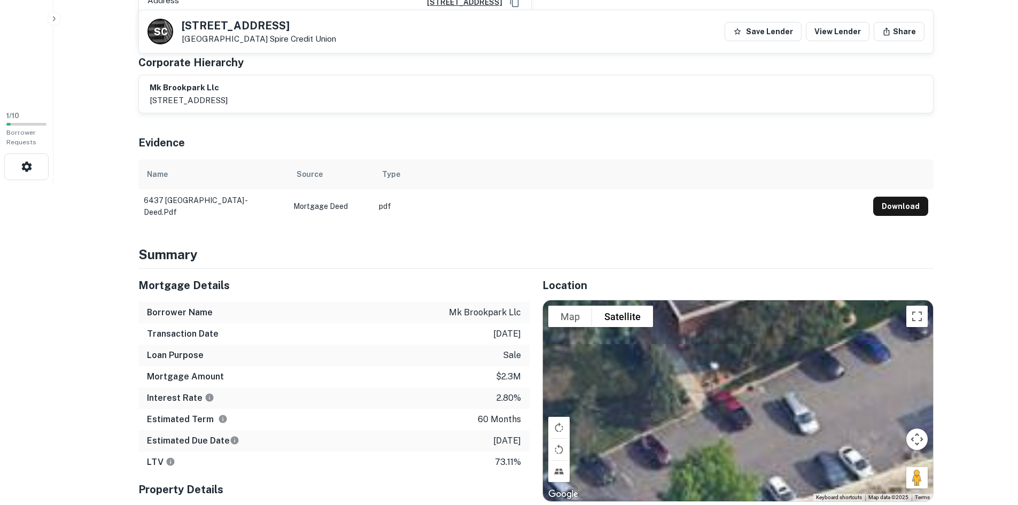
drag, startPoint x: 812, startPoint y: 372, endPoint x: 599, endPoint y: 293, distance: 226.8
click at [636, 277] on div "Location To navigate the map with touch gestures double-tap and hold your finge…" at bounding box center [732, 441] width 404 height 344
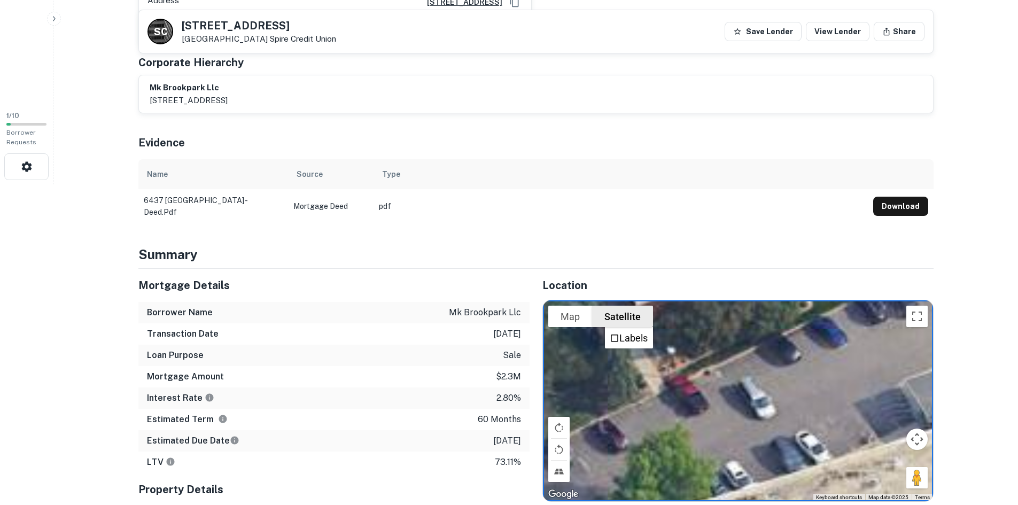
click at [612, 307] on button "Satellite" at bounding box center [622, 316] width 61 height 21
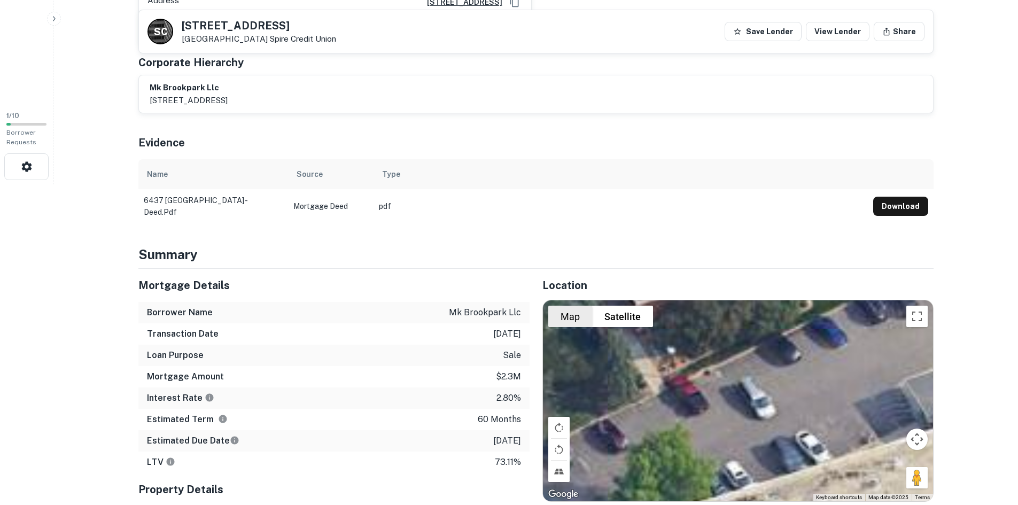
click at [582, 308] on button "Map" at bounding box center [570, 316] width 44 height 21
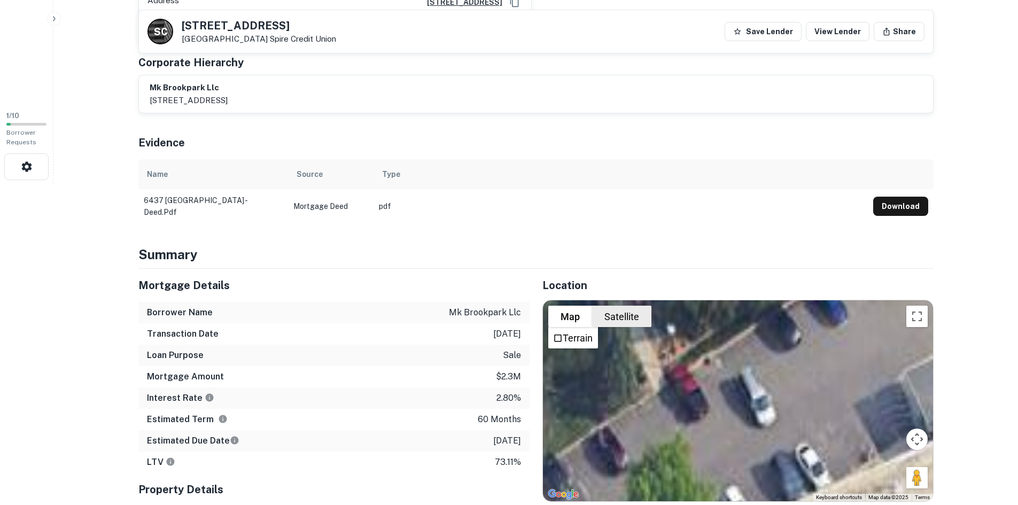
click at [616, 306] on button "Satellite" at bounding box center [621, 316] width 59 height 21
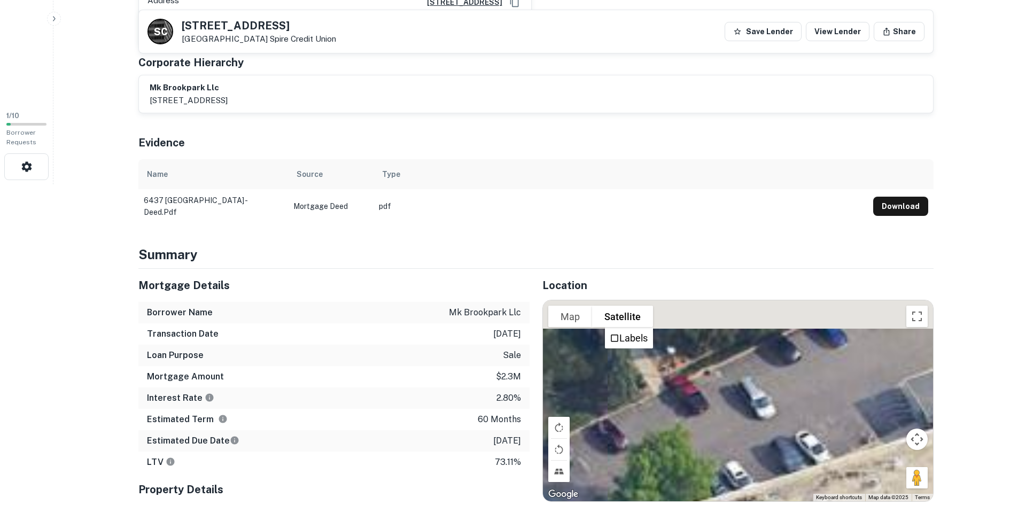
click at [752, 416] on div at bounding box center [738, 400] width 390 height 201
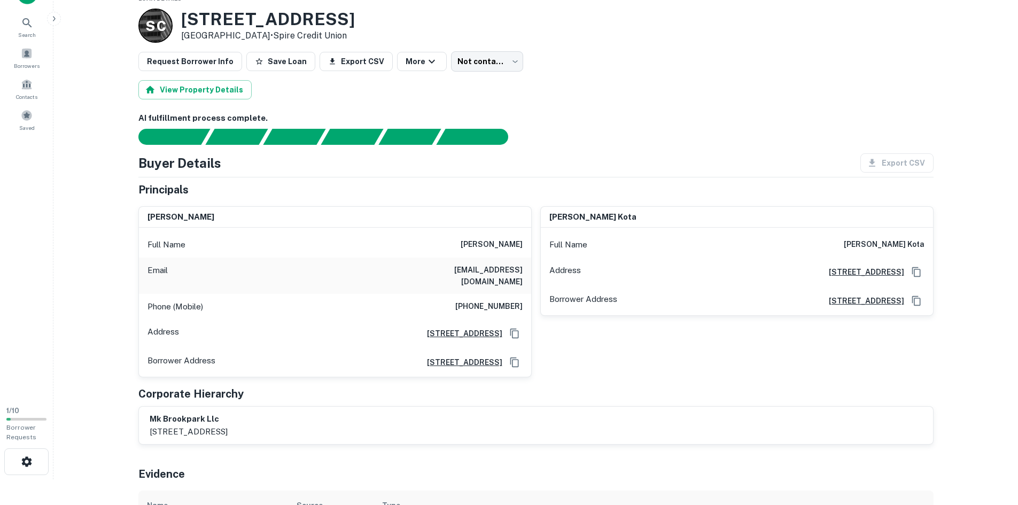
scroll to position [0, 0]
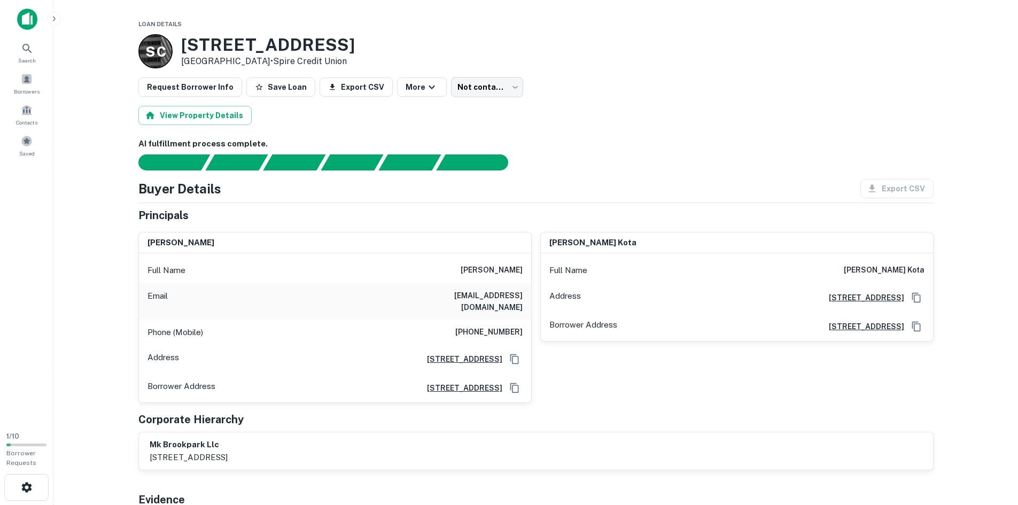
drag, startPoint x: 353, startPoint y: 47, endPoint x: 179, endPoint y: 48, distance: 174.3
click at [179, 48] on div "S C 6437 Brooklyn Blvd Minneapolis, MN 55429 • Spire Credit Union" at bounding box center [246, 51] width 216 height 34
click at [702, 153] on div "AI fulfillment process complete." at bounding box center [535, 154] width 795 height 33
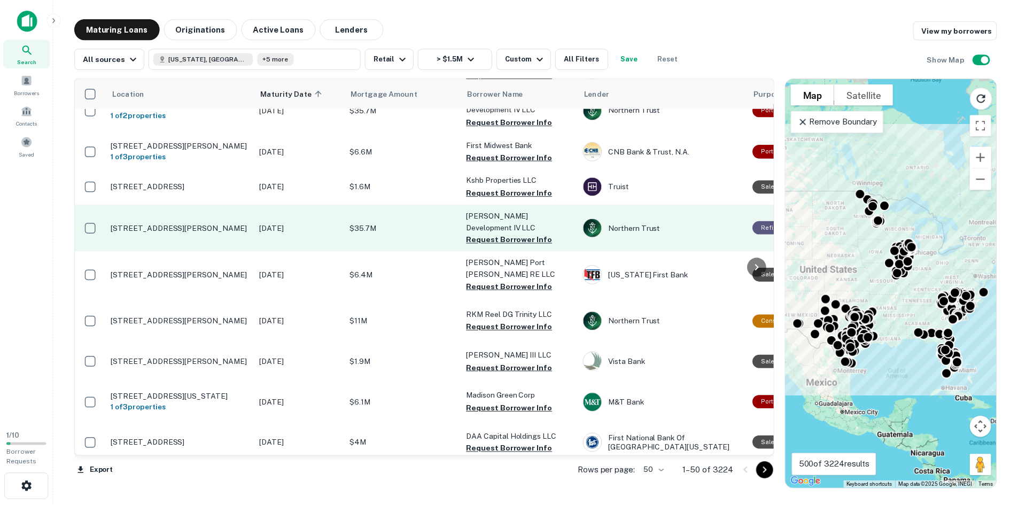
scroll to position [1620, 0]
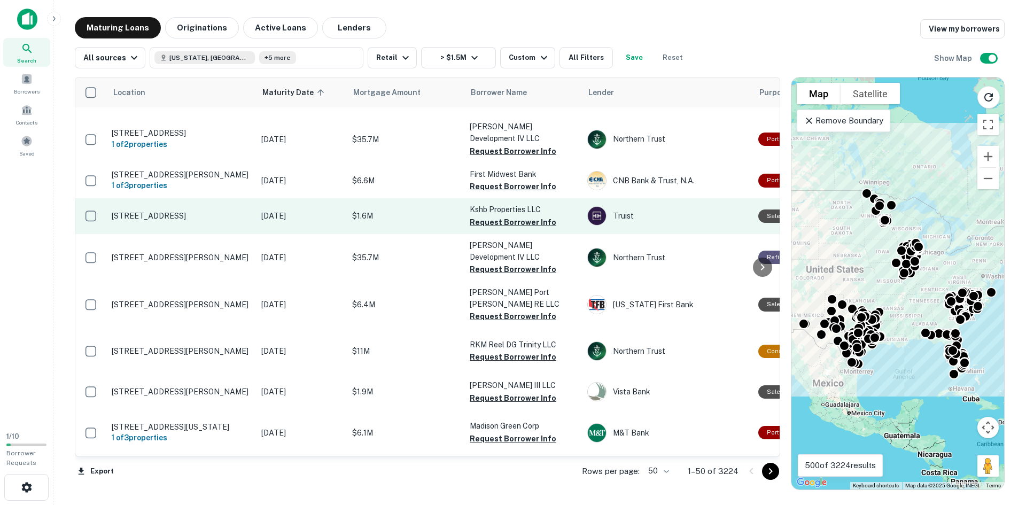
click at [162, 211] on p "[STREET_ADDRESS]" at bounding box center [181, 216] width 139 height 10
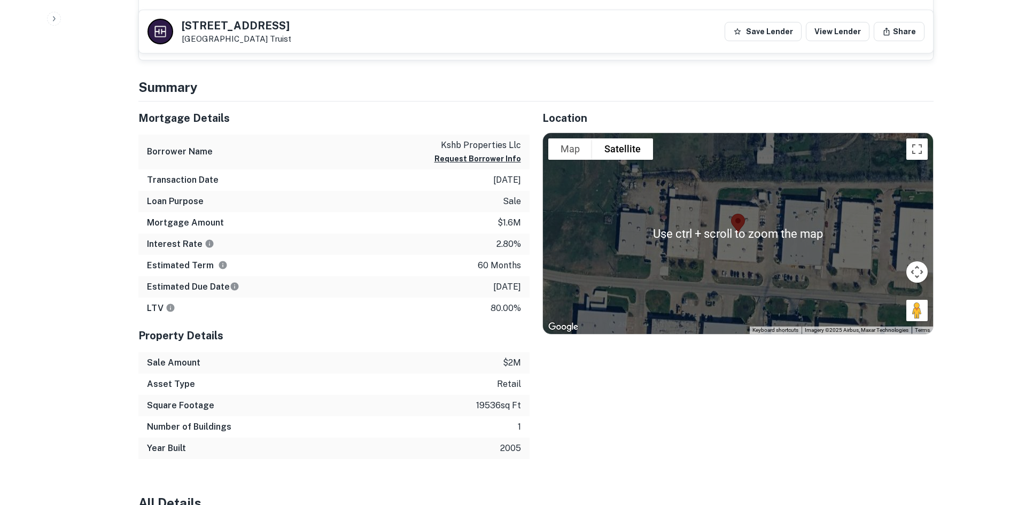
scroll to position [641, 0]
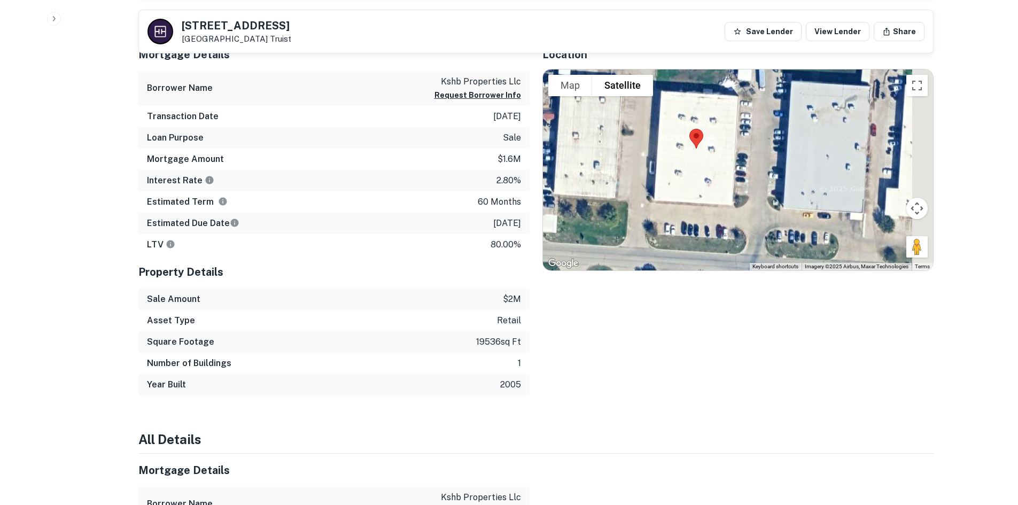
drag, startPoint x: 758, startPoint y: 175, endPoint x: 672, endPoint y: 210, distance: 92.5
click at [672, 210] on div at bounding box center [738, 169] width 390 height 201
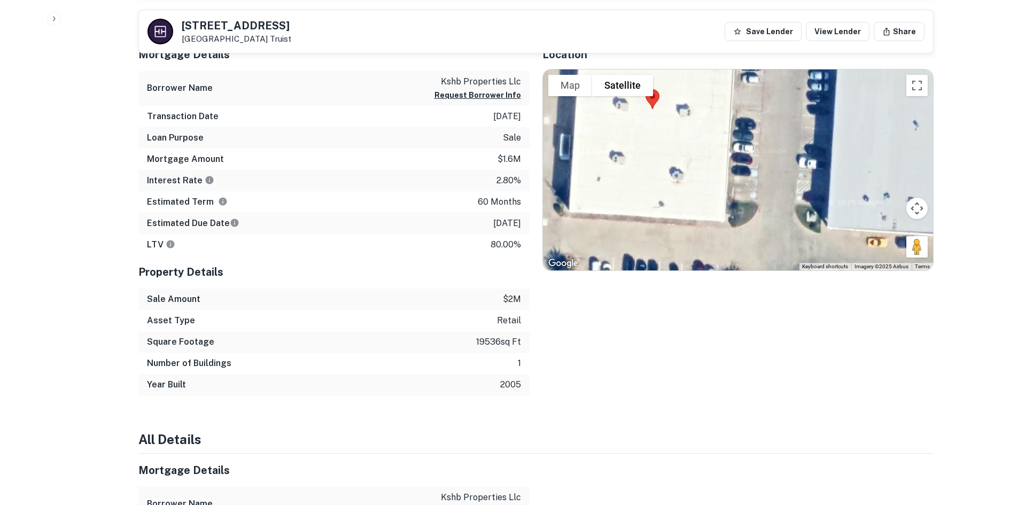
drag, startPoint x: 713, startPoint y: 166, endPoint x: 639, endPoint y: 156, distance: 74.4
click at [637, 160] on div at bounding box center [738, 169] width 390 height 201
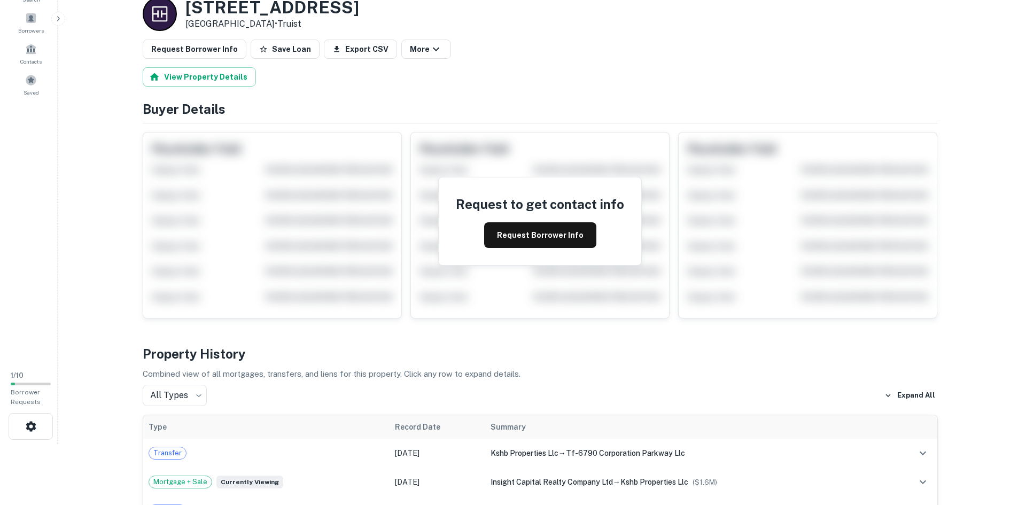
scroll to position [0, 0]
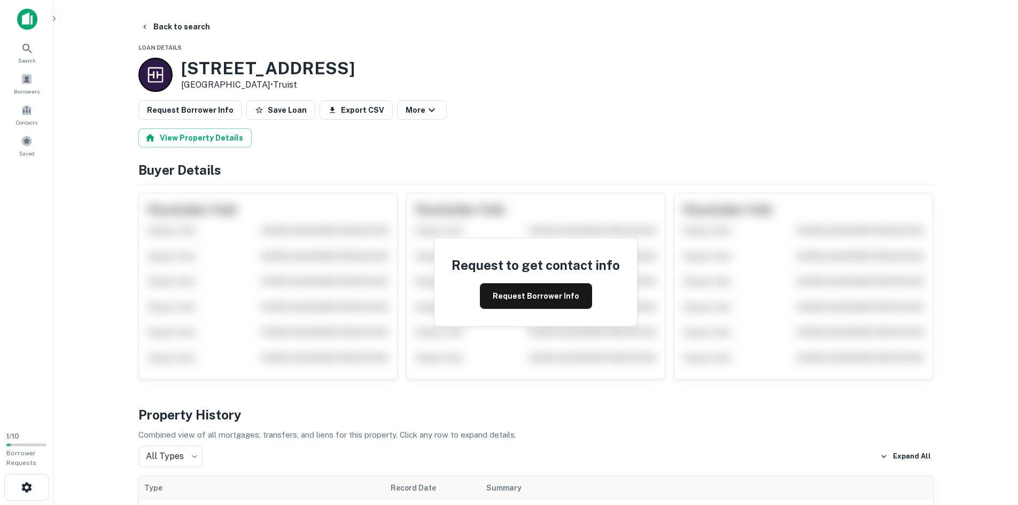
drag, startPoint x: 381, startPoint y: 69, endPoint x: 183, endPoint y: 71, distance: 197.2
click at [183, 71] on div "[STREET_ADDRESS] • Truist" at bounding box center [535, 75] width 795 height 34
copy h3 "[STREET_ADDRESS]"
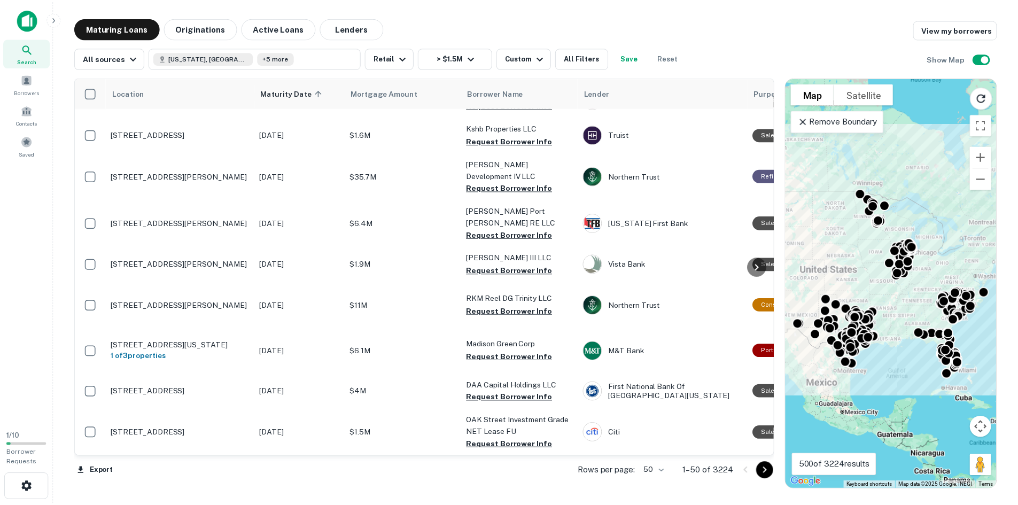
scroll to position [1728, 0]
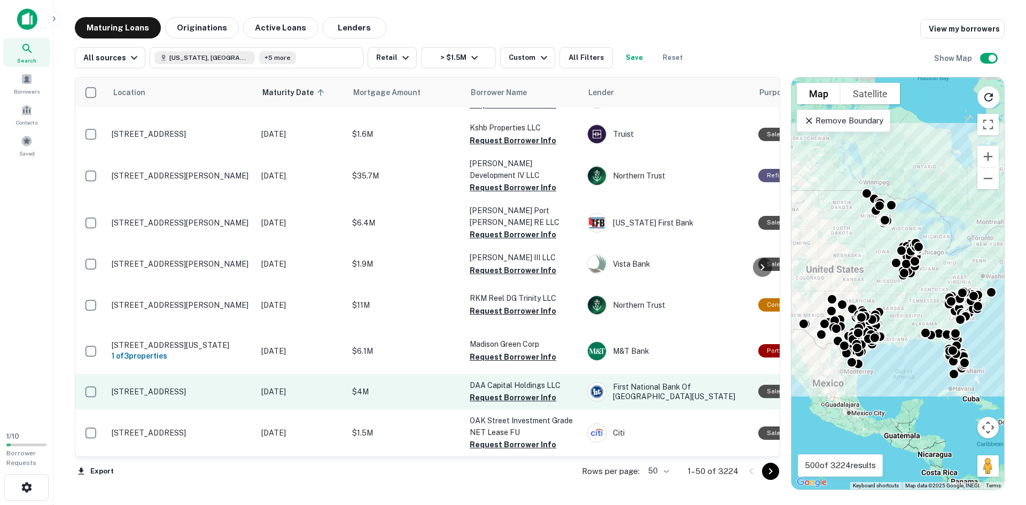
click at [192, 387] on p "[STREET_ADDRESS]" at bounding box center [181, 392] width 139 height 10
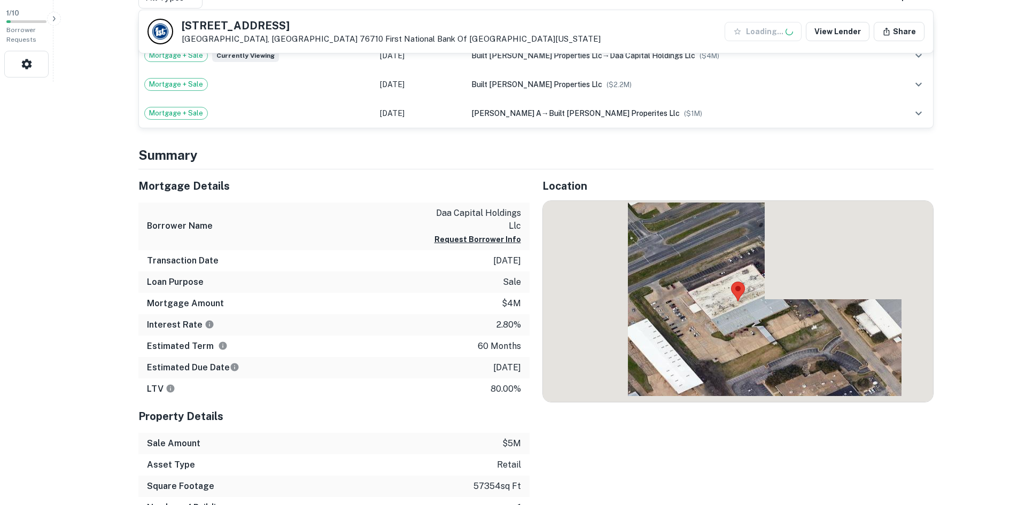
scroll to position [428, 0]
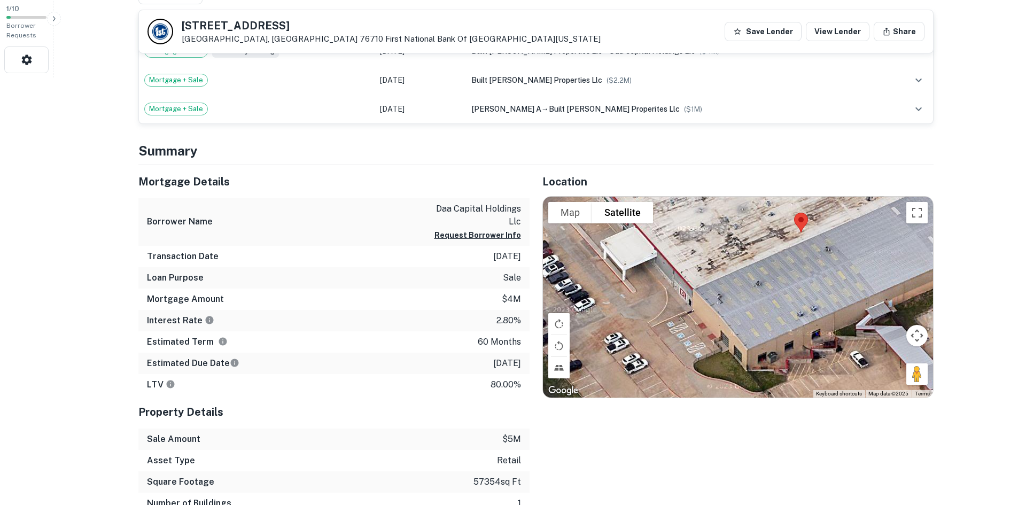
drag, startPoint x: 619, startPoint y: 308, endPoint x: 784, endPoint y: 283, distance: 167.1
click at [784, 283] on div at bounding box center [738, 297] width 390 height 201
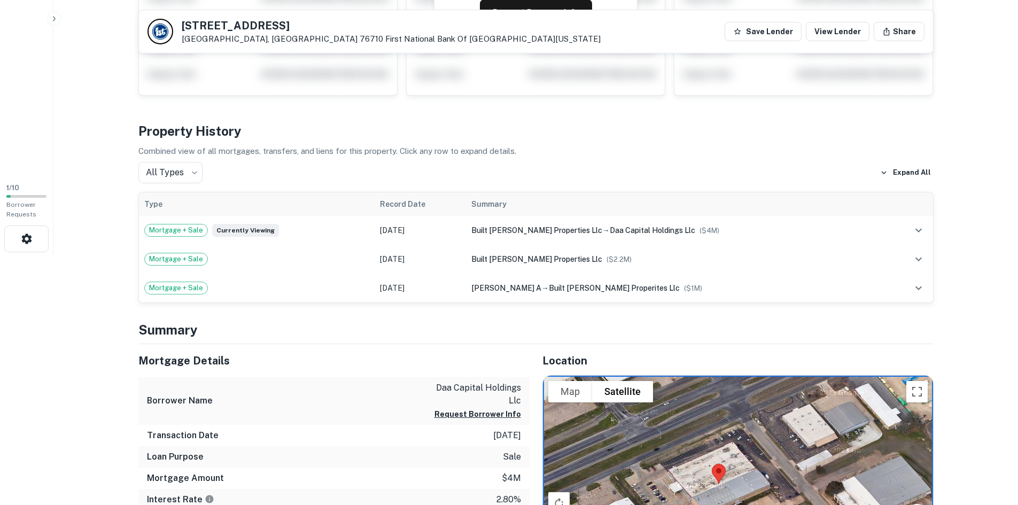
scroll to position [0, 0]
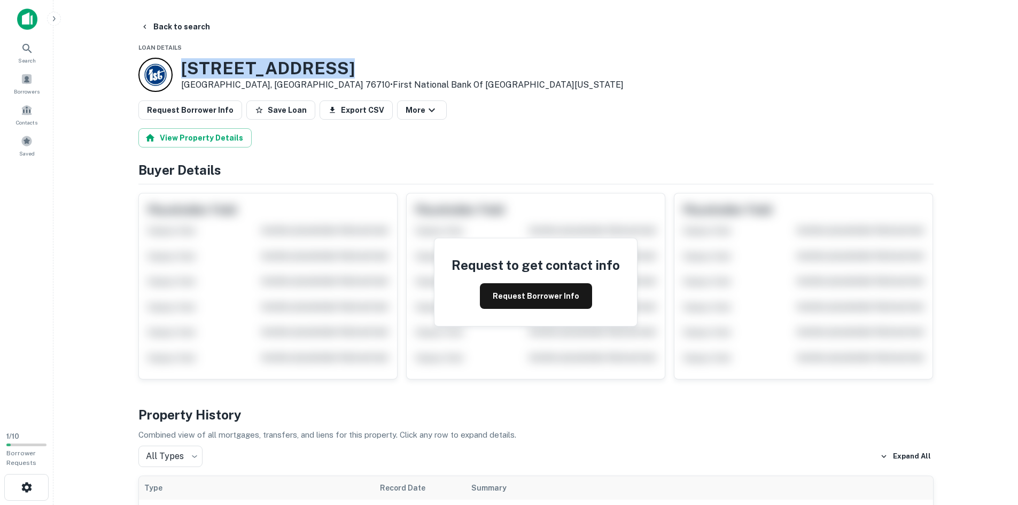
drag, startPoint x: 318, startPoint y: 68, endPoint x: 179, endPoint y: 63, distance: 139.6
click at [179, 63] on div "[STREET_ADDRESS] • First National Bank Of [GEOGRAPHIC_DATA][US_STATE]" at bounding box center [380, 75] width 485 height 34
copy h3 "[STREET_ADDRESS]"
click at [171, 24] on button "Back to search" at bounding box center [175, 26] width 78 height 19
